Goal: Information Seeking & Learning: Learn about a topic

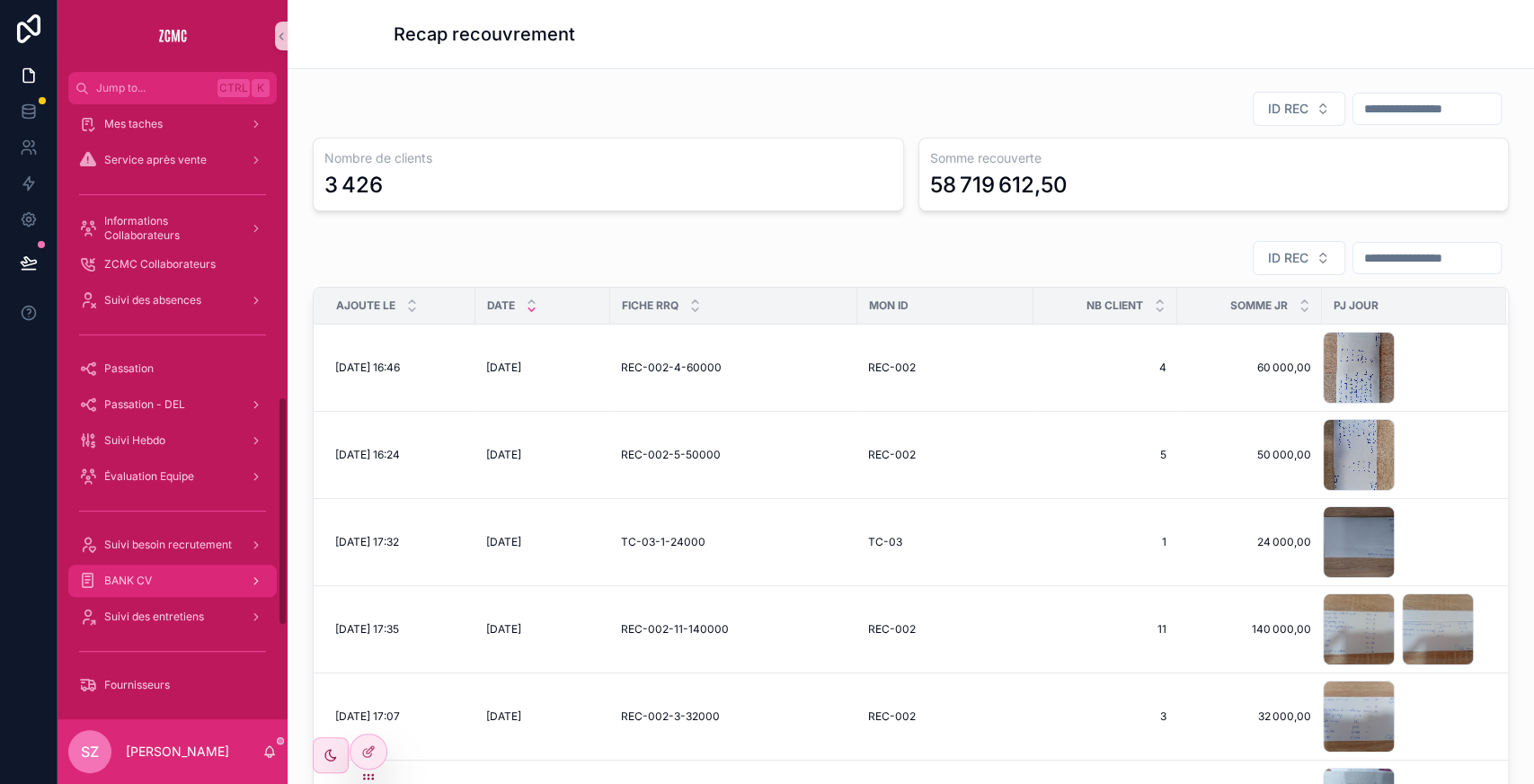
scroll to position [781, 0]
click at [185, 298] on span "Suivi des absences" at bounding box center [152, 300] width 97 height 14
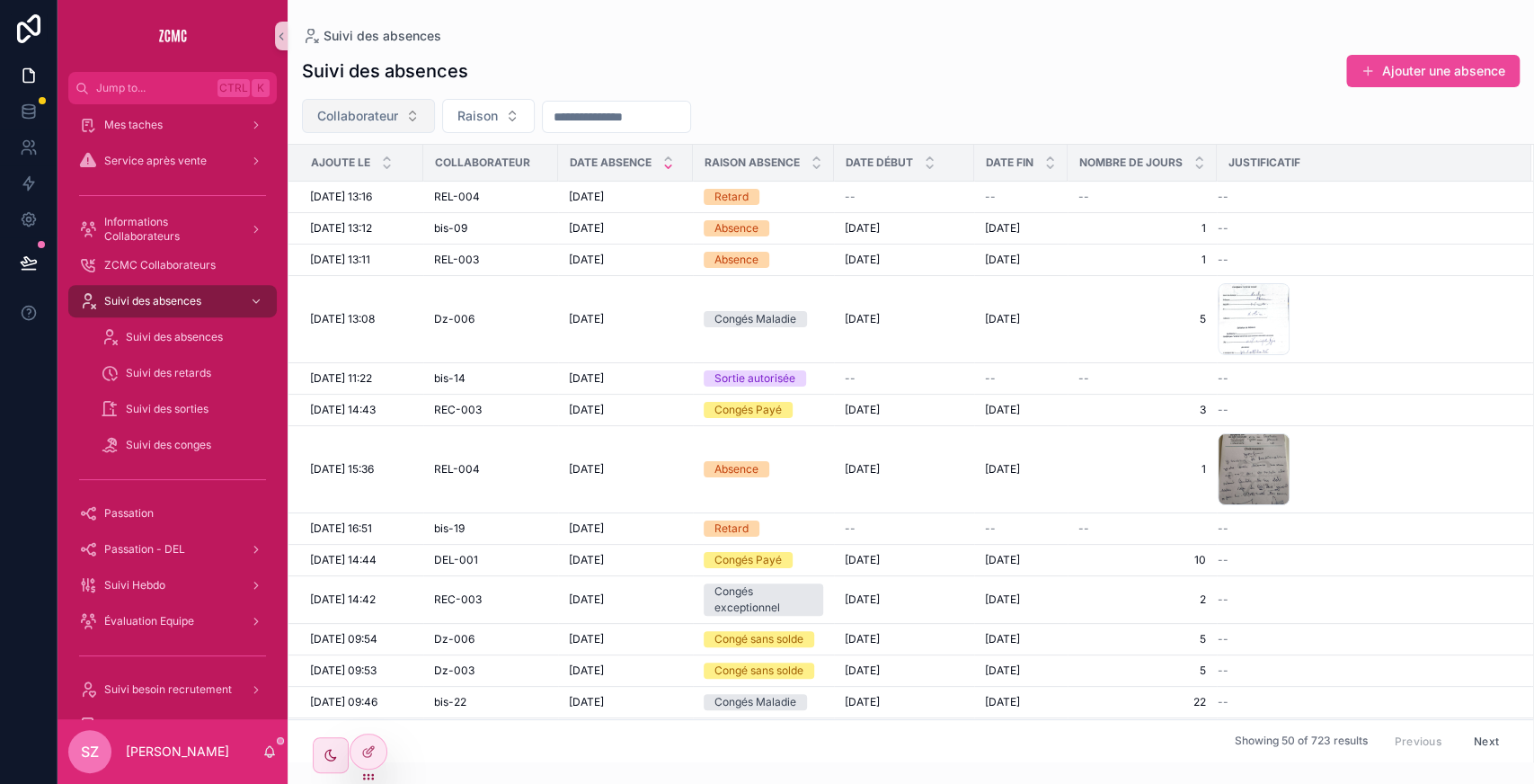
click at [382, 124] on span "Collaborateur" at bounding box center [358, 115] width 81 height 18
type input "**"
click at [350, 195] on div "bis-09" at bounding box center [368, 188] width 215 height 28
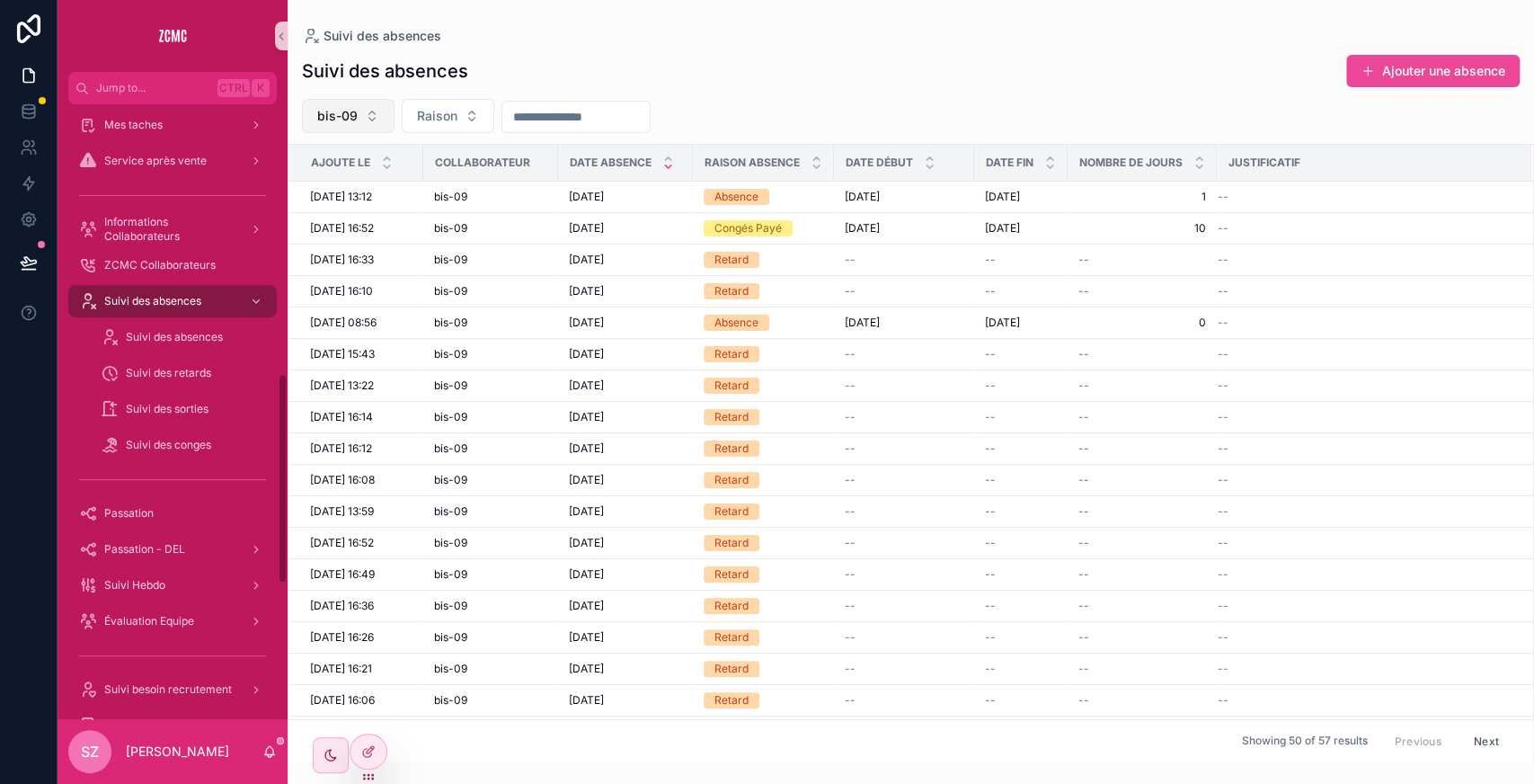
click at [322, 116] on span "bis-09" at bounding box center [337, 115] width 41 height 18
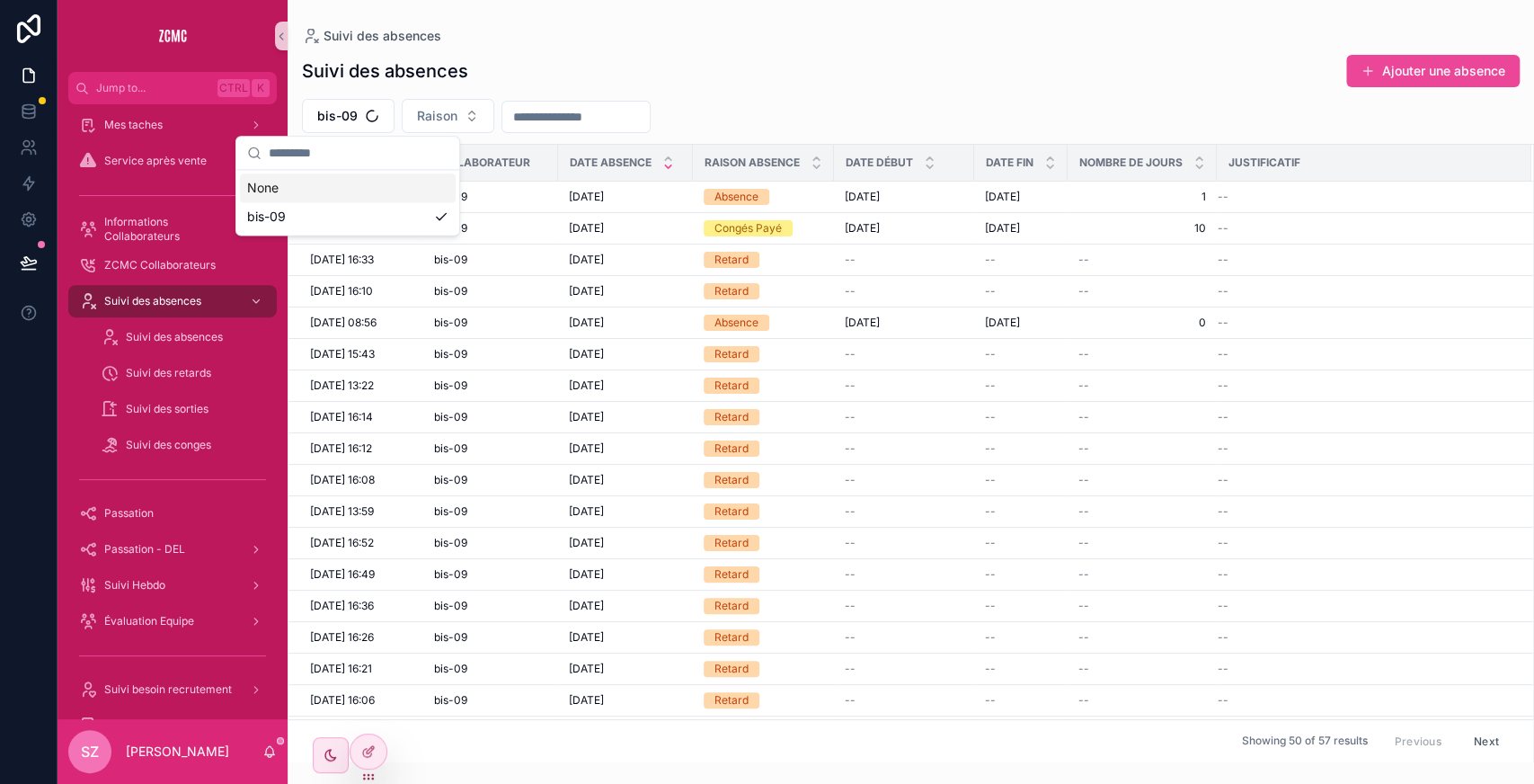
click at [344, 162] on input "scrollable content" at bounding box center [359, 153] width 179 height 32
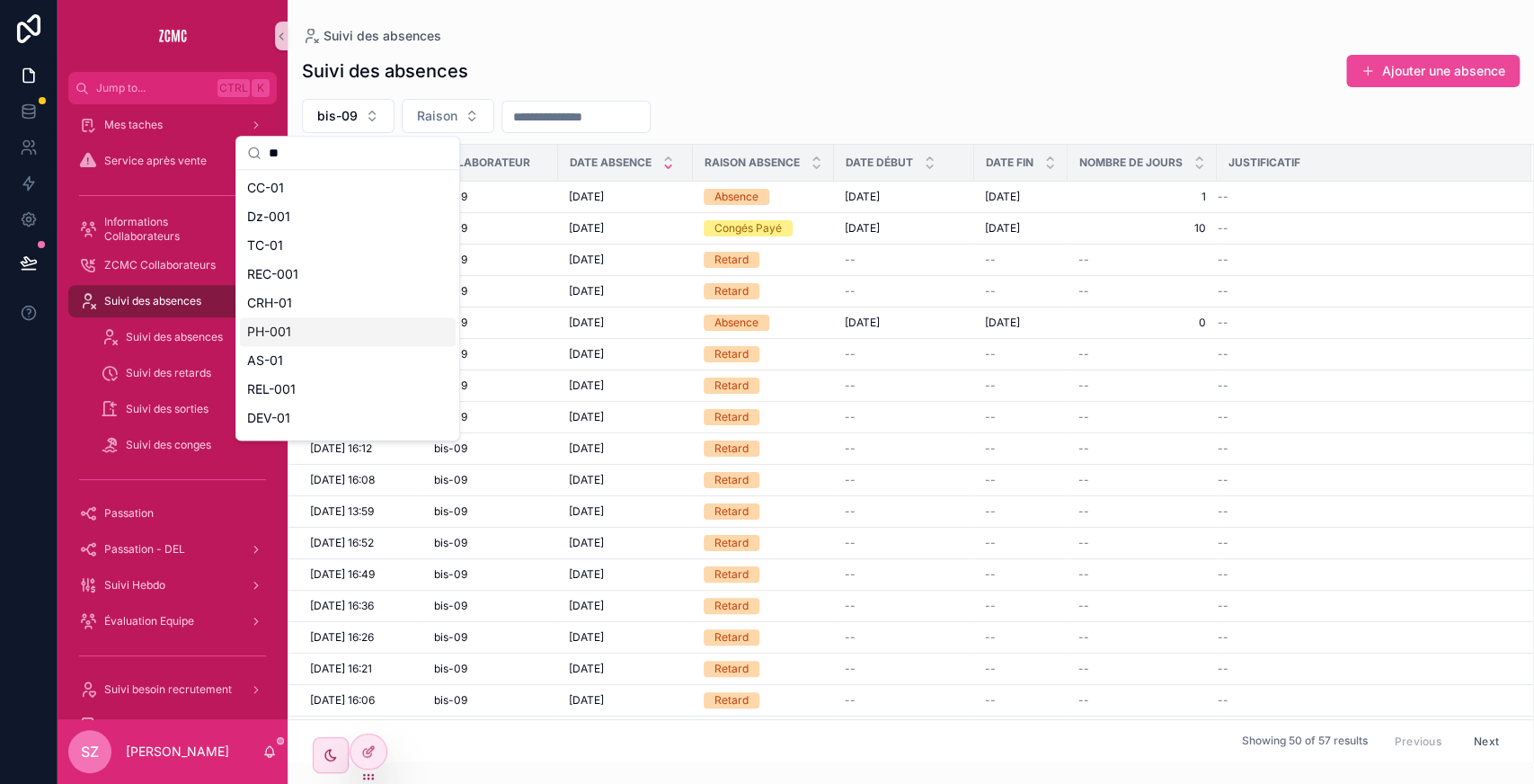
scroll to position [83, 0]
type input "**"
click at [306, 370] on div "bis-01" at bounding box center [348, 364] width 215 height 28
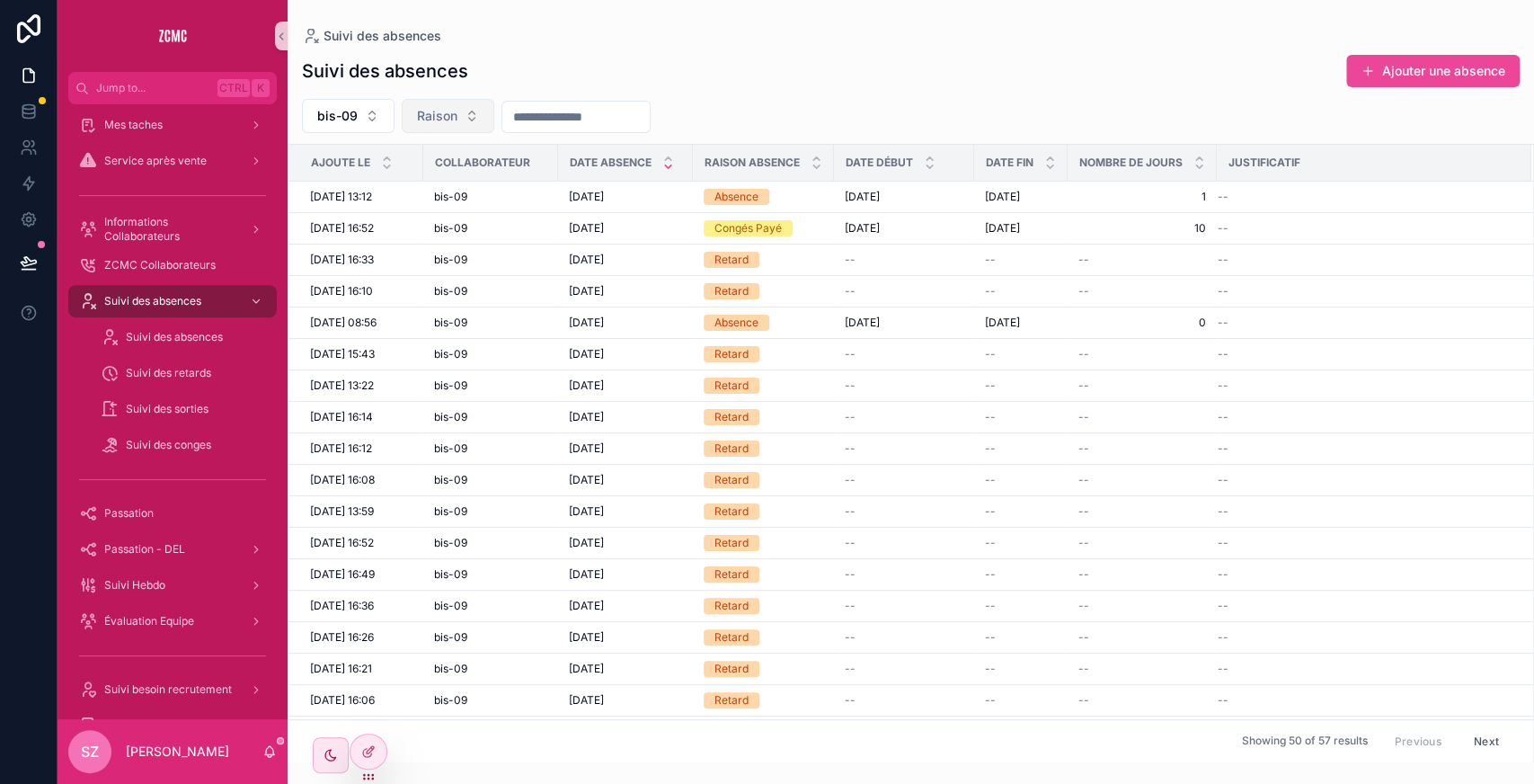
click at [448, 121] on span "Raison" at bounding box center [437, 115] width 41 height 18
click at [581, 41] on div "Suivi des absences" at bounding box center [912, 35] width 1219 height 14
click at [464, 122] on button "Raison" at bounding box center [448, 116] width 93 height 34
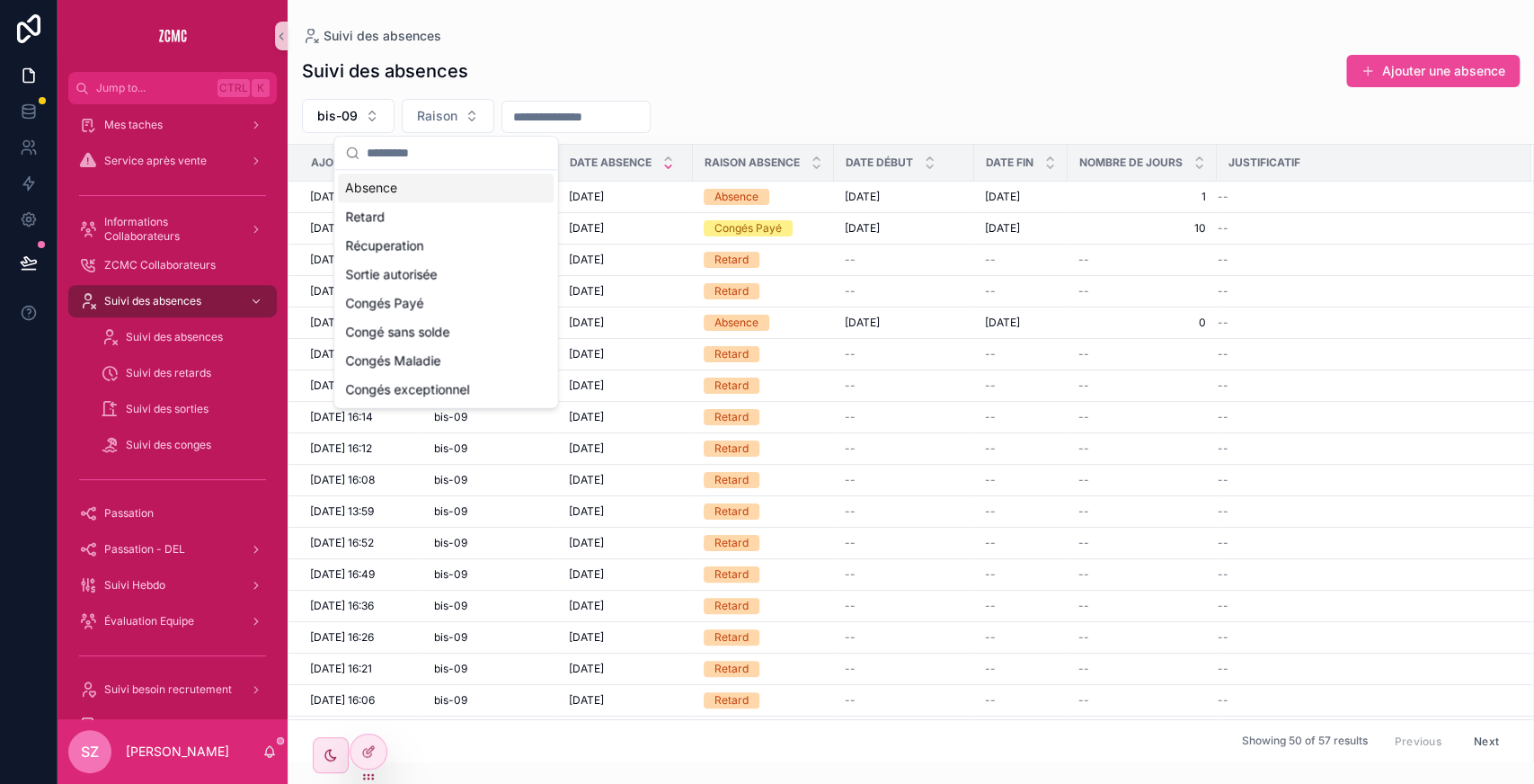
click at [426, 180] on div "Absence" at bounding box center [446, 188] width 215 height 28
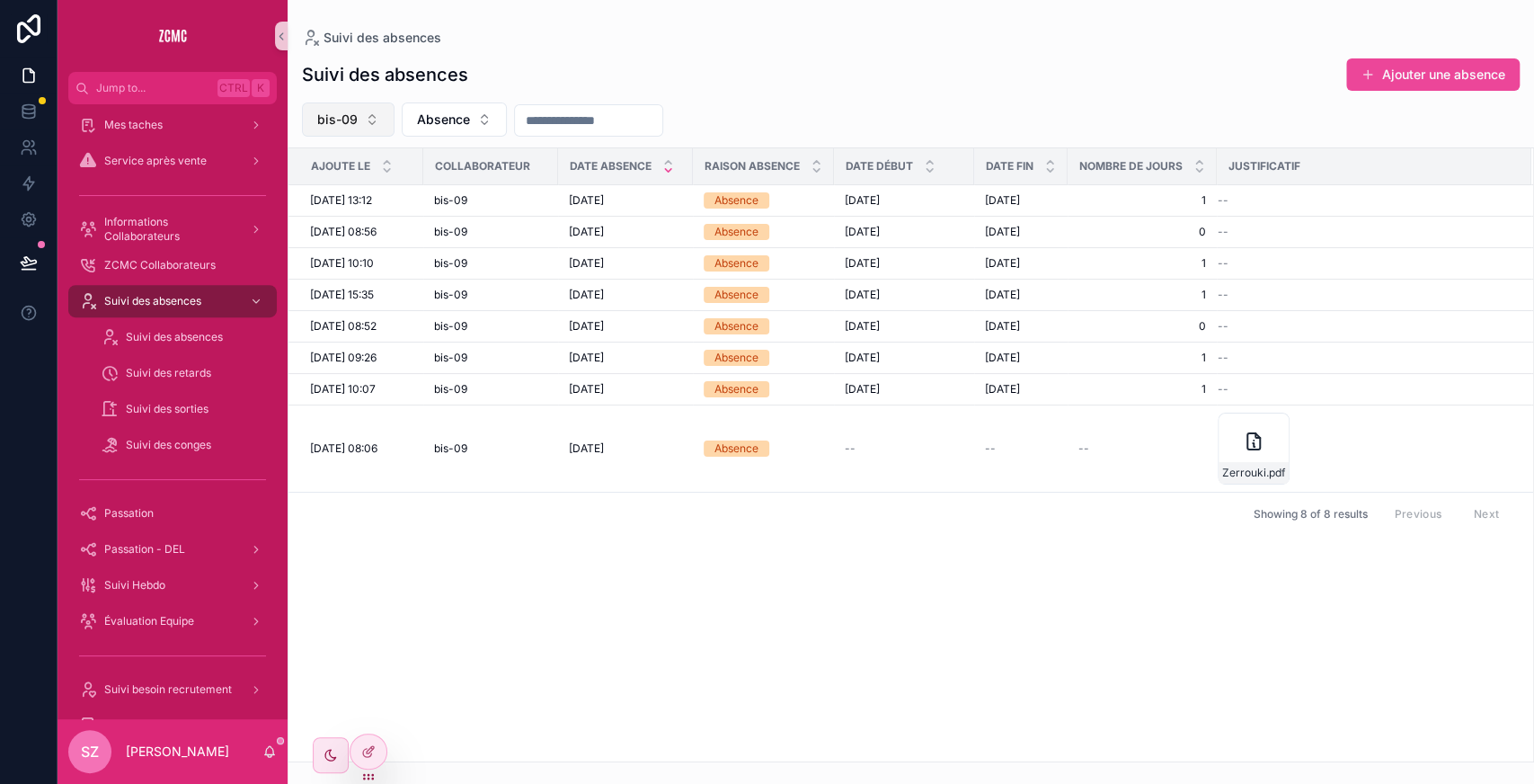
click at [366, 104] on button "bis-09" at bounding box center [349, 119] width 93 height 34
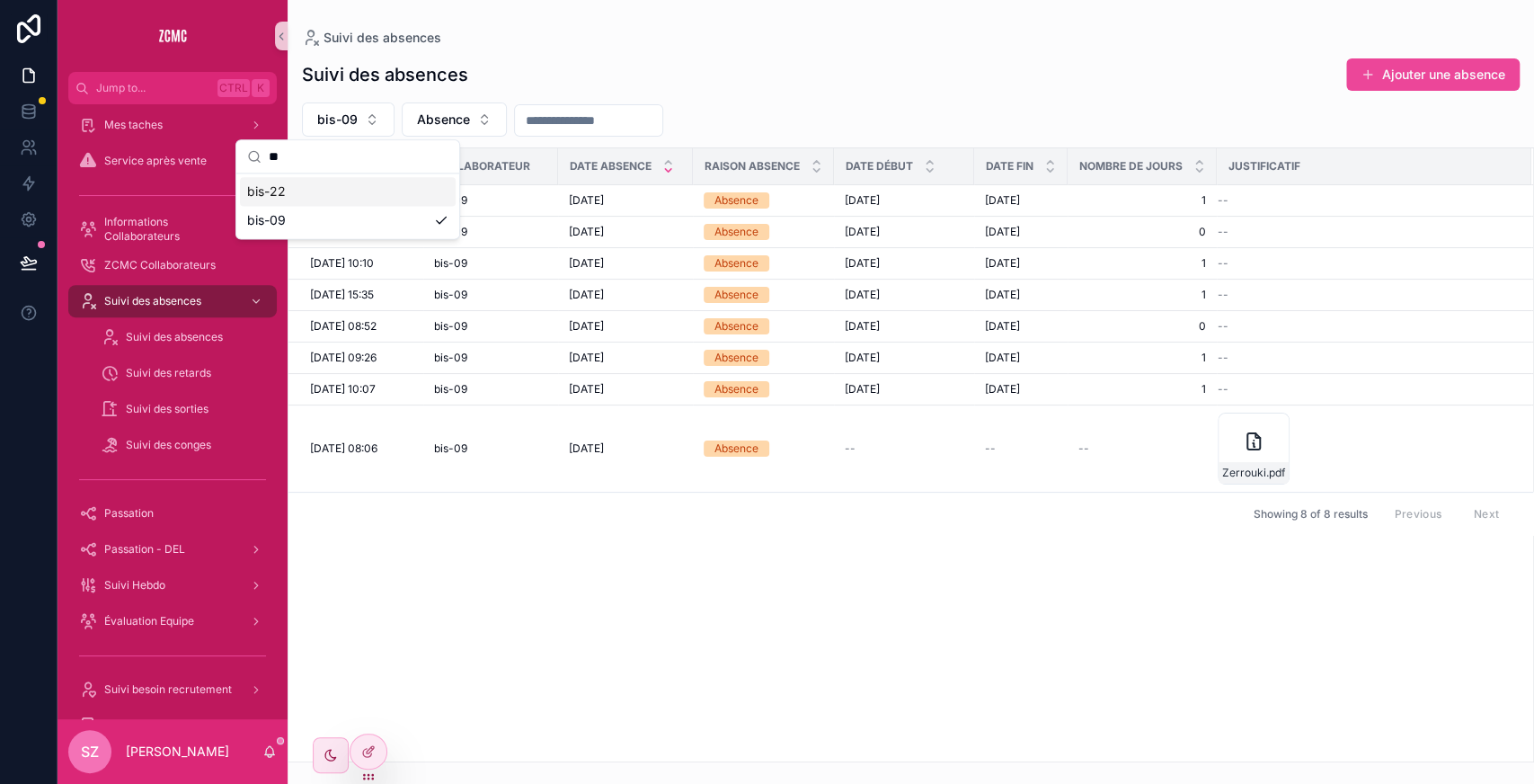
type input "**"
click at [336, 189] on div "bis-22" at bounding box center [348, 191] width 215 height 28
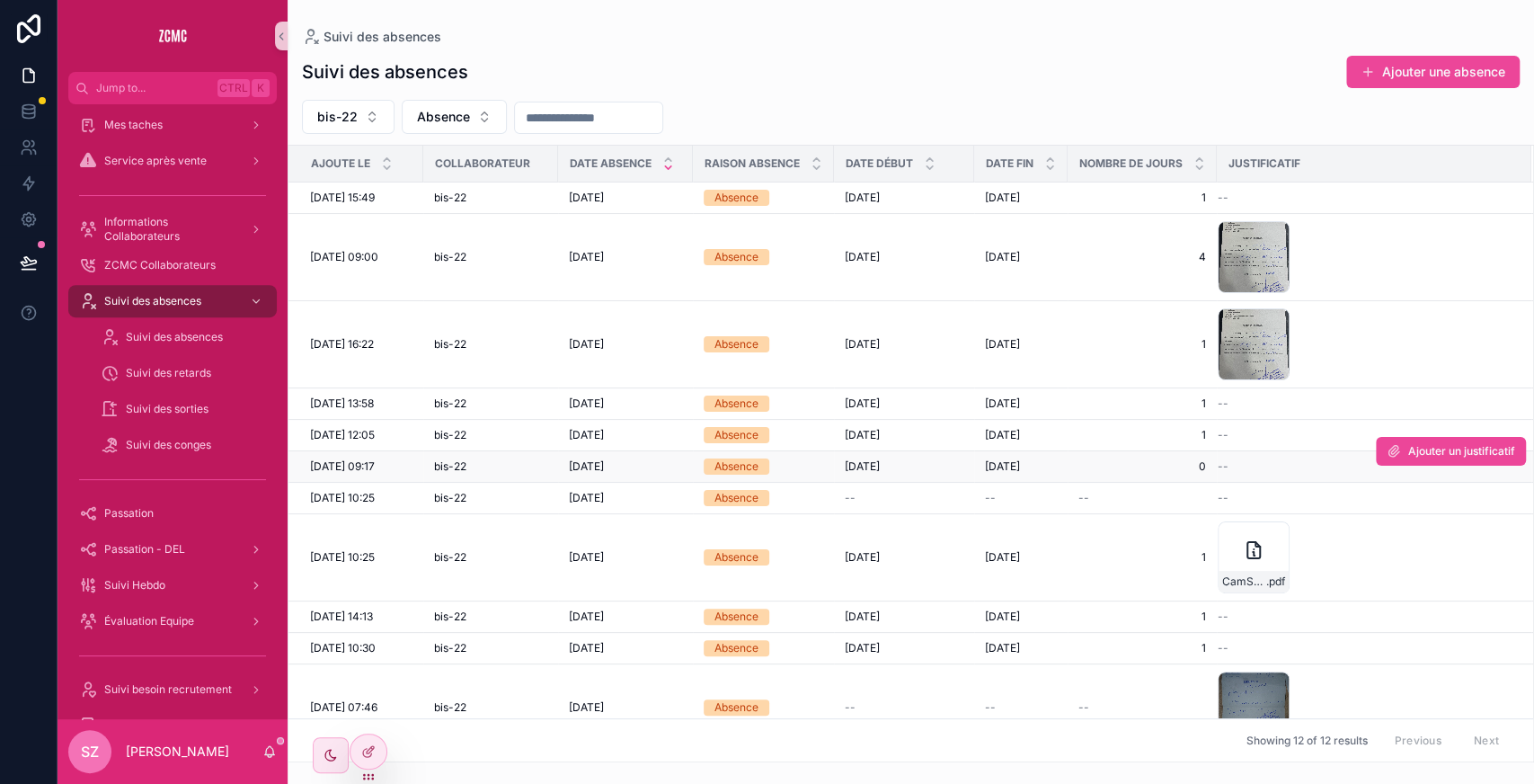
scroll to position [114, 0]
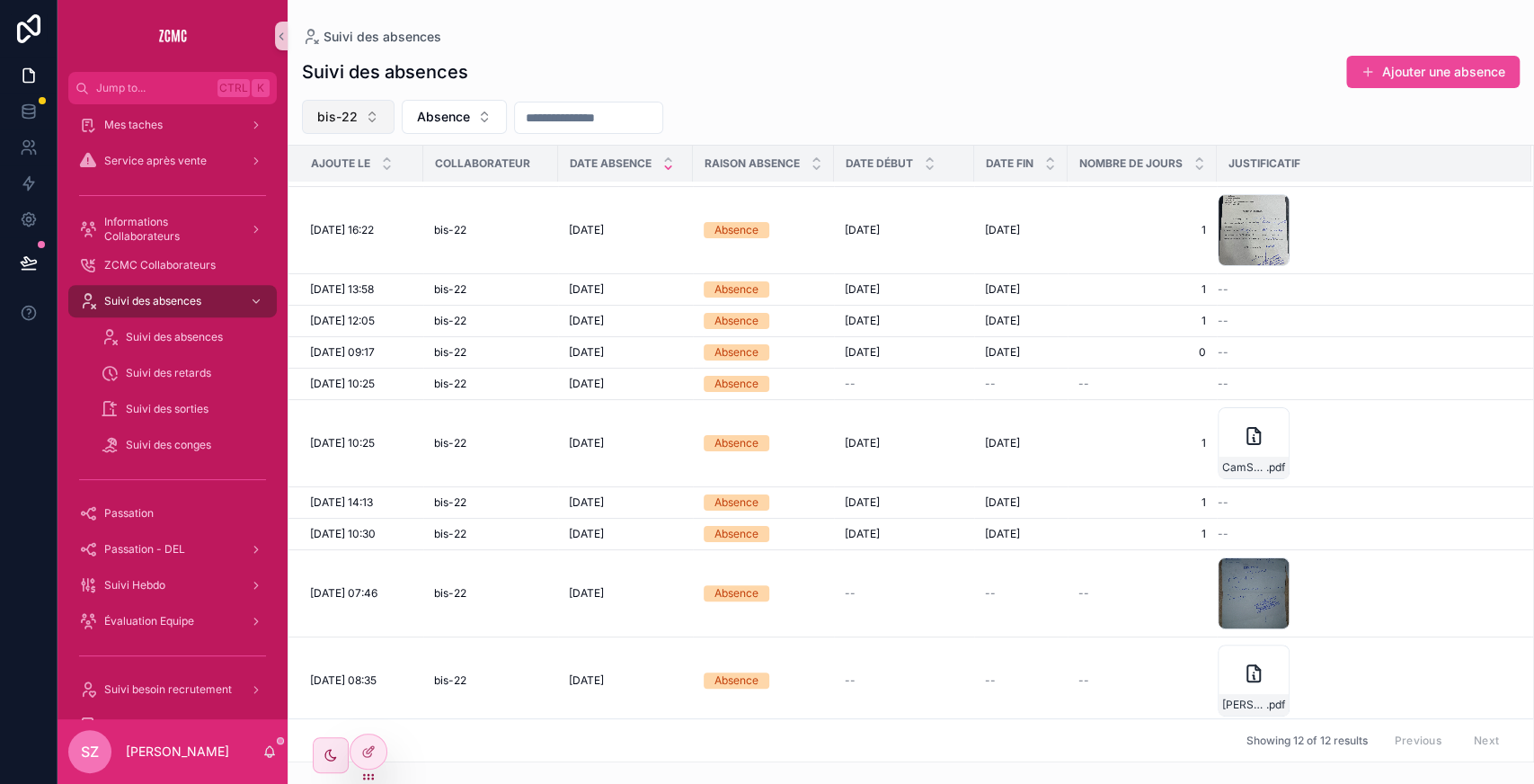
click at [348, 106] on button "bis-22" at bounding box center [349, 117] width 93 height 34
type input "**"
click at [338, 195] on div "bis-08" at bounding box center [347, 190] width 215 height 28
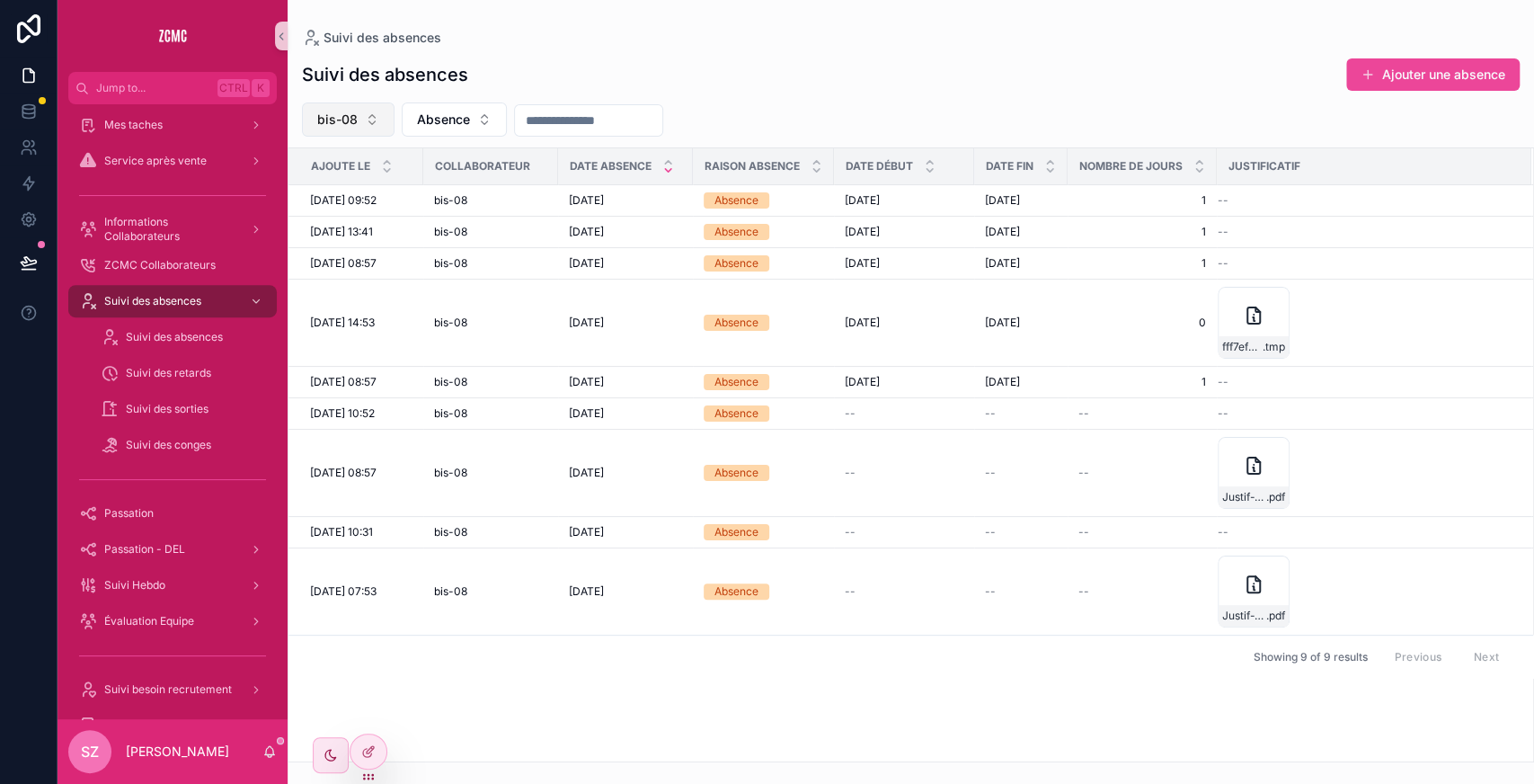
click at [330, 118] on span "bis-08" at bounding box center [337, 119] width 41 height 18
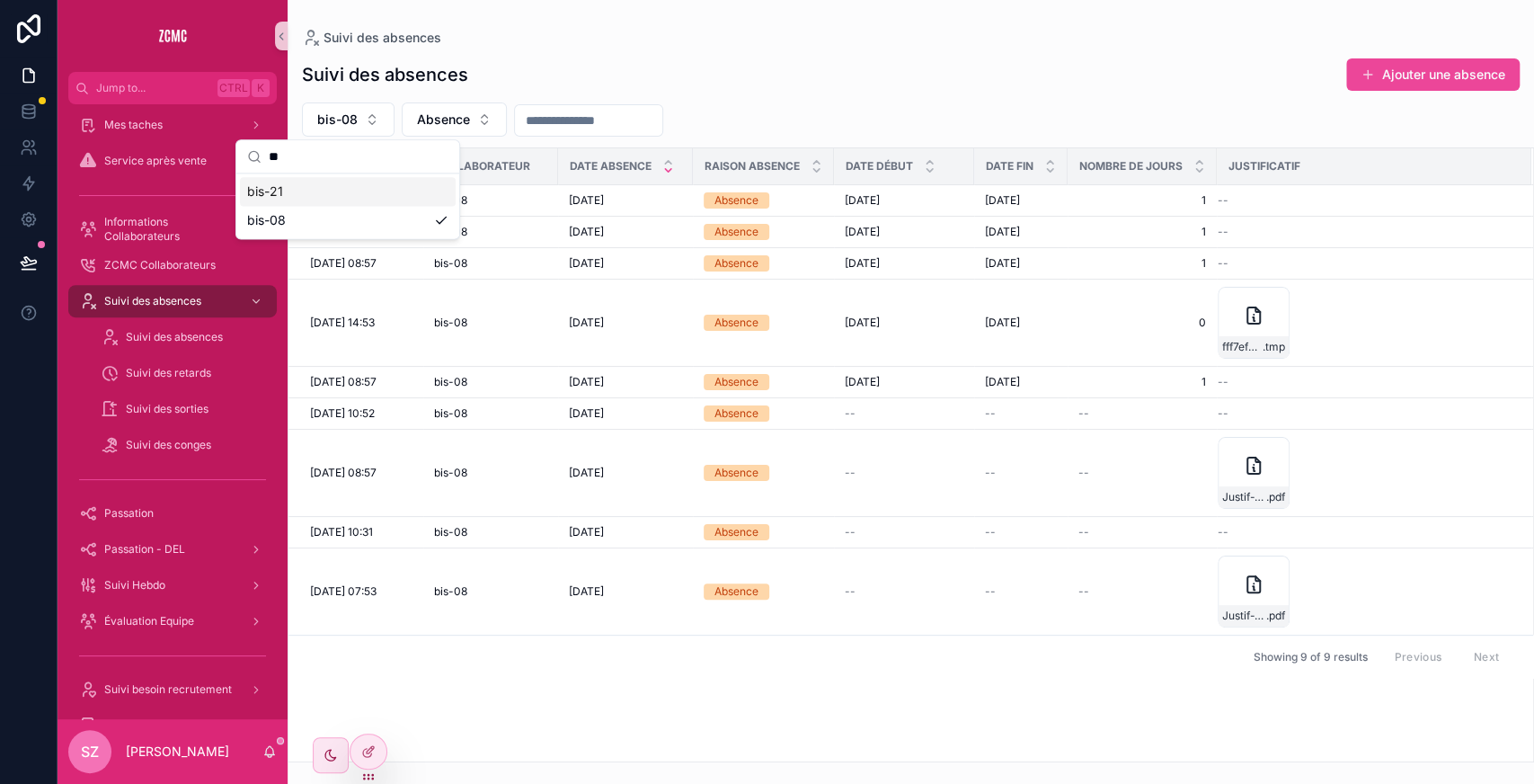
type input "**"
click at [318, 194] on div "bis-21" at bounding box center [348, 191] width 215 height 28
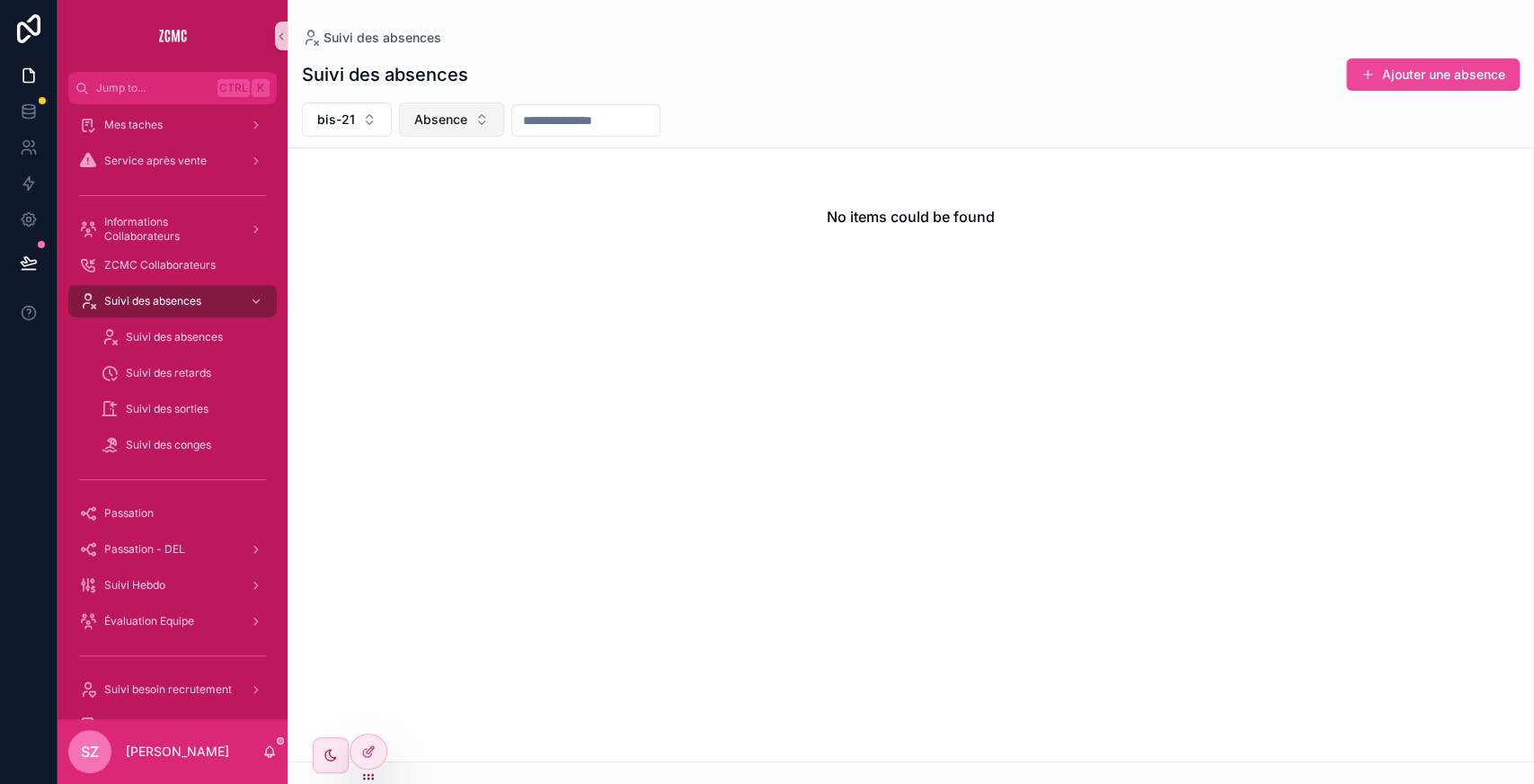
click at [424, 115] on span "Absence" at bounding box center [441, 119] width 53 height 18
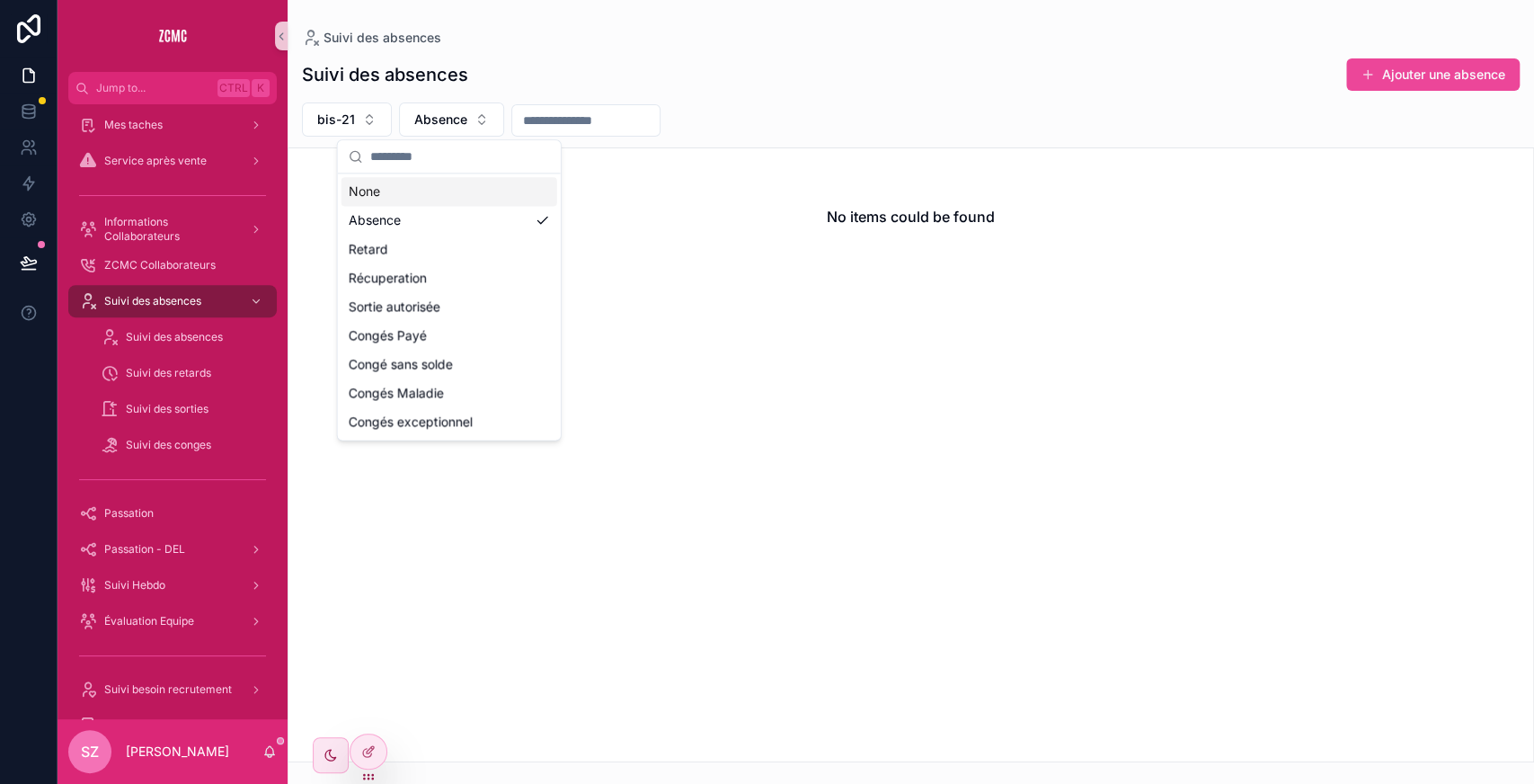
click at [411, 188] on div "None" at bounding box center [450, 191] width 215 height 28
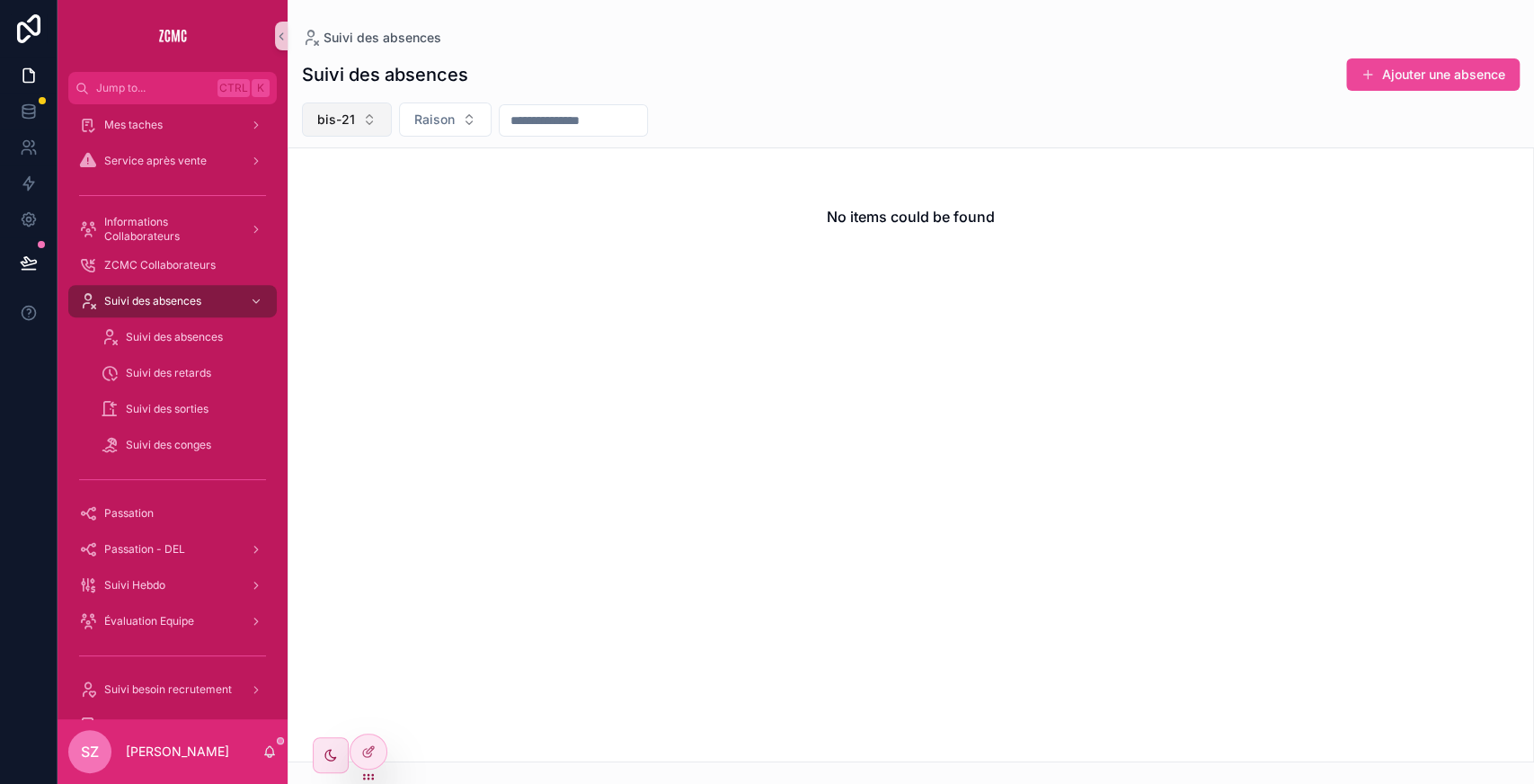
click at [367, 122] on button "bis-21" at bounding box center [347, 119] width 90 height 34
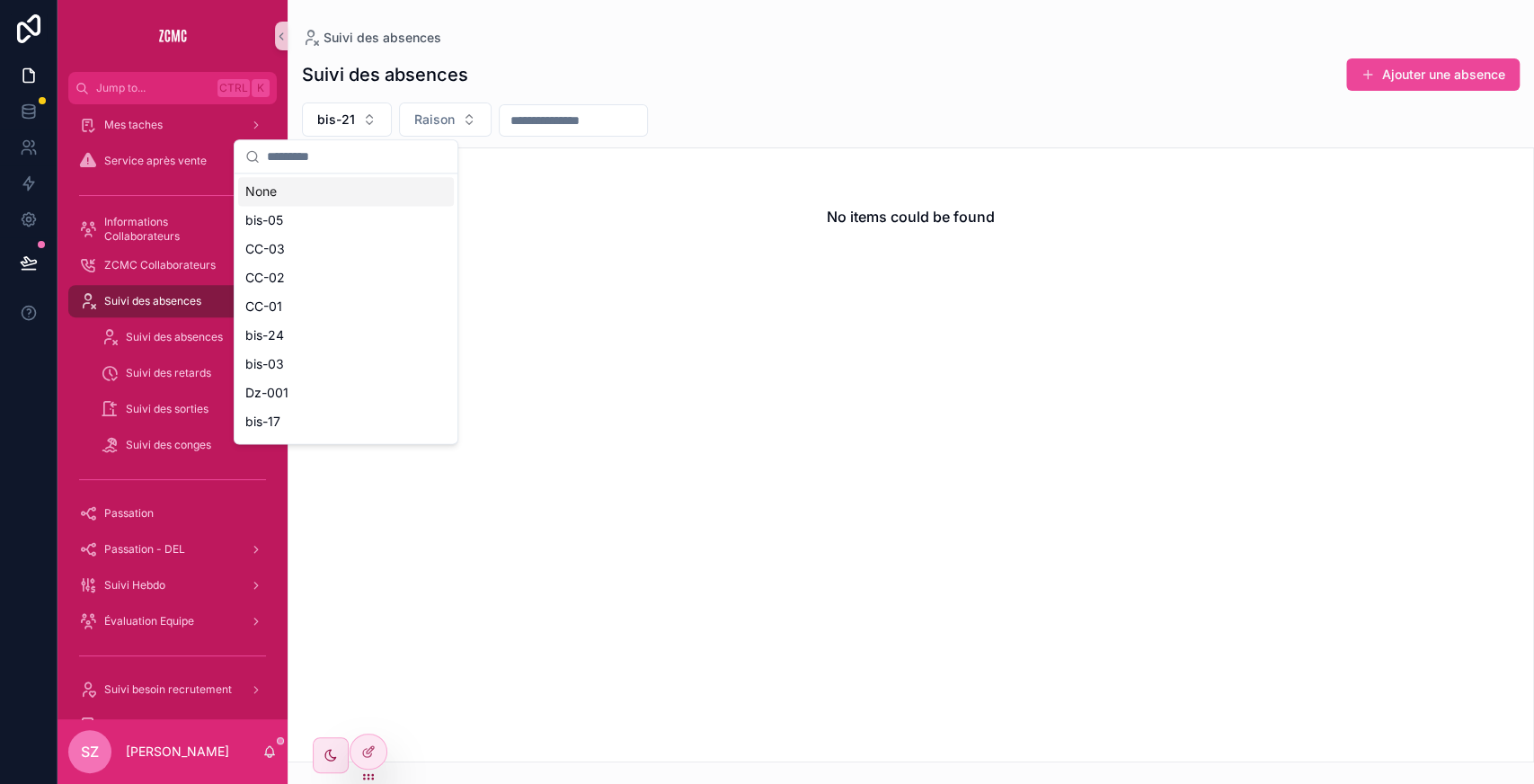
click at [365, 162] on input "scrollable content" at bounding box center [357, 156] width 179 height 32
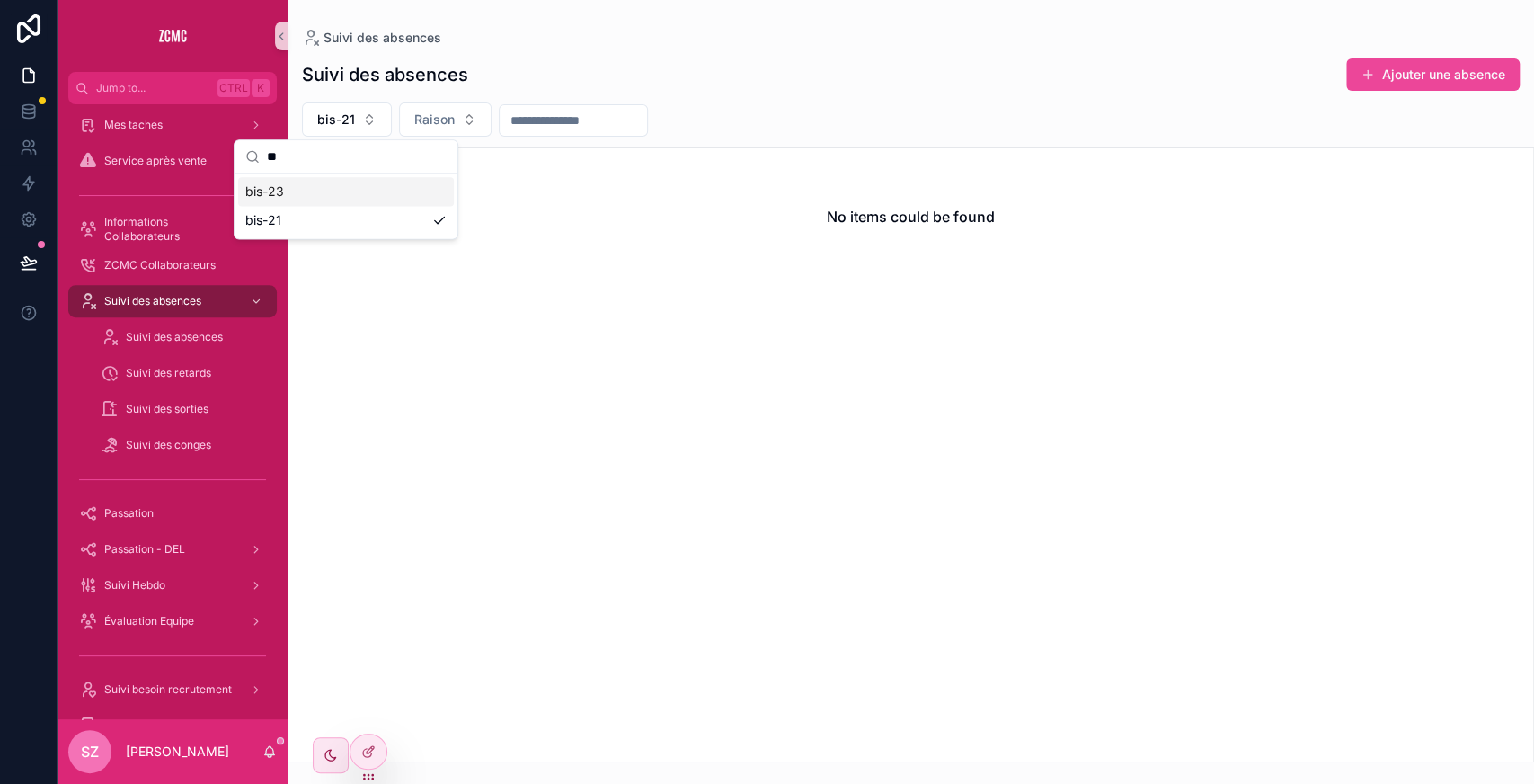
type input "**"
click at [332, 186] on div "bis-23" at bounding box center [346, 191] width 215 height 28
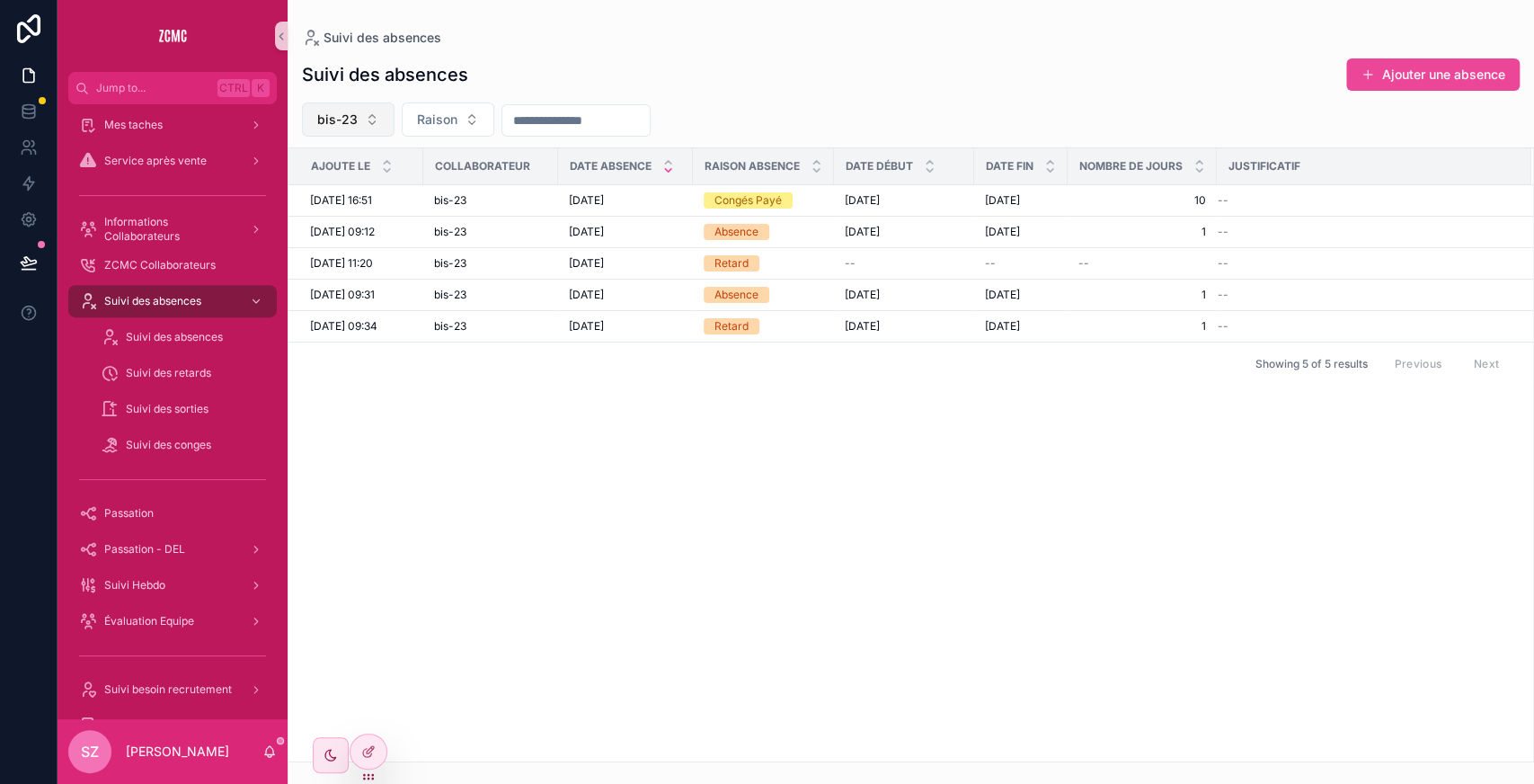
click at [354, 117] on span "bis-23" at bounding box center [337, 119] width 41 height 18
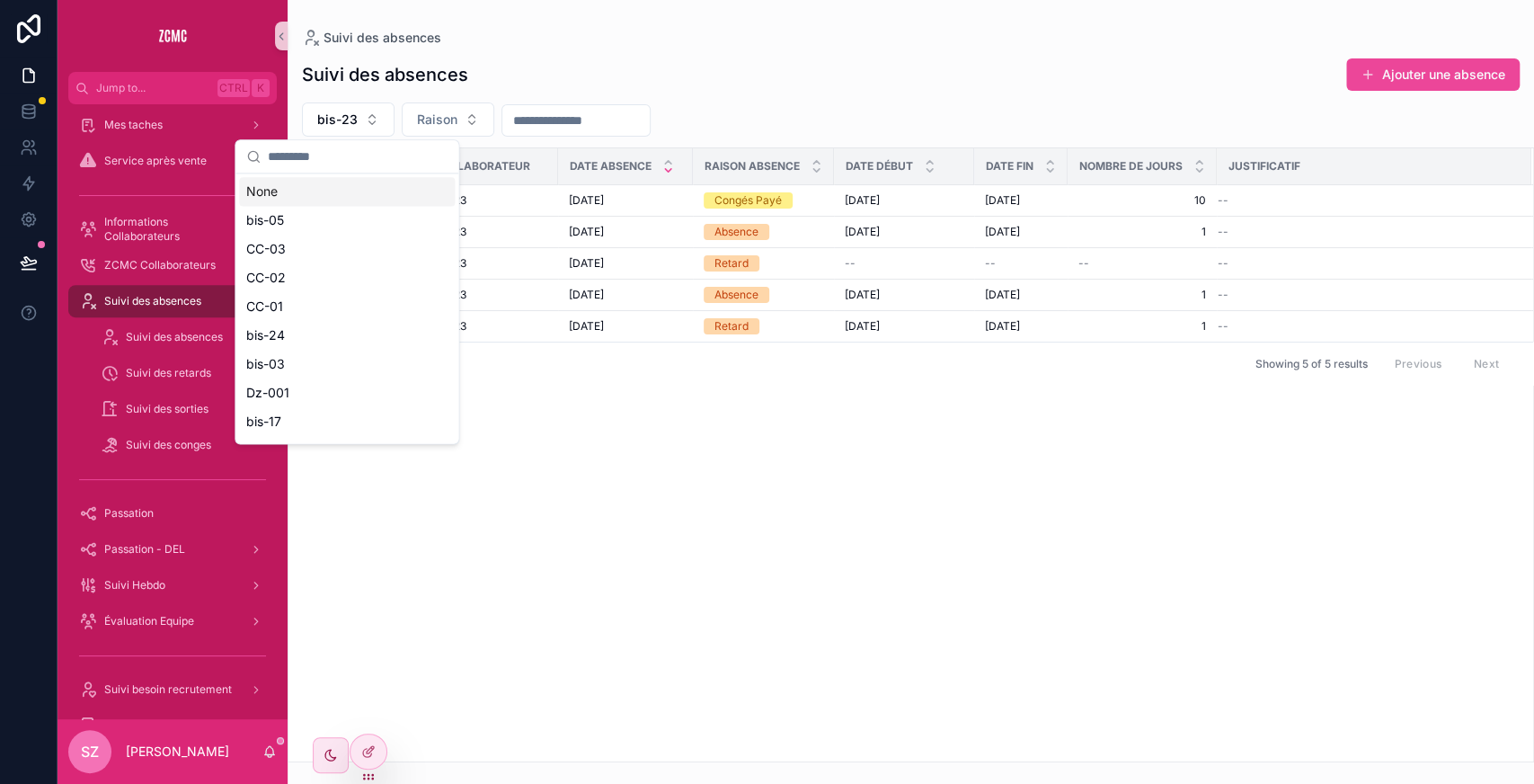
click at [304, 157] on input "scrollable content" at bounding box center [358, 156] width 179 height 32
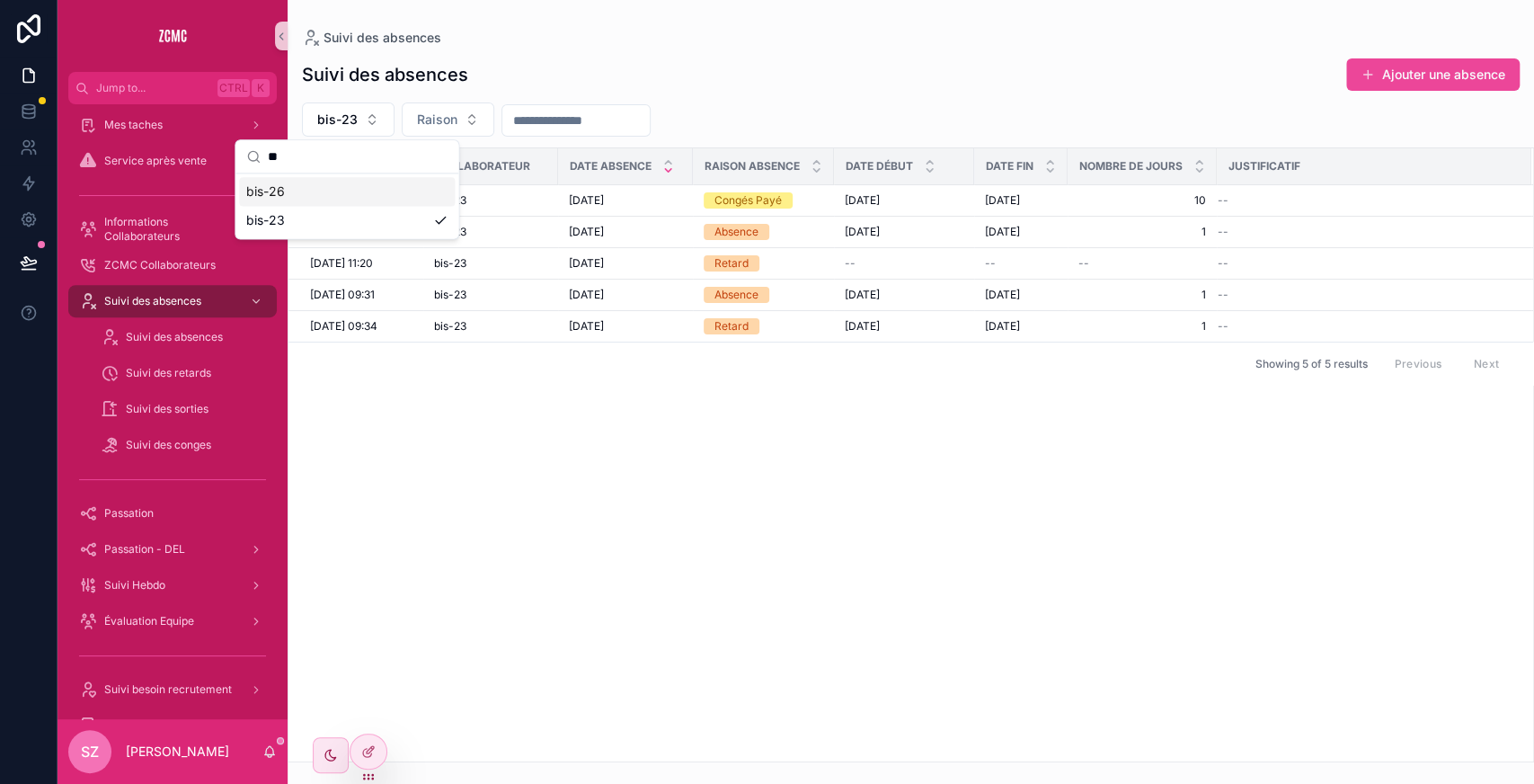
type input "**"
click at [313, 194] on div "bis-26" at bounding box center [347, 191] width 215 height 28
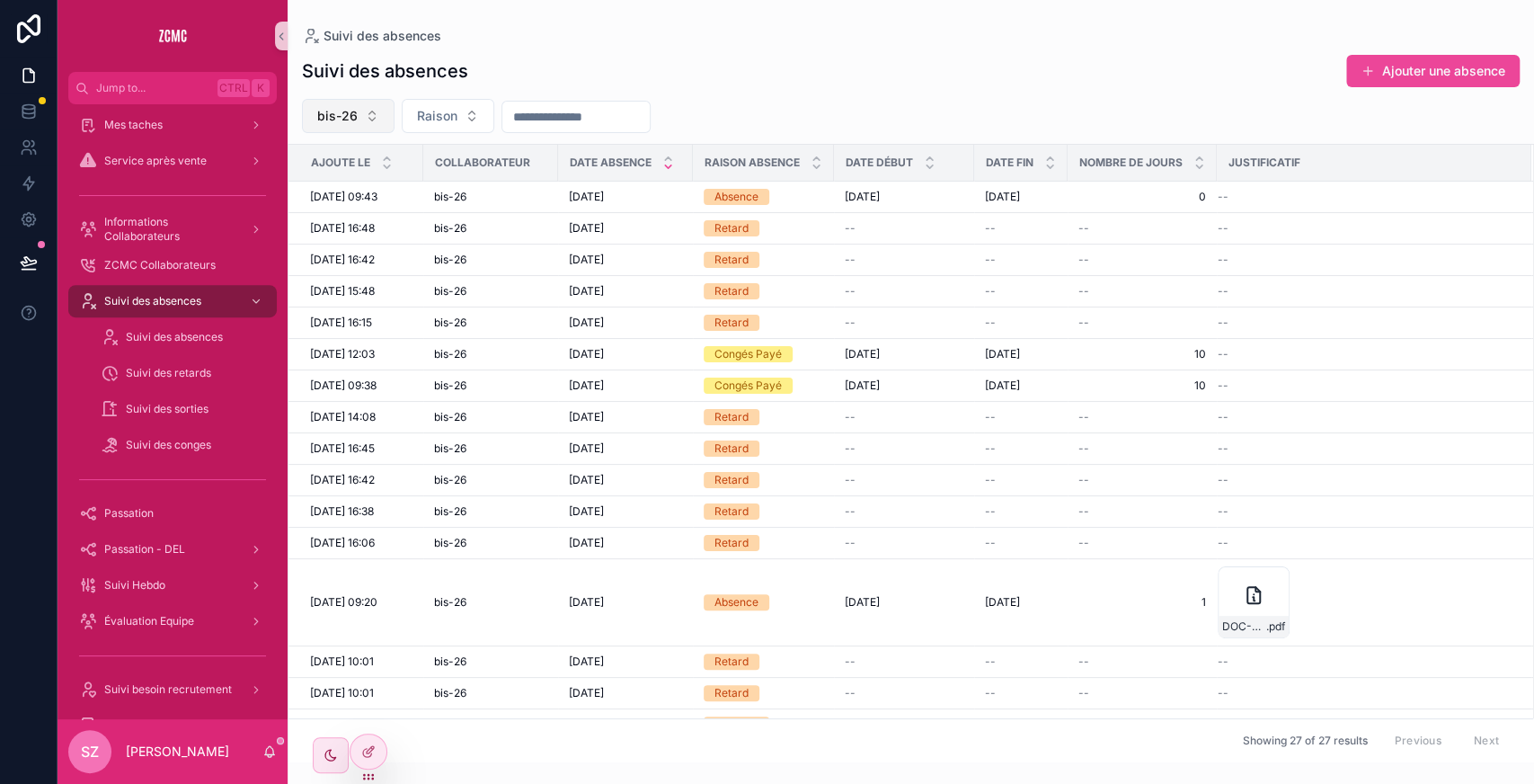
click at [350, 119] on span "bis-26" at bounding box center [337, 115] width 41 height 18
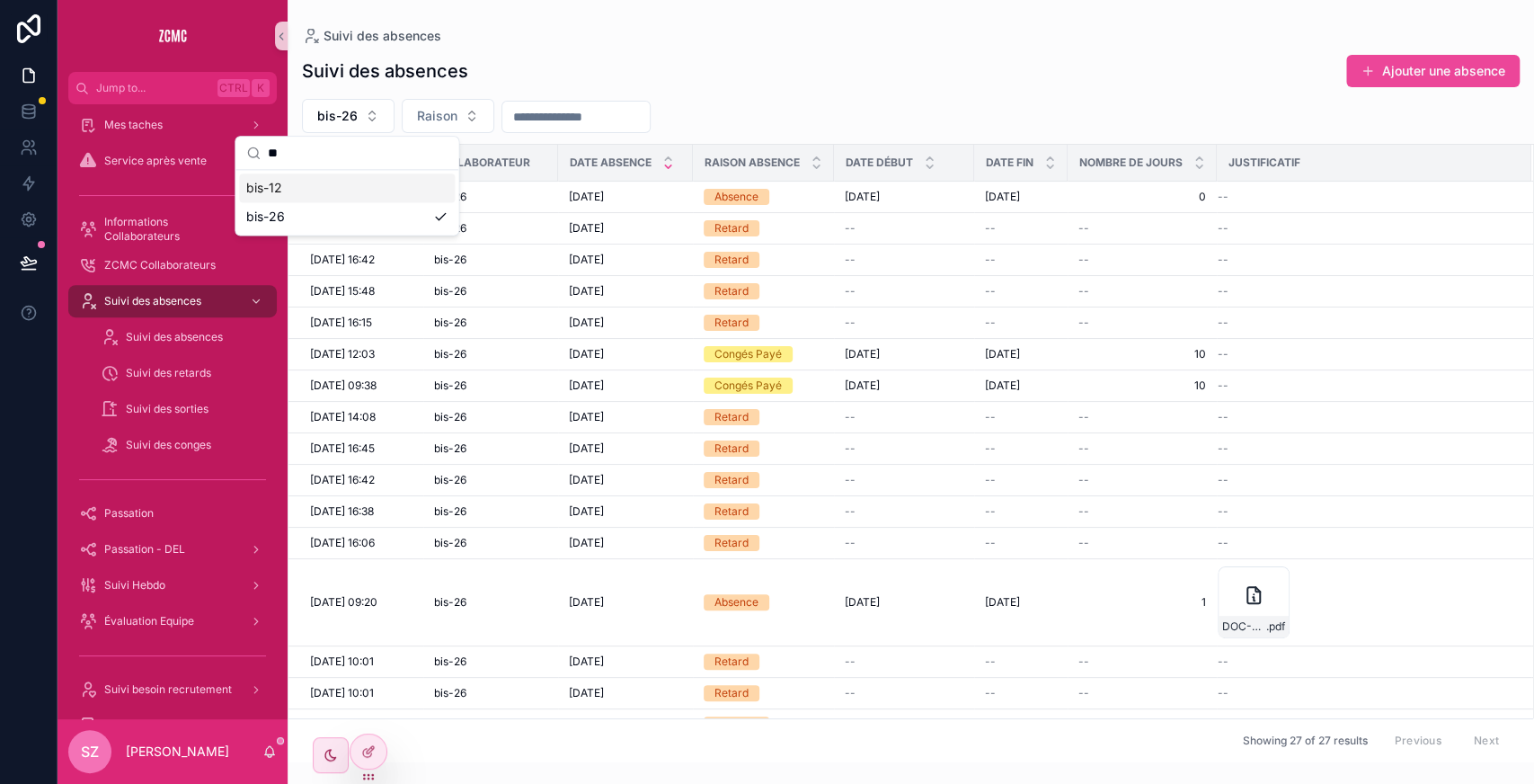
type input "**"
click at [318, 195] on div "bis-12" at bounding box center [347, 188] width 215 height 28
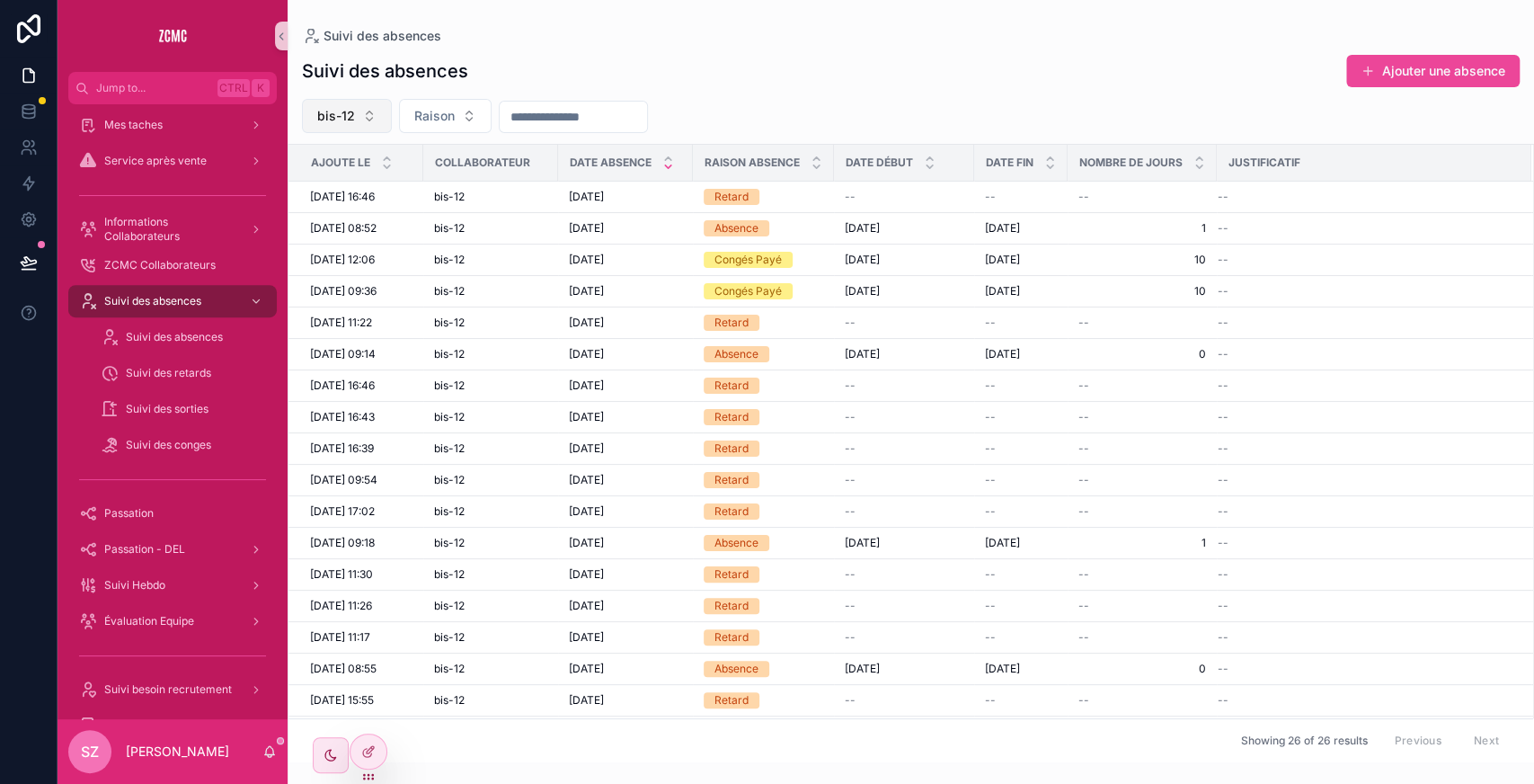
click at [353, 114] on button "bis-12" at bounding box center [347, 116] width 90 height 34
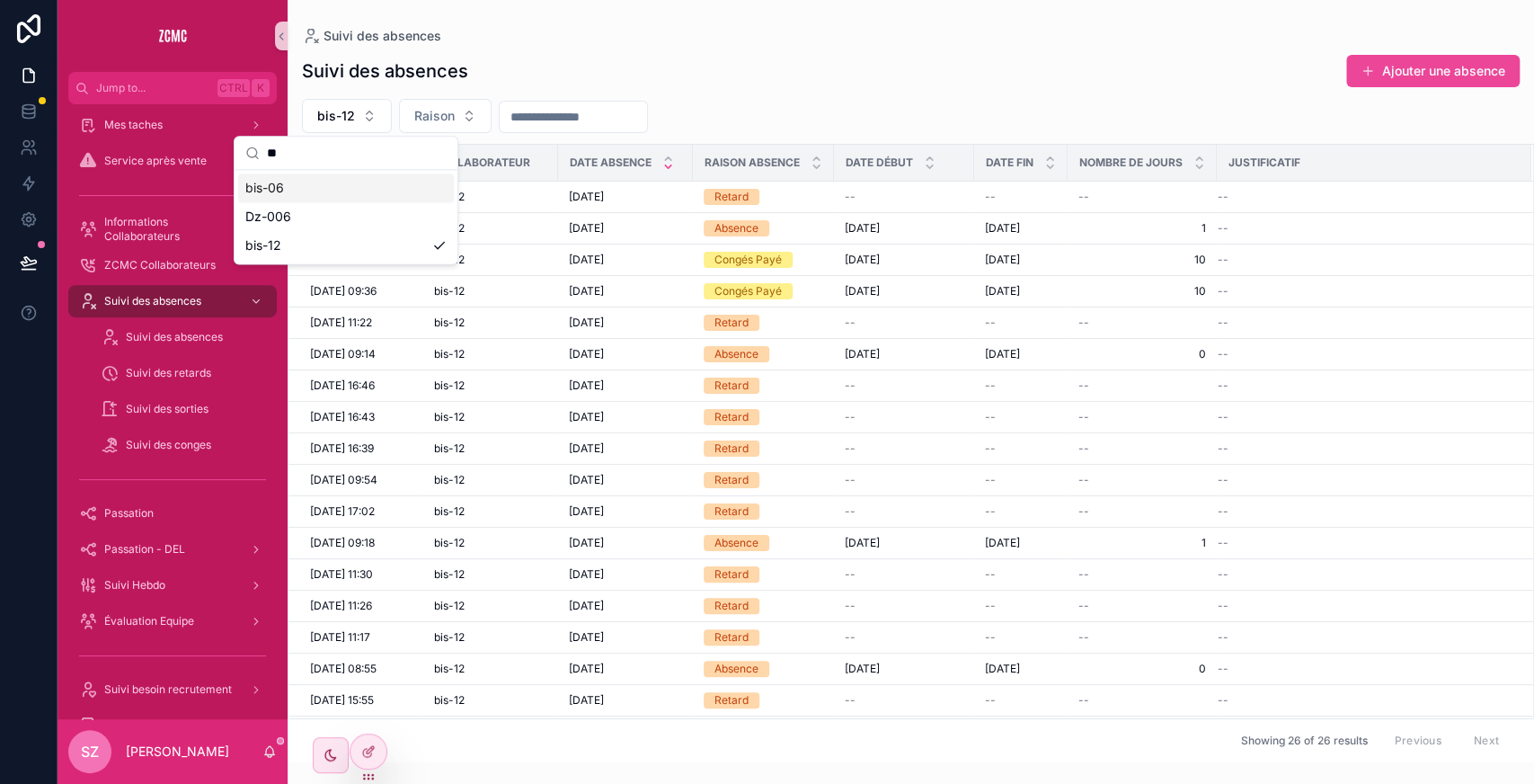
type input "**"
click at [331, 189] on div "bis-06" at bounding box center [346, 188] width 215 height 28
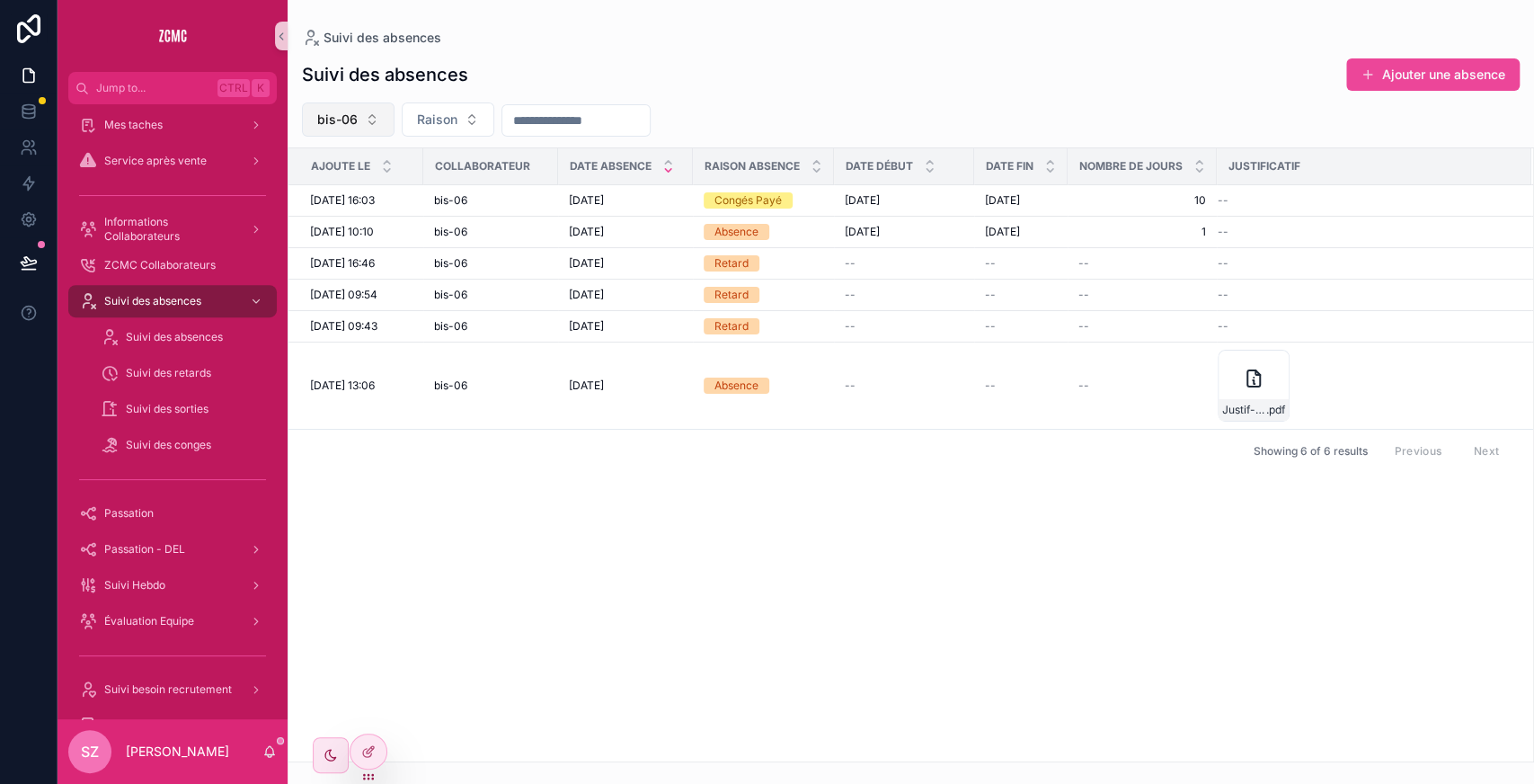
click at [378, 113] on button "bis-06" at bounding box center [349, 119] width 93 height 34
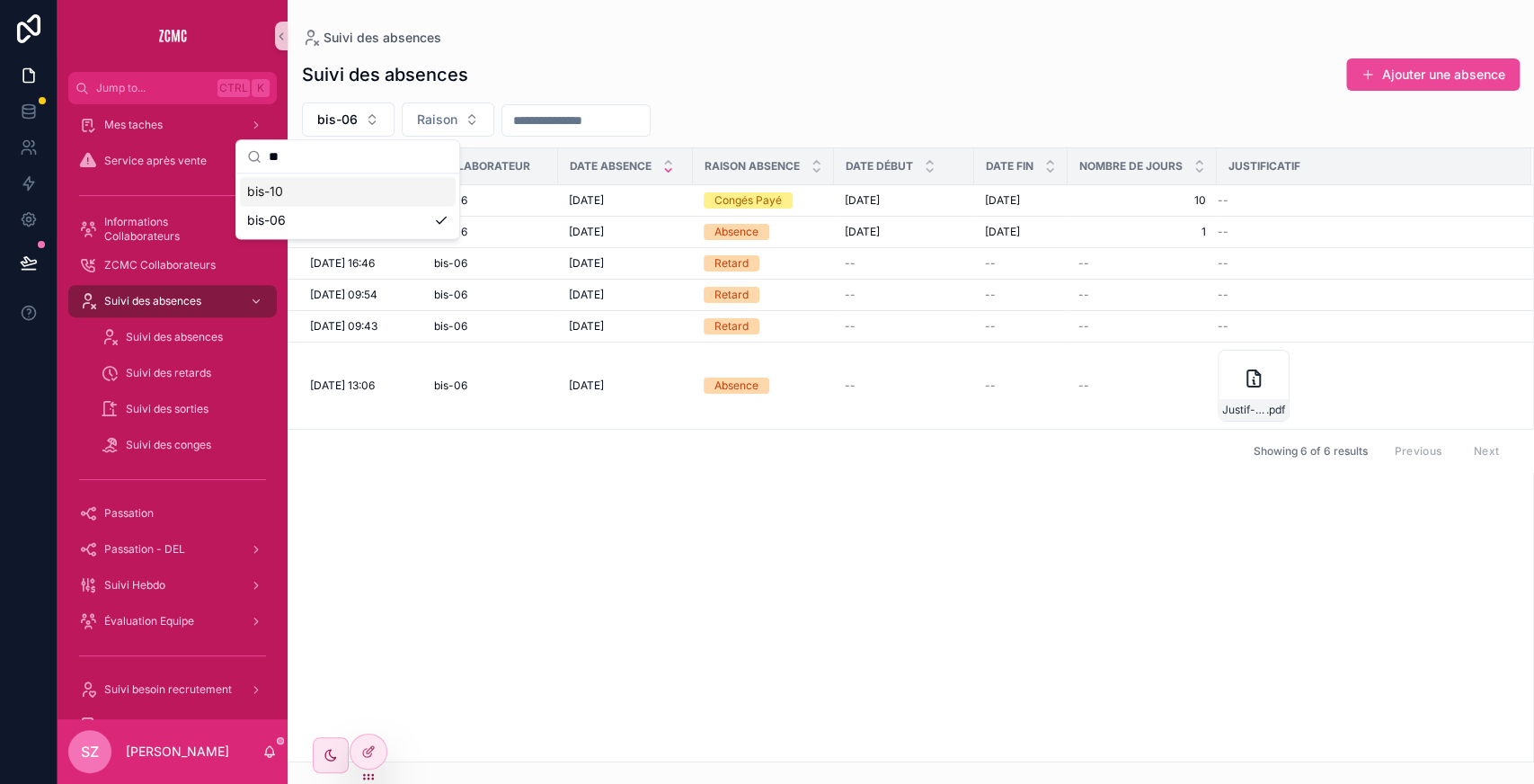
type input "**"
click at [349, 188] on div "bis-10" at bounding box center [348, 191] width 215 height 28
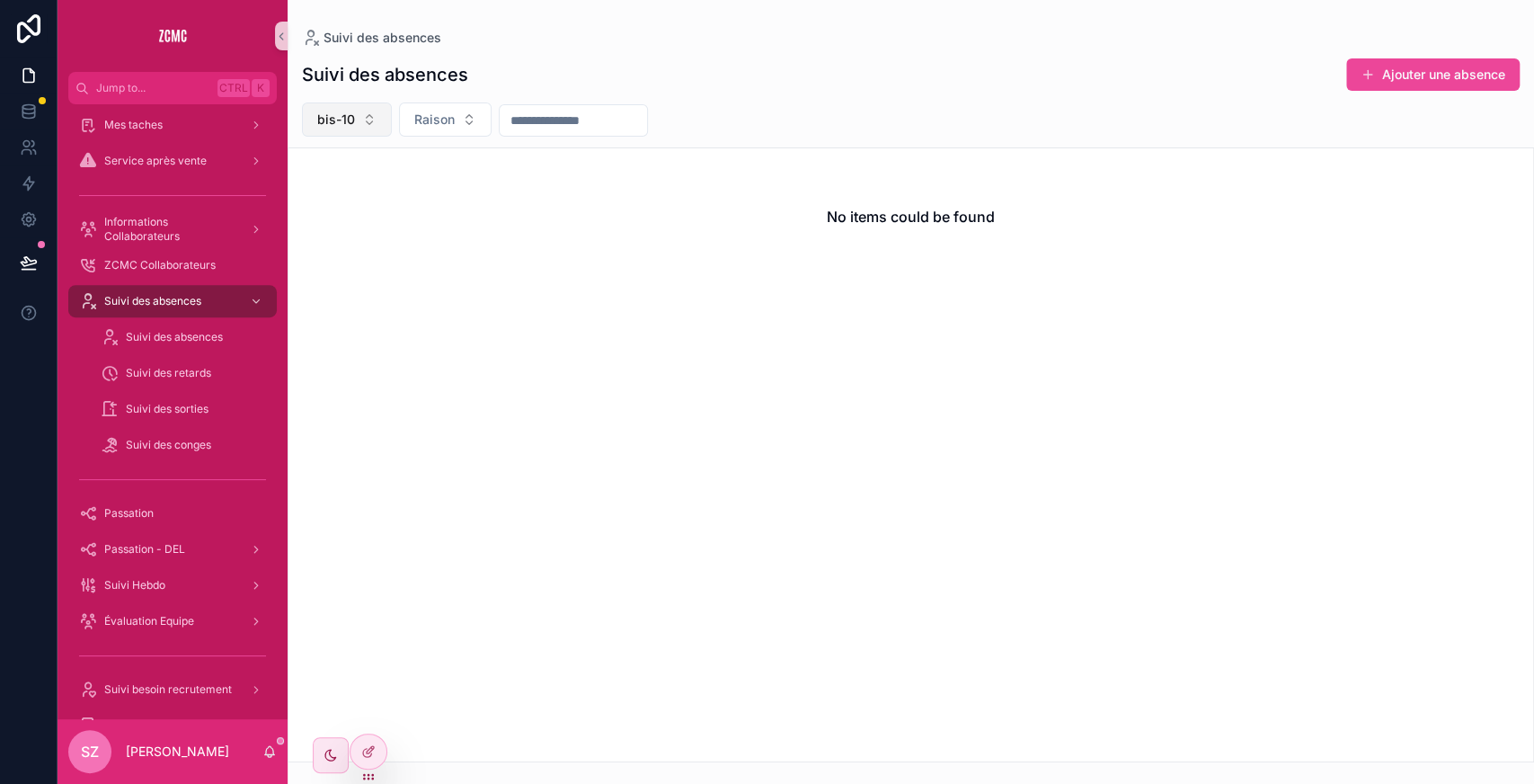
click at [345, 112] on span "bis-10" at bounding box center [336, 119] width 38 height 18
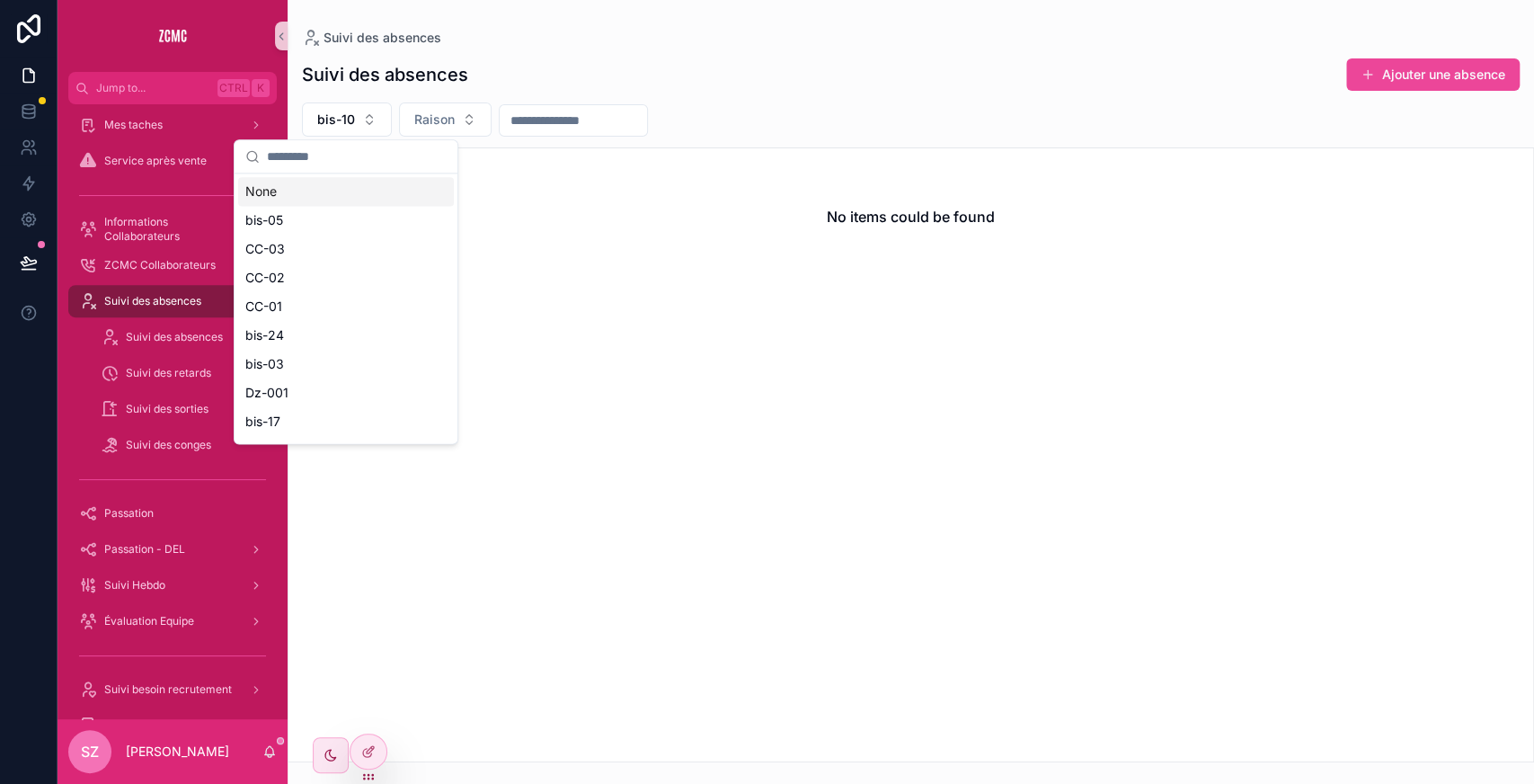
click at [383, 159] on input "scrollable content" at bounding box center [357, 156] width 179 height 32
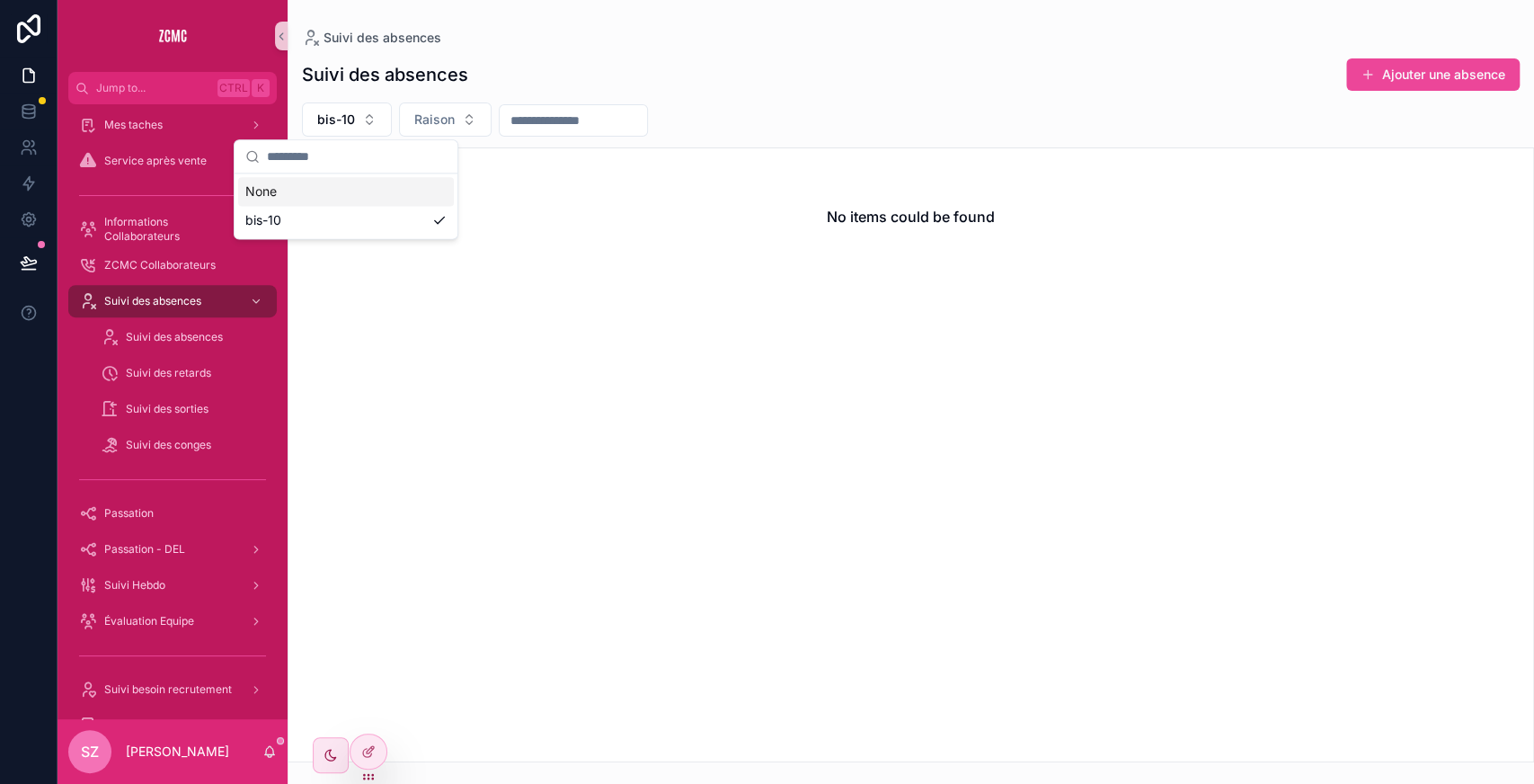
click at [557, 271] on div "No items could be found" at bounding box center [911, 216] width 1245 height 137
click at [361, 113] on button "bis-10" at bounding box center [347, 119] width 90 height 34
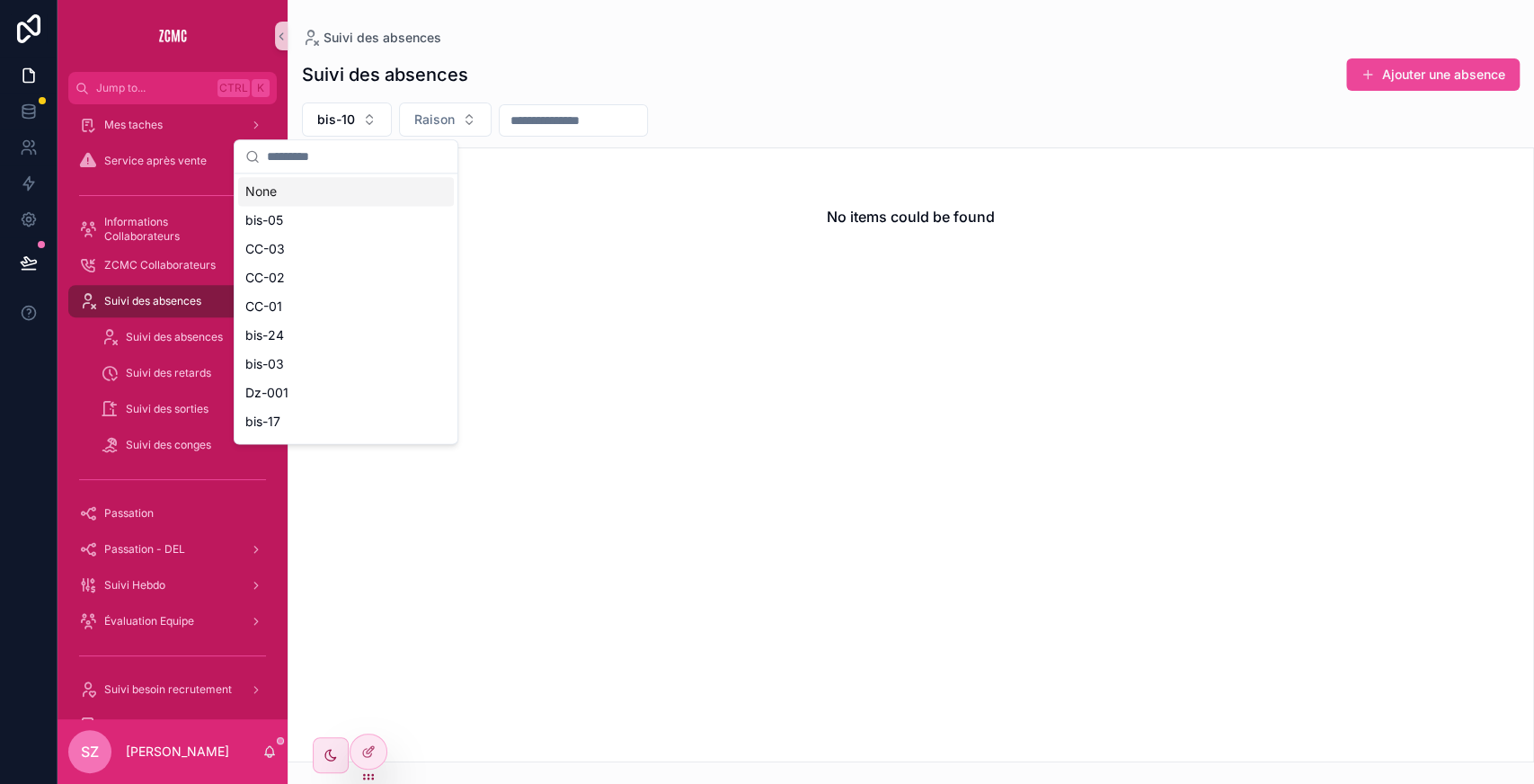
click at [352, 193] on div "None" at bounding box center [346, 191] width 215 height 28
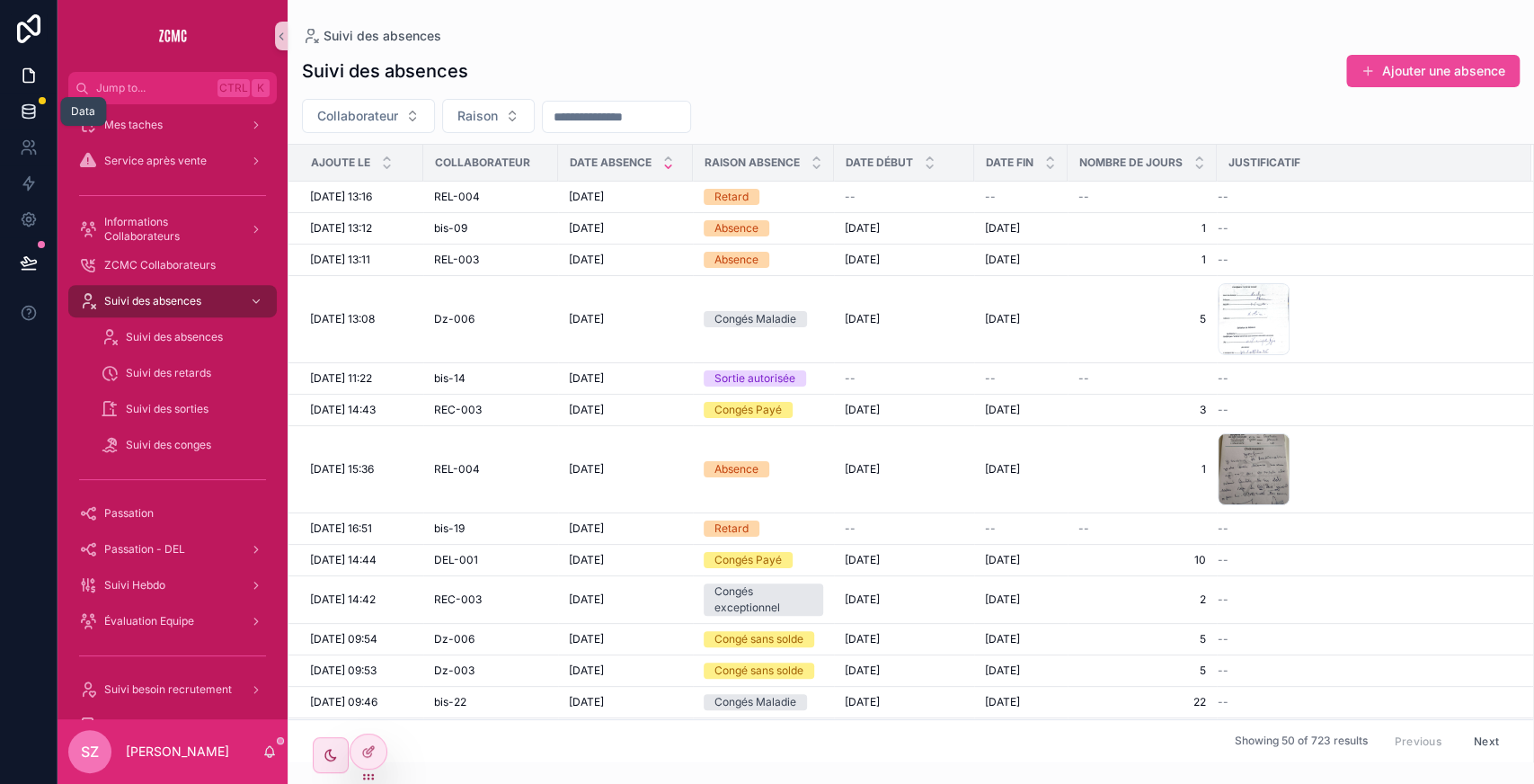
click at [26, 113] on icon at bounding box center [28, 111] width 11 height 8
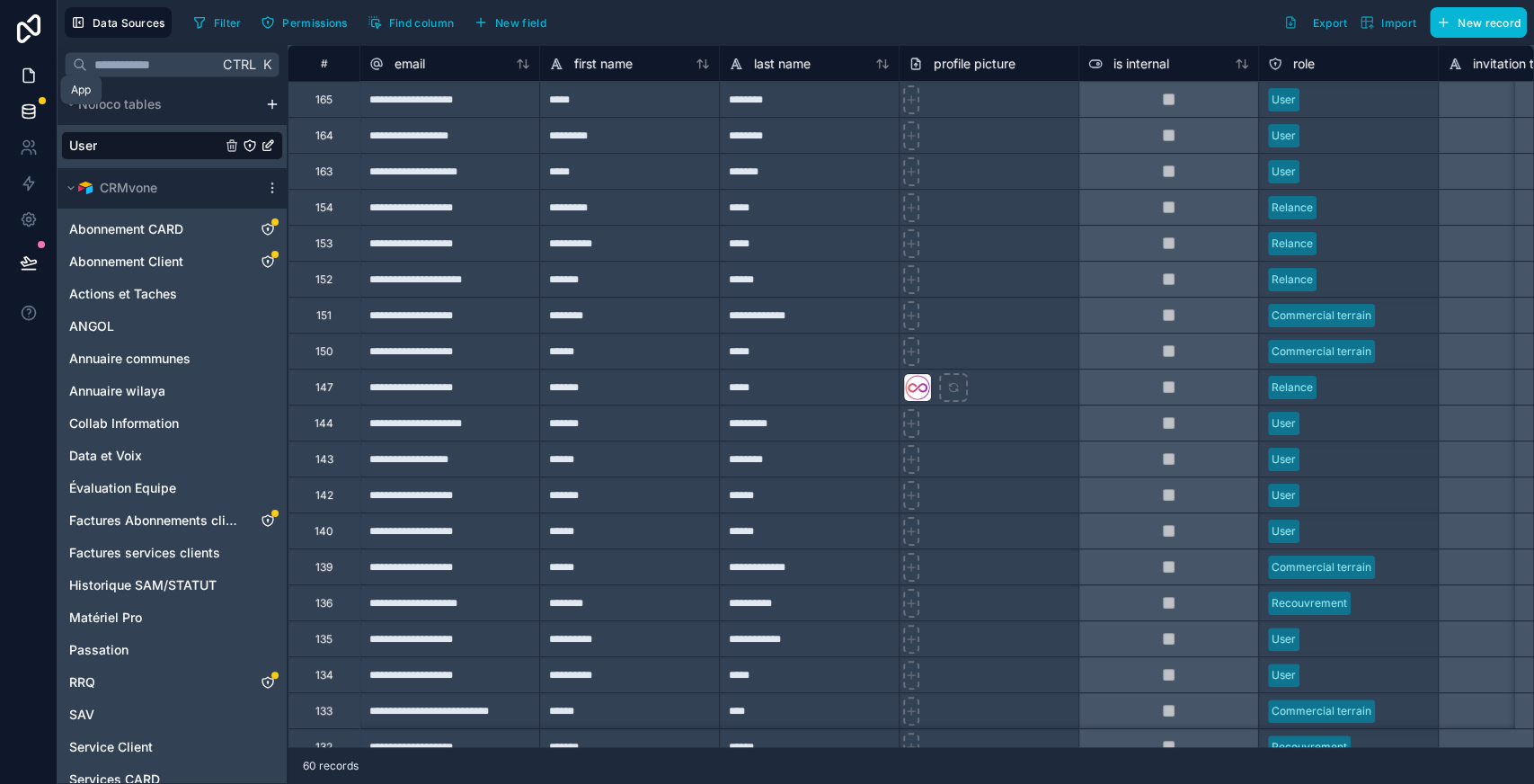
click at [20, 73] on icon at bounding box center [28, 75] width 18 height 18
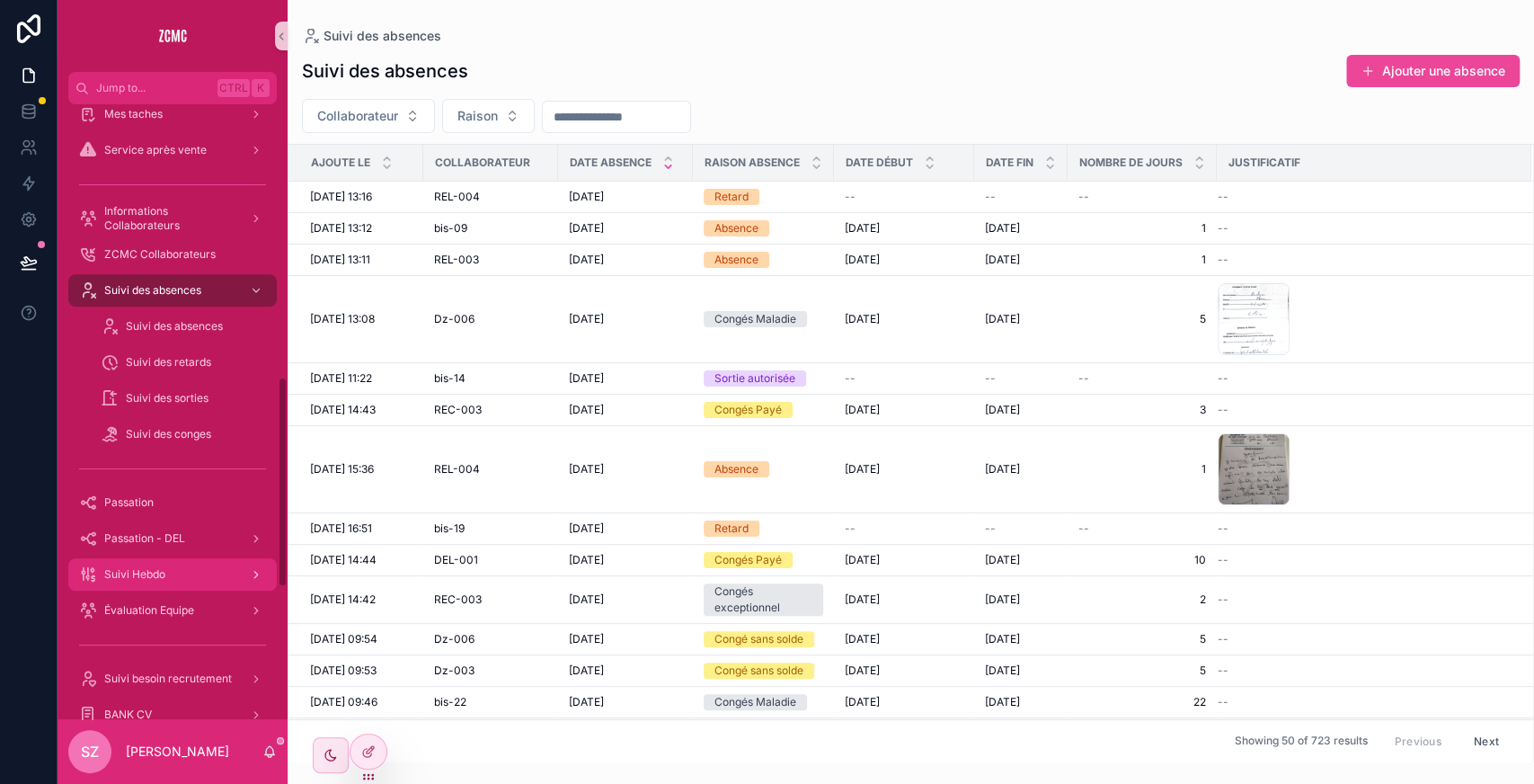
scroll to position [785, 0]
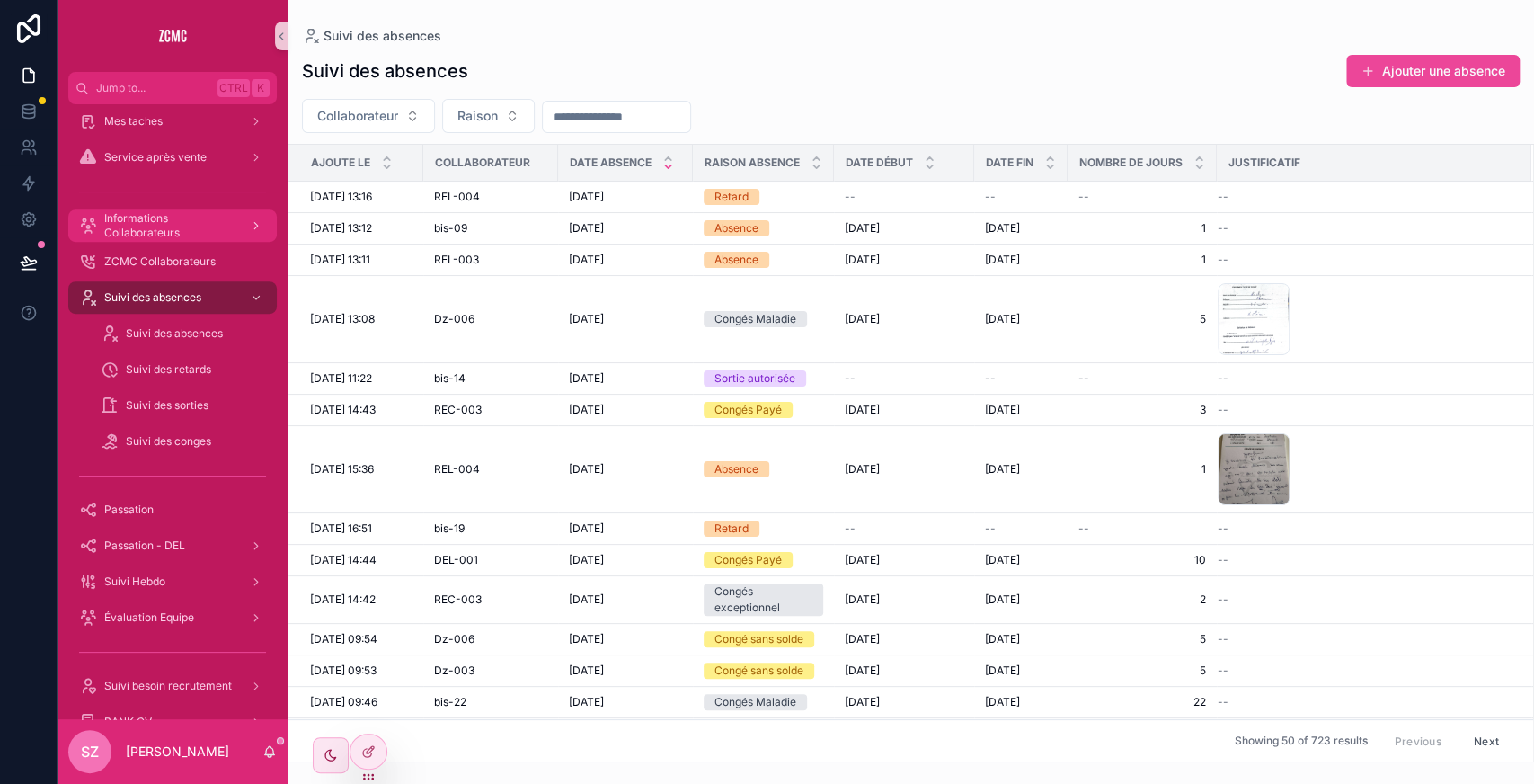
click at [202, 223] on span "Informations Collaborateurs" at bounding box center [169, 226] width 131 height 28
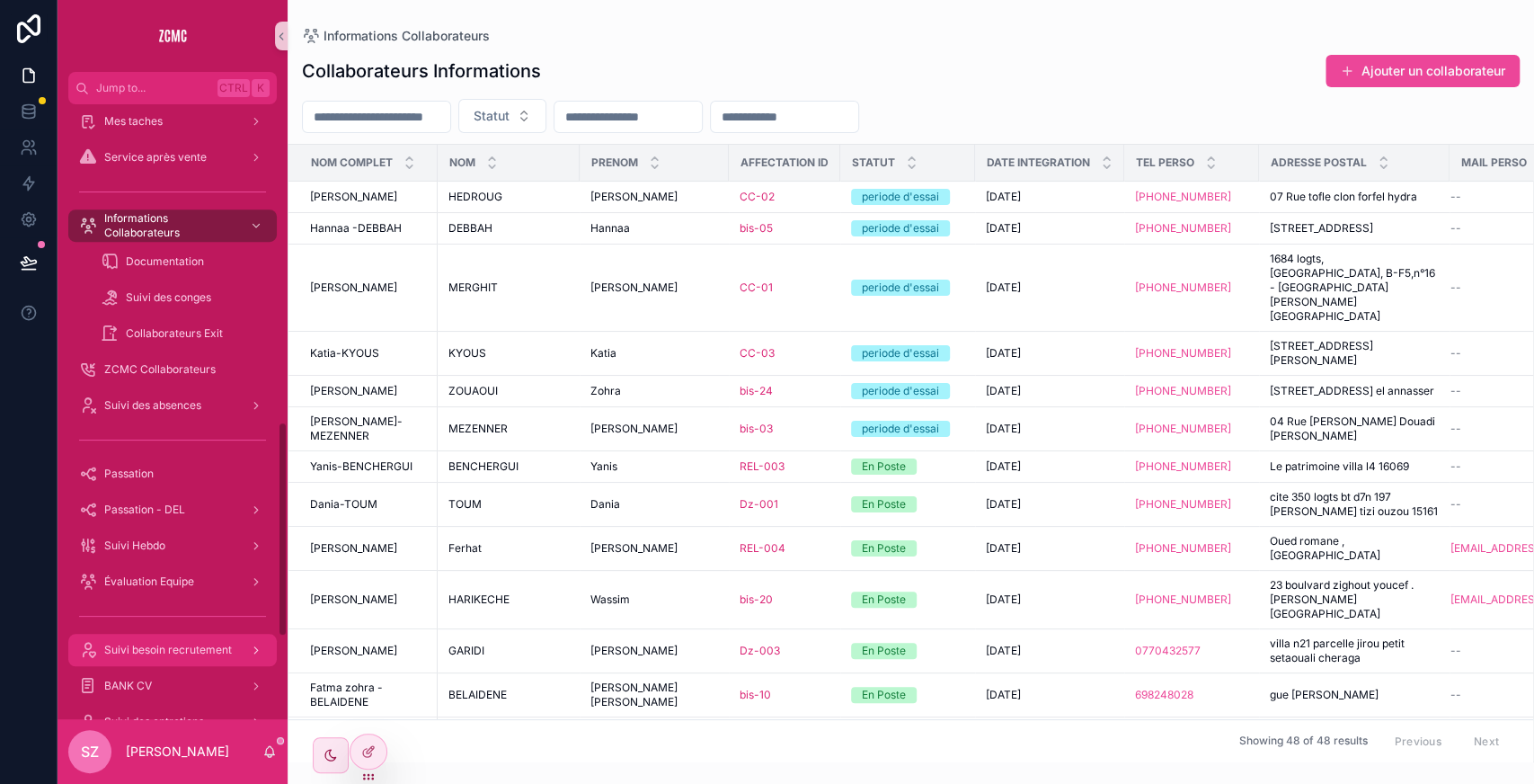
scroll to position [906, 0]
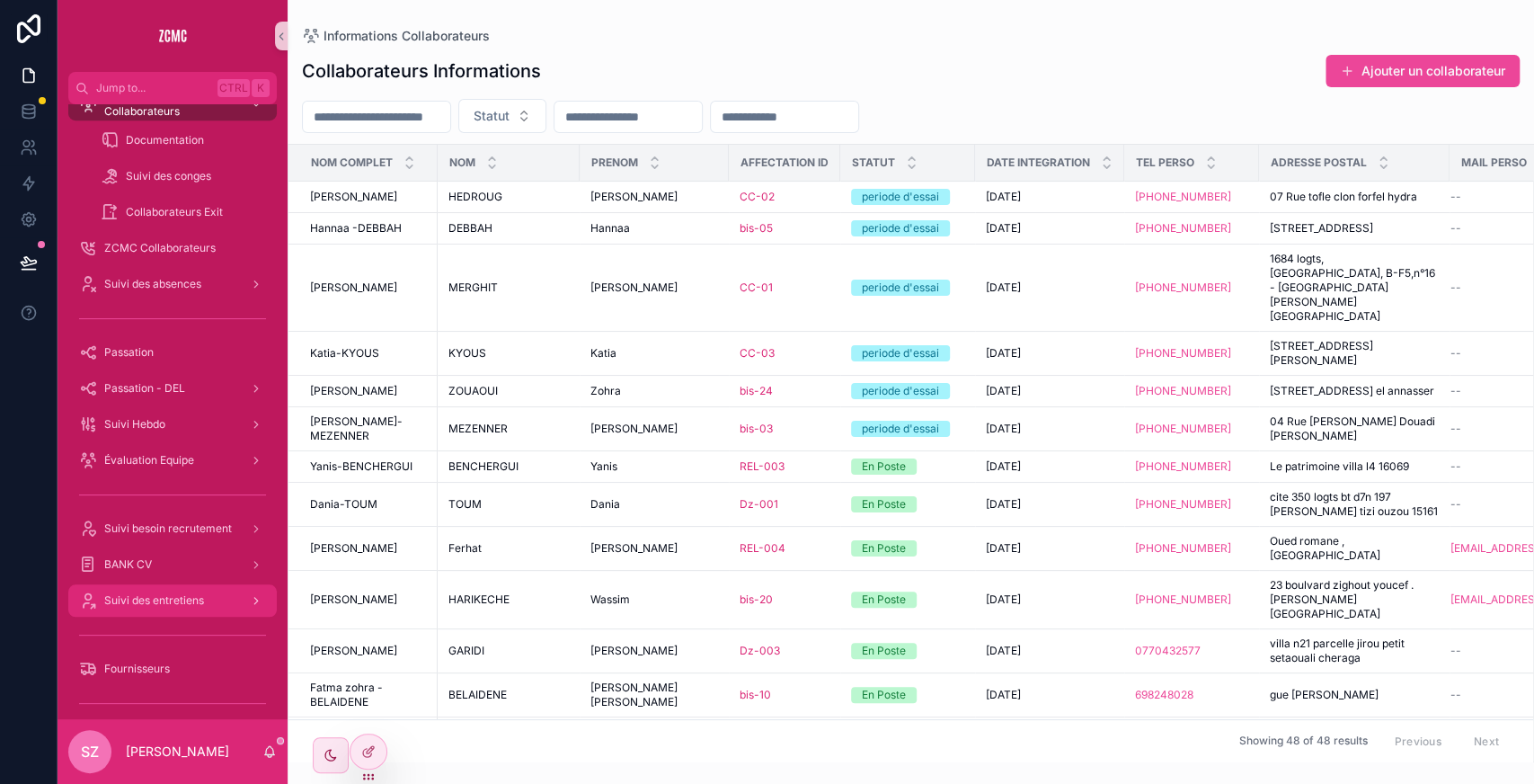
click at [178, 605] on span "Suivi des entretiens" at bounding box center [154, 600] width 100 height 14
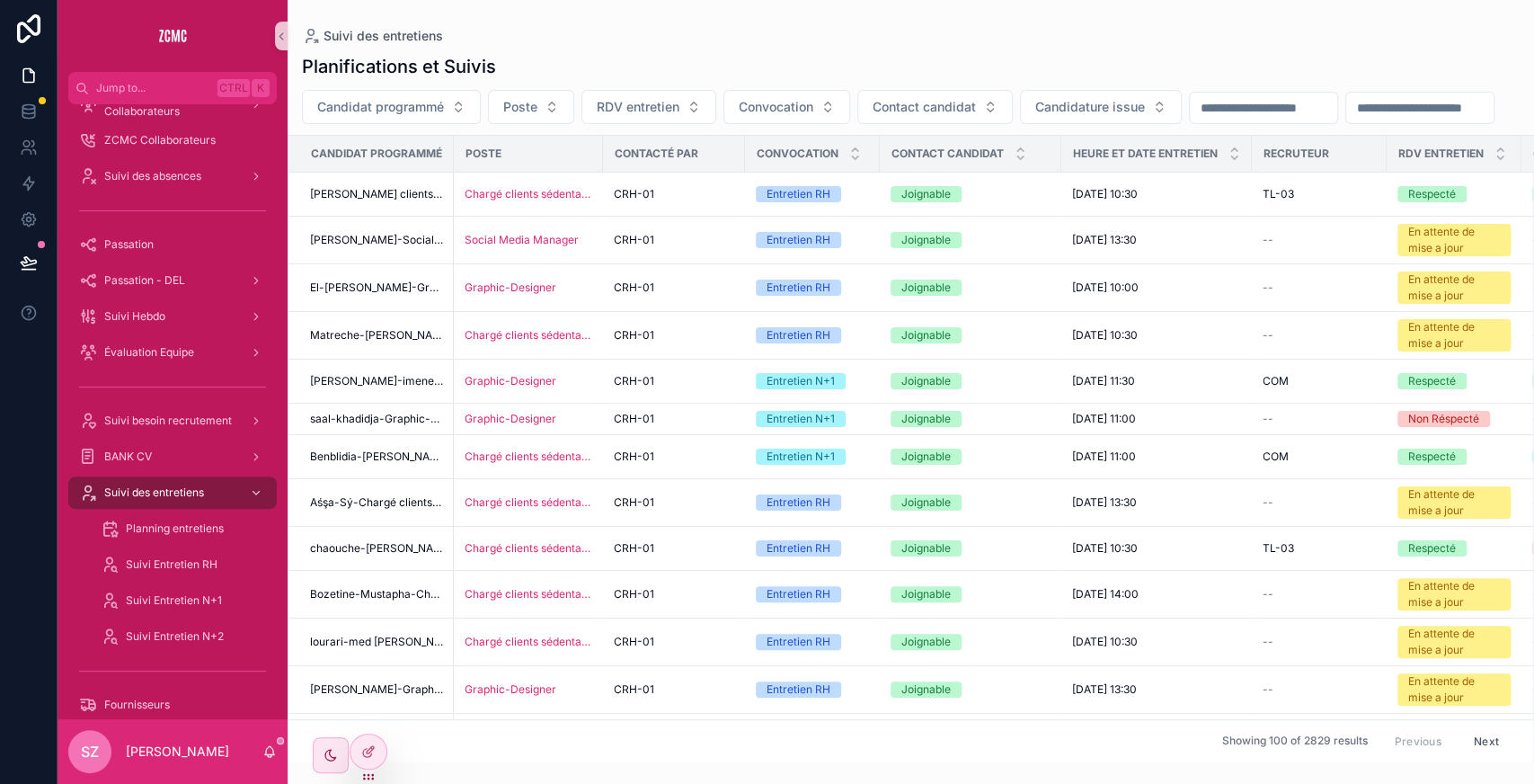
click at [1347, 121] on input "scrollable content" at bounding box center [1421, 108] width 147 height 26
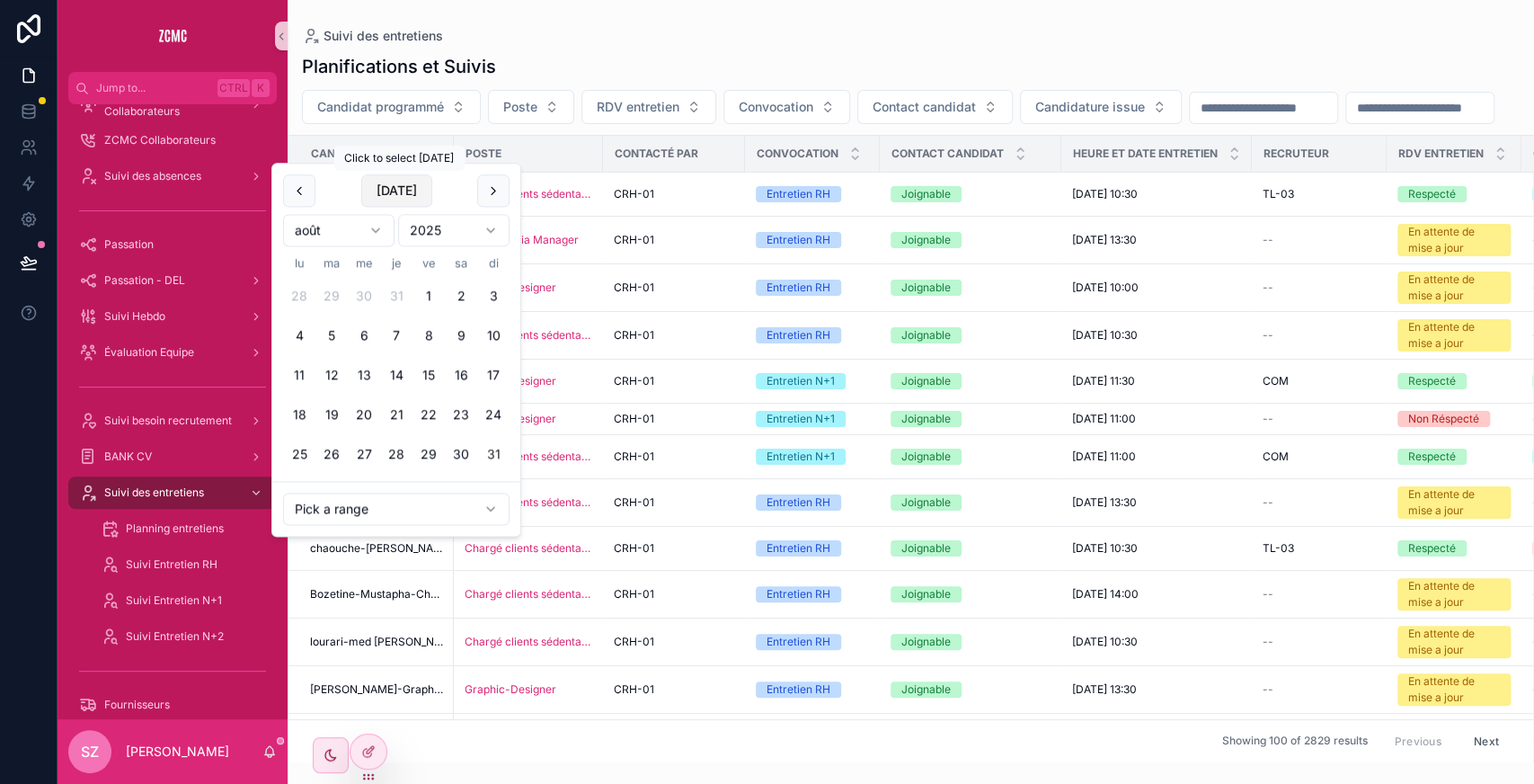
click at [404, 189] on button "[DATE]" at bounding box center [397, 191] width 71 height 32
type input "**********"
click at [745, 124] on div "**********" at bounding box center [912, 107] width 1247 height 34
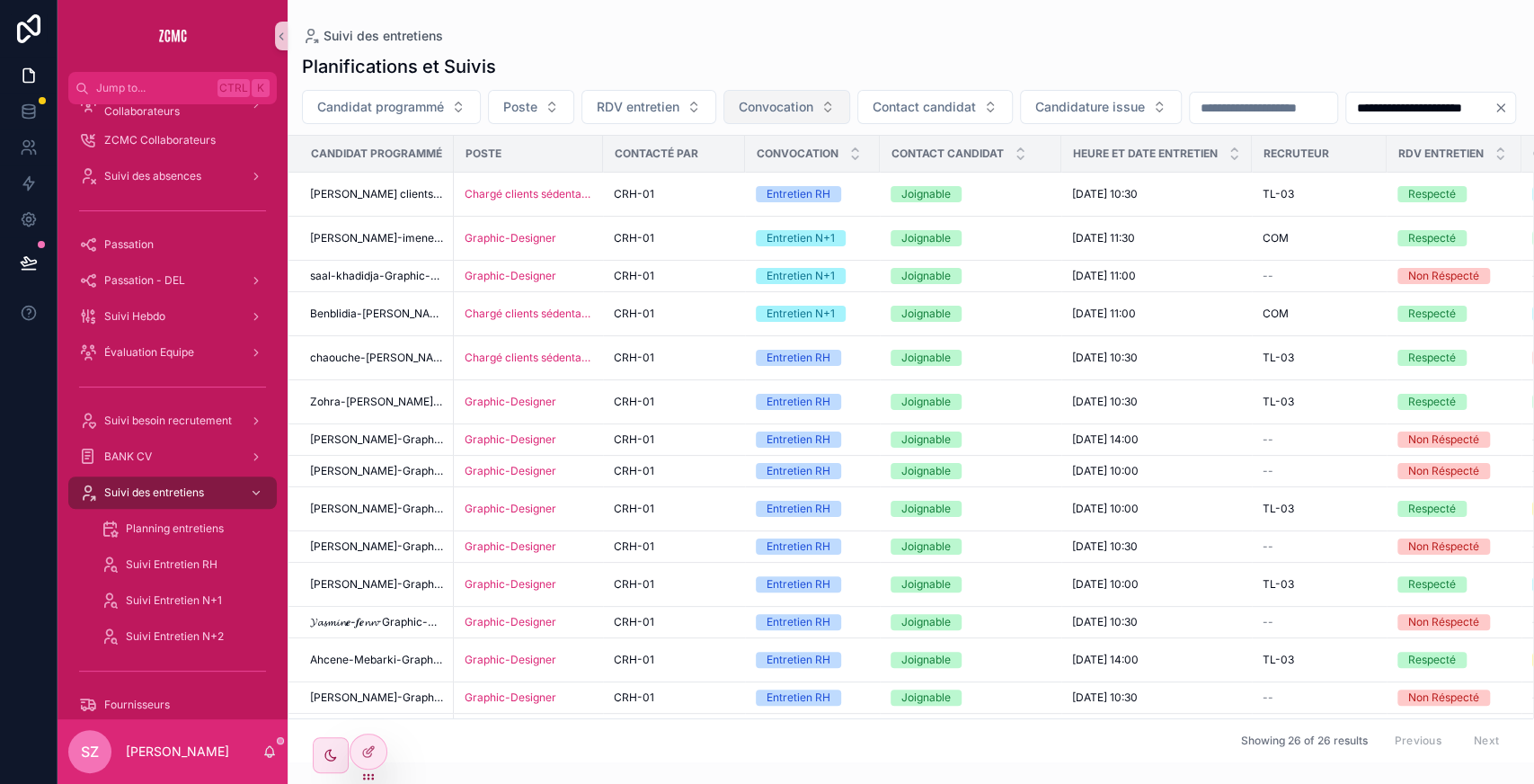
click at [772, 121] on button "Convocation" at bounding box center [787, 107] width 127 height 34
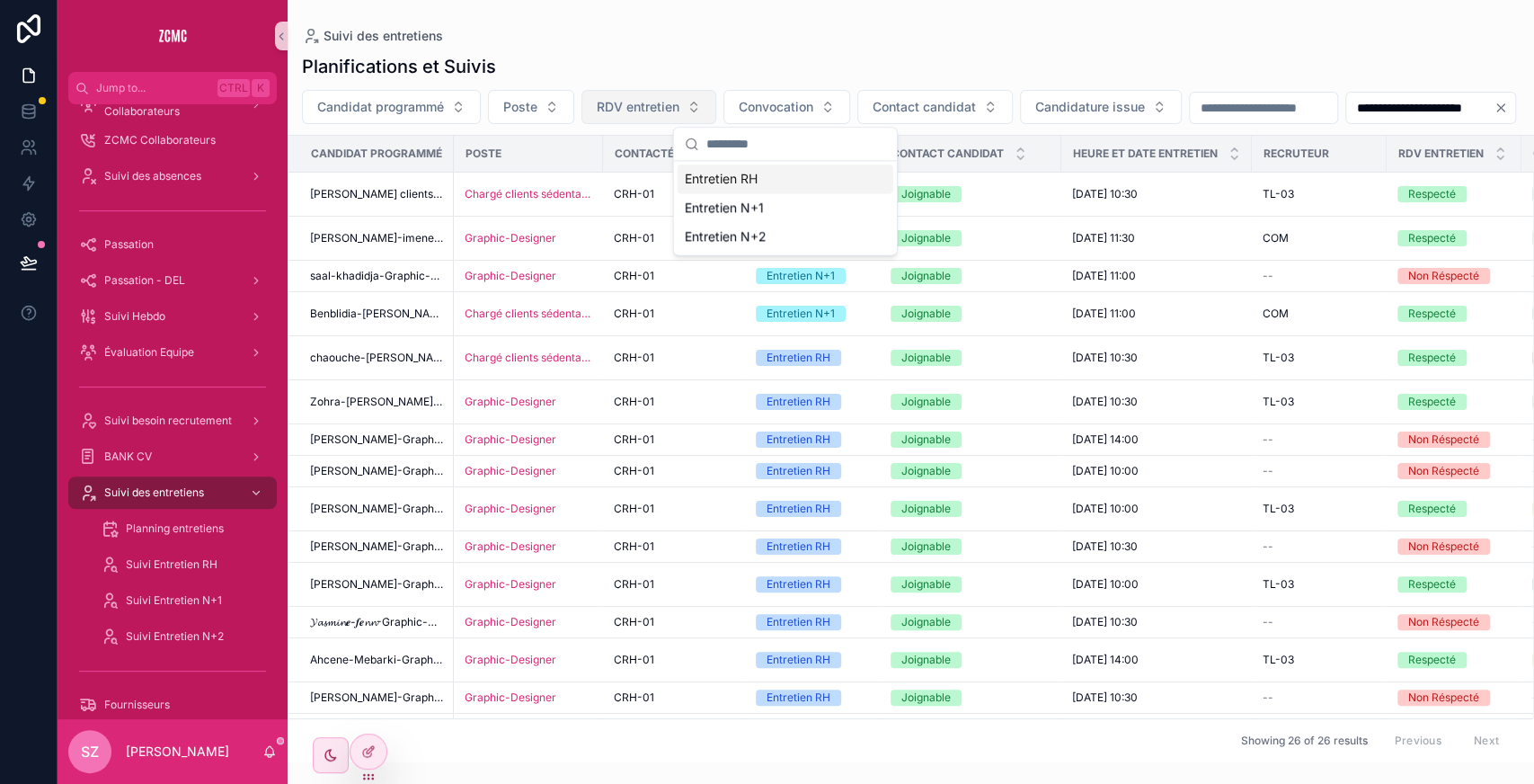
click at [665, 119] on button "RDV entretien" at bounding box center [649, 107] width 135 height 34
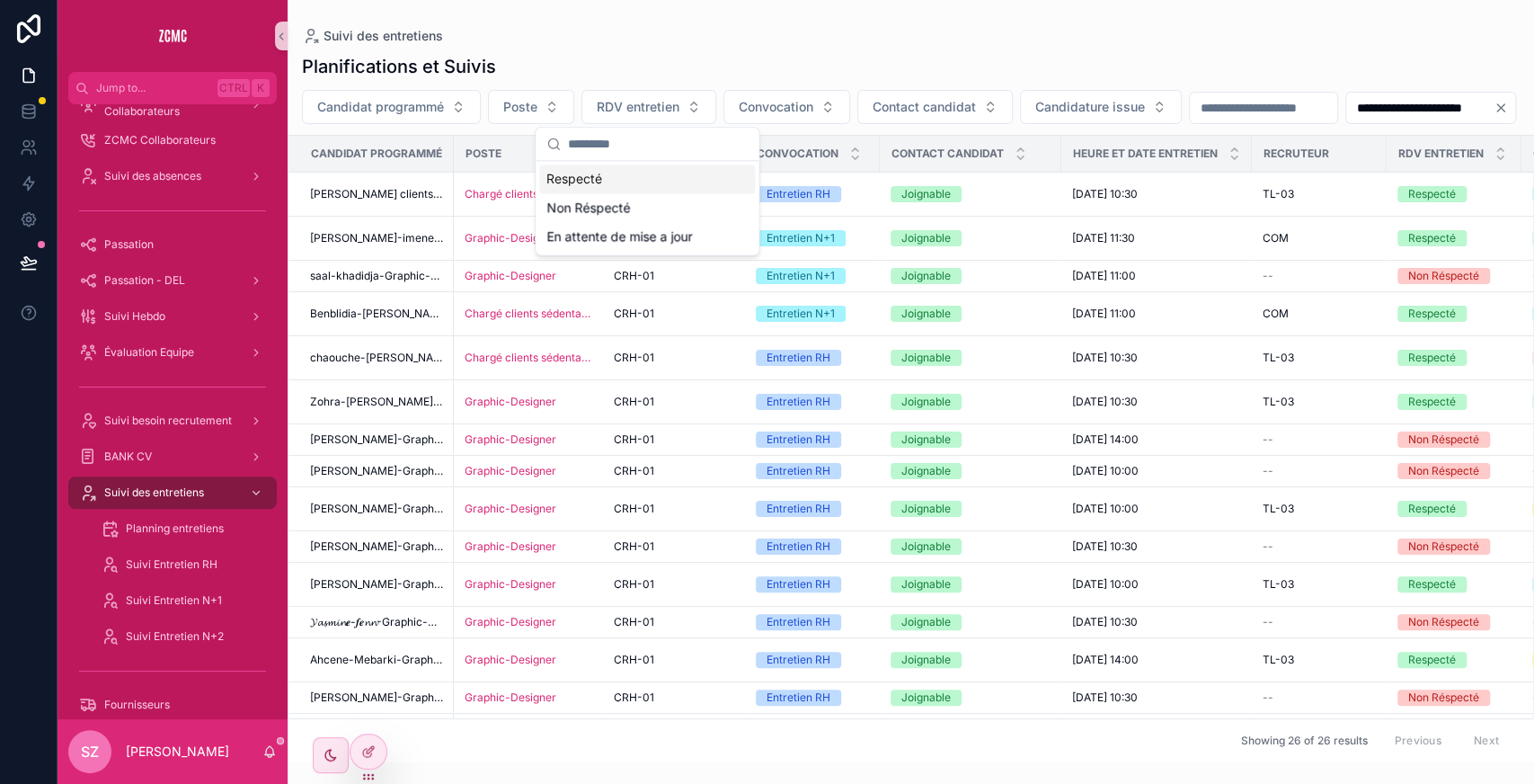
click at [618, 178] on div "Respecté" at bounding box center [647, 179] width 215 height 28
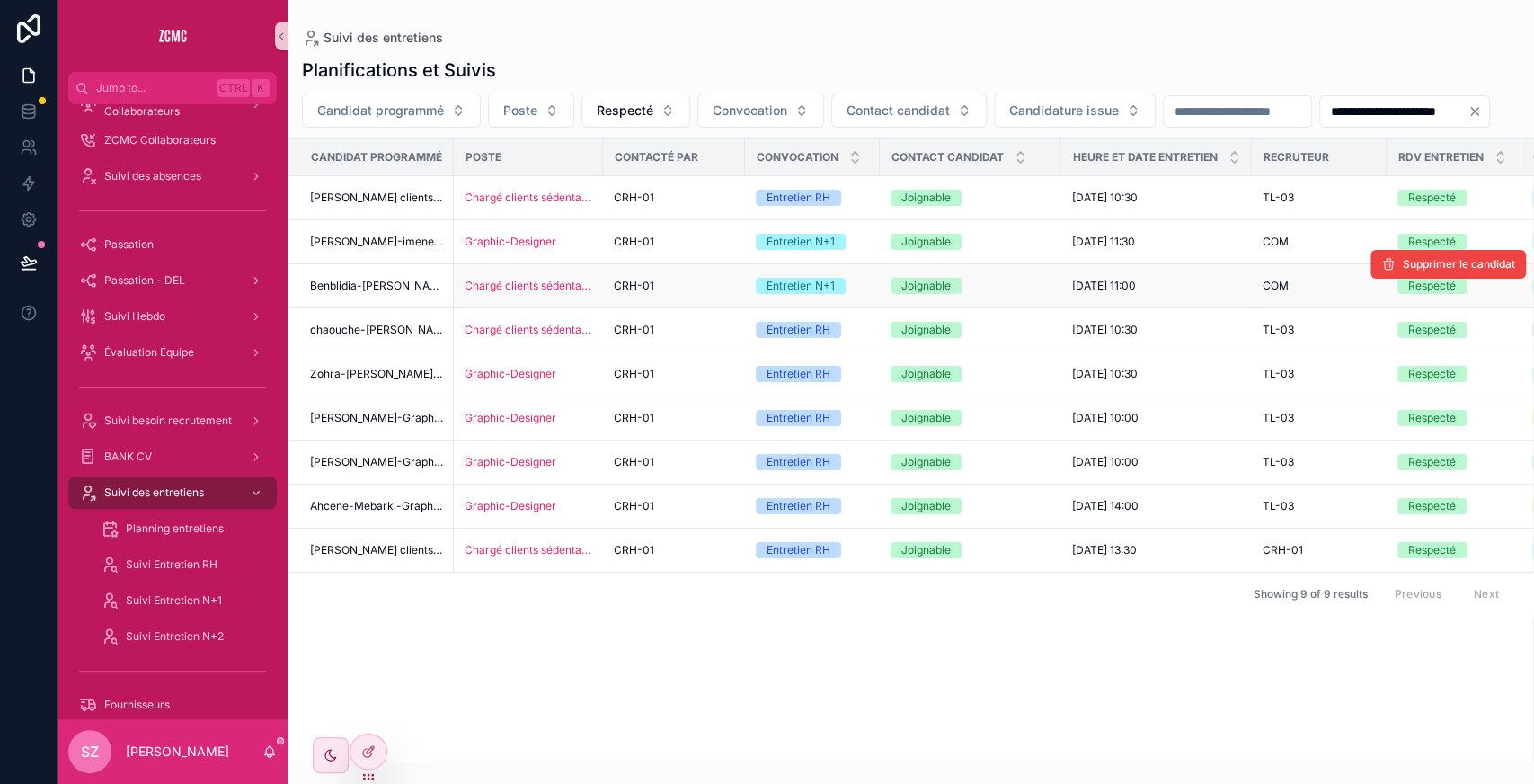
click at [378, 293] on span "Benblidia-[PERSON_NAME] clients sédentaire-" at bounding box center [376, 285] width 133 height 14
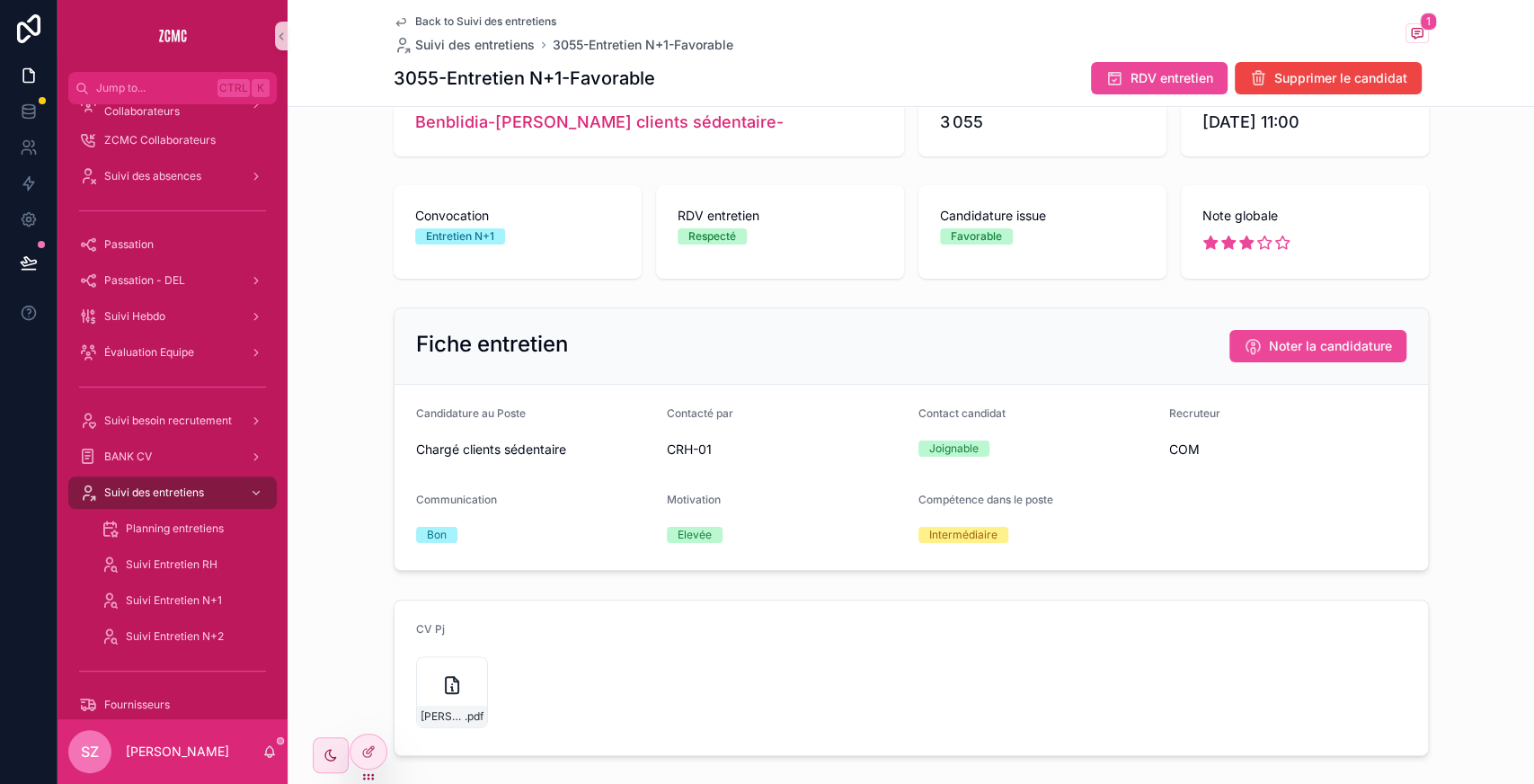
scroll to position [70, 0]
click at [494, 109] on span "Benblidia-[PERSON_NAME] clients sédentaire-" at bounding box center [600, 121] width 368 height 26
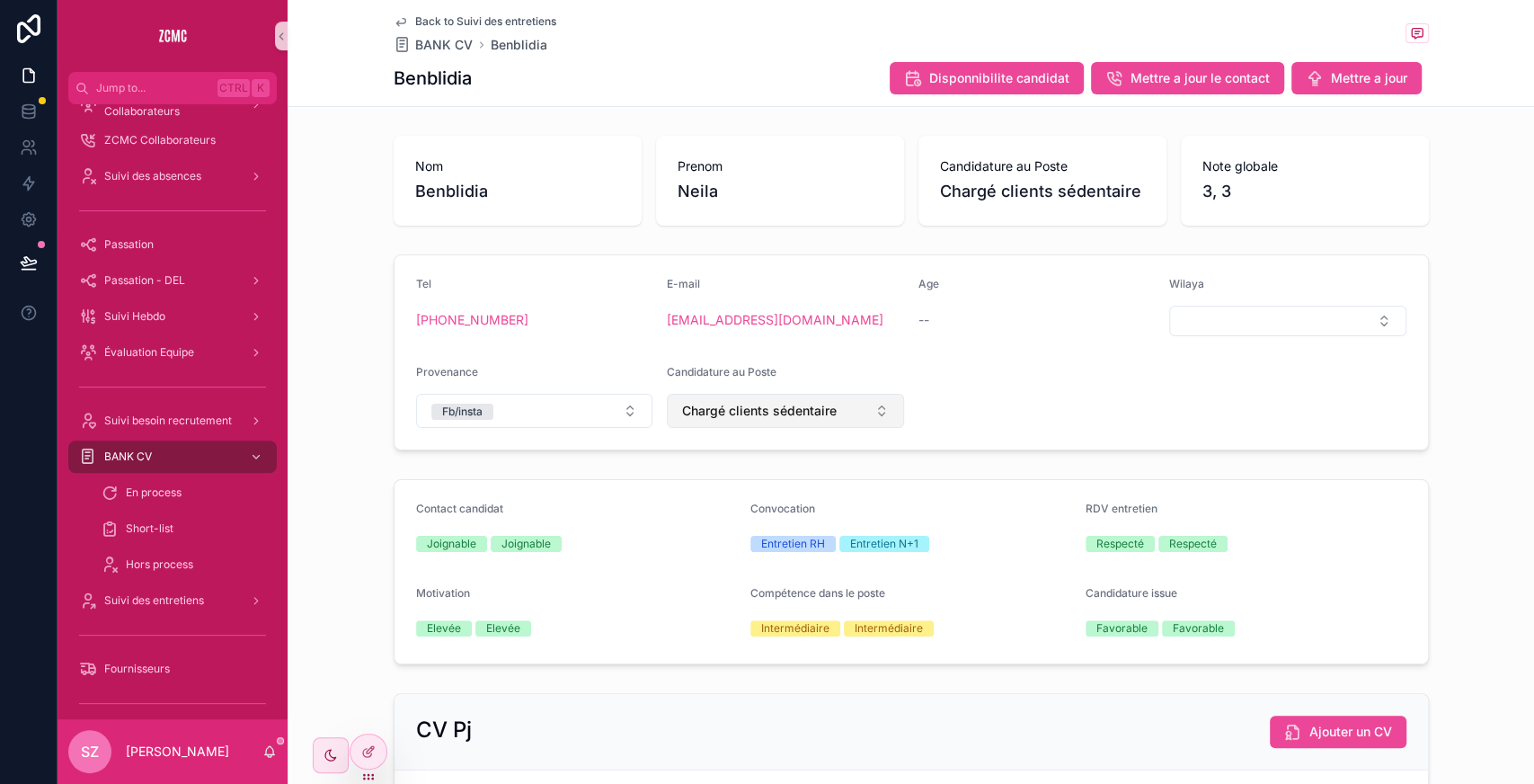
click at [729, 398] on button "Chargé clients sédentaire" at bounding box center [785, 411] width 237 height 34
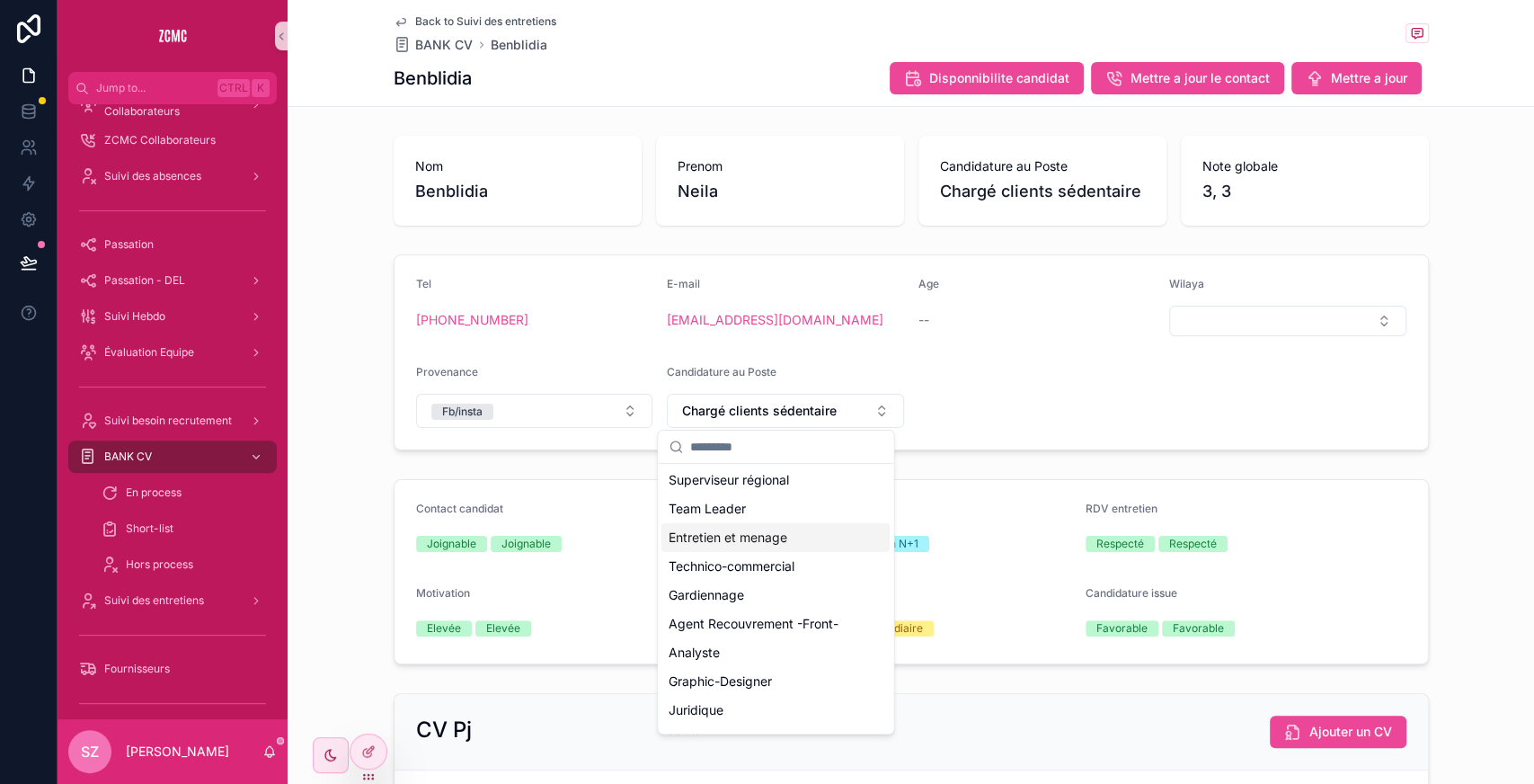
scroll to position [102, 0]
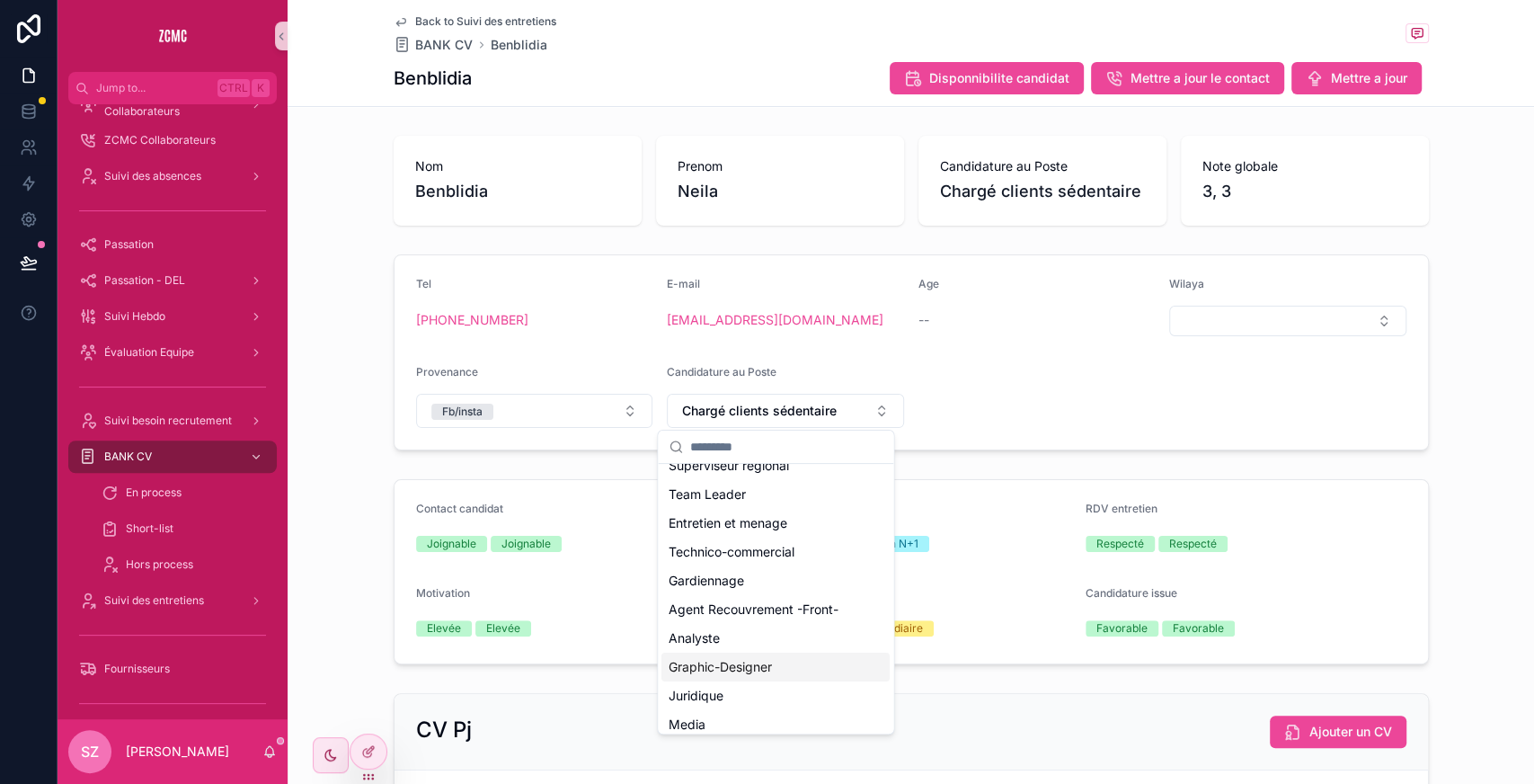
click at [724, 666] on span "Graphic-Designer" at bounding box center [720, 667] width 103 height 18
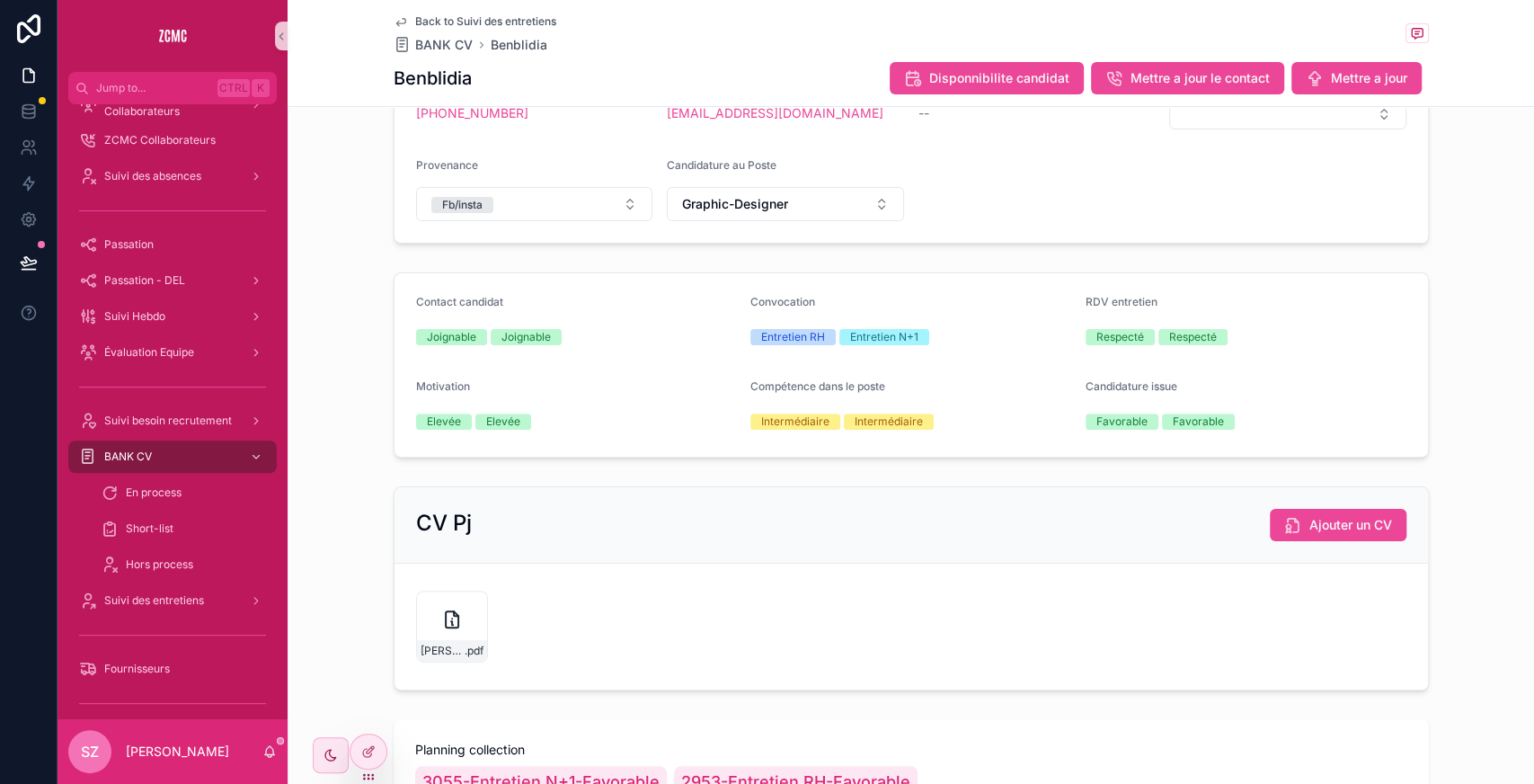
scroll to position [211, 0]
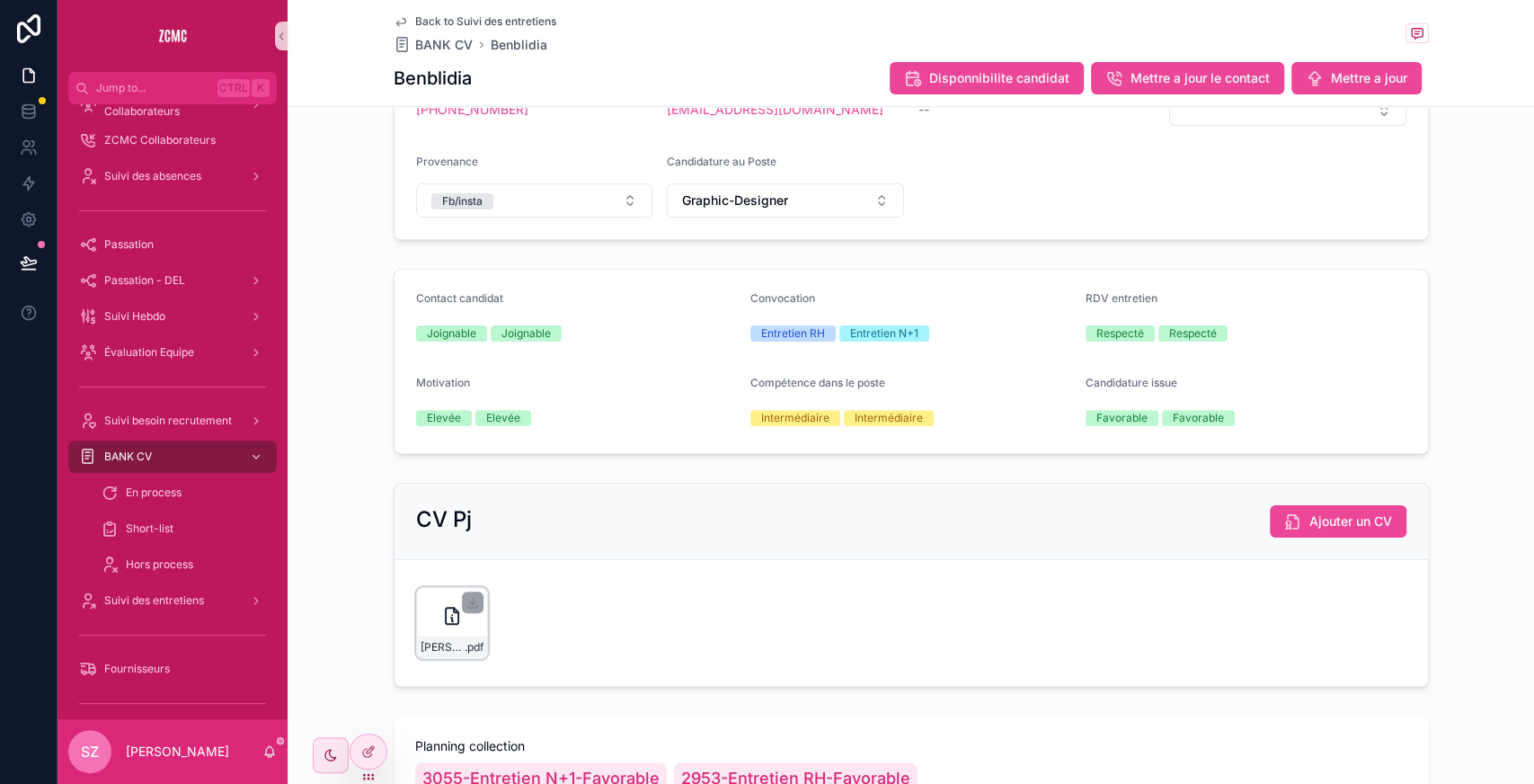
click at [441, 605] on icon "scrollable content" at bounding box center [452, 615] width 22 height 22
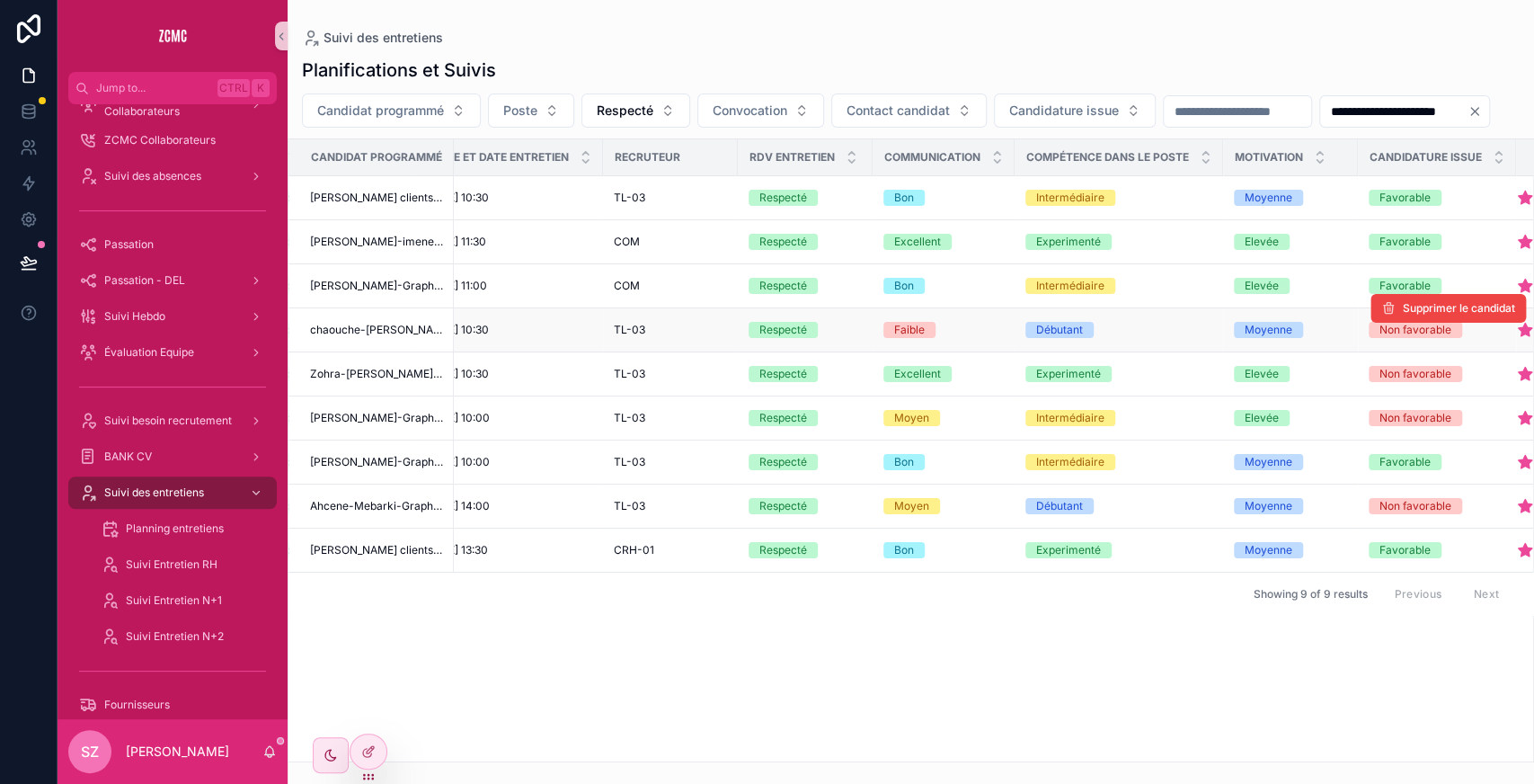
scroll to position [0, 772]
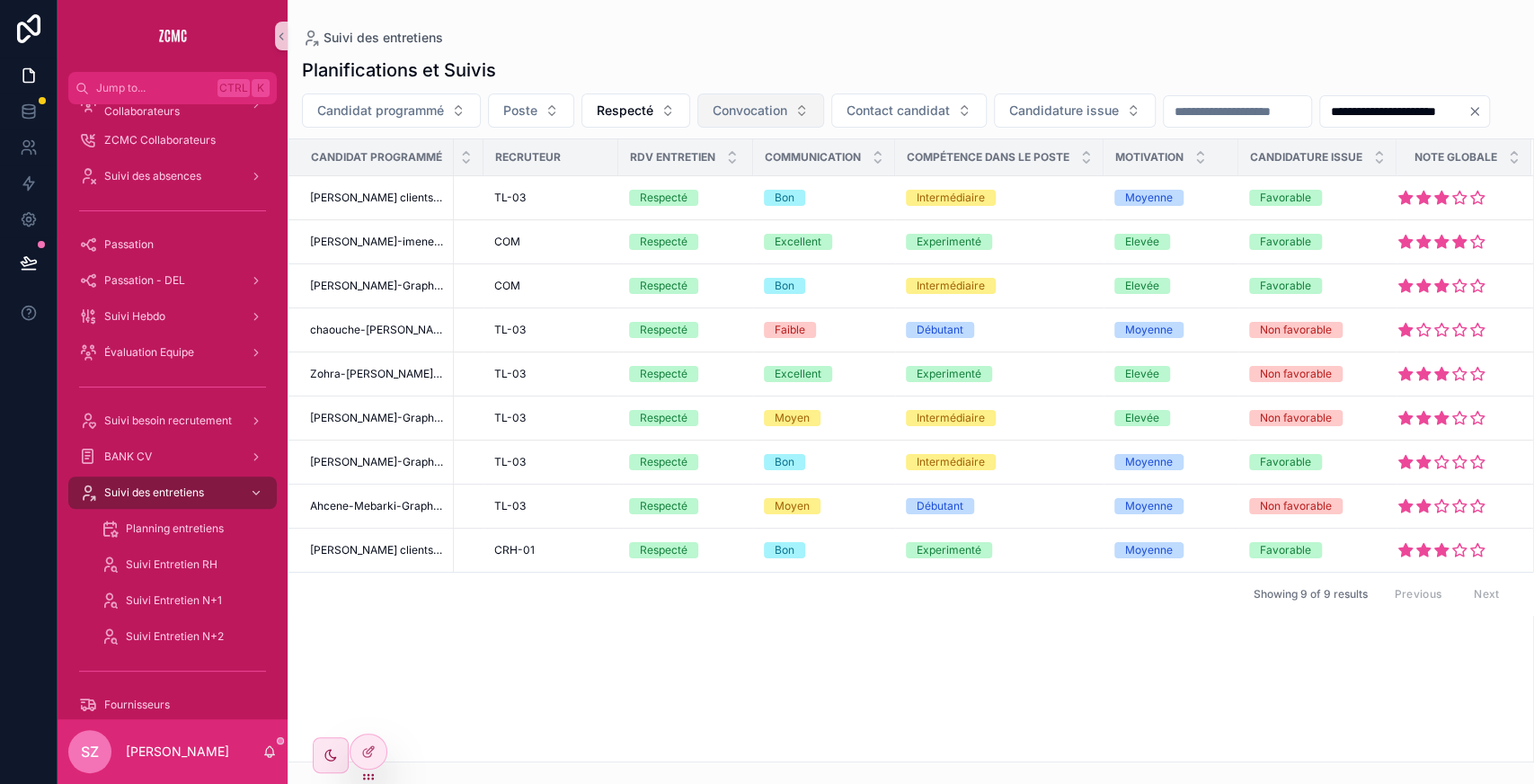
click at [724, 96] on button "Convocation" at bounding box center [760, 111] width 127 height 34
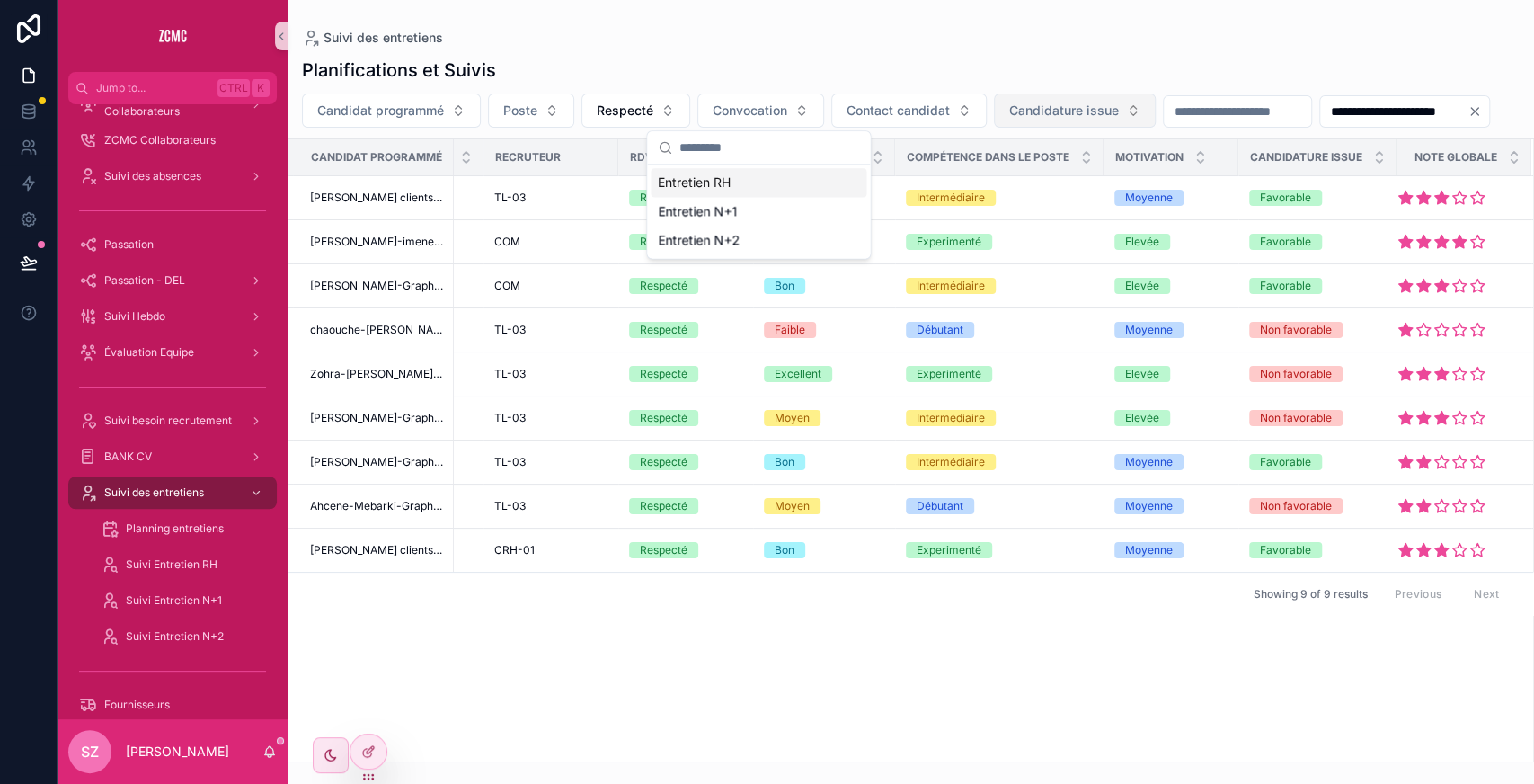
click at [1055, 110] on span "Candidature issue" at bounding box center [1065, 111] width 110 height 18
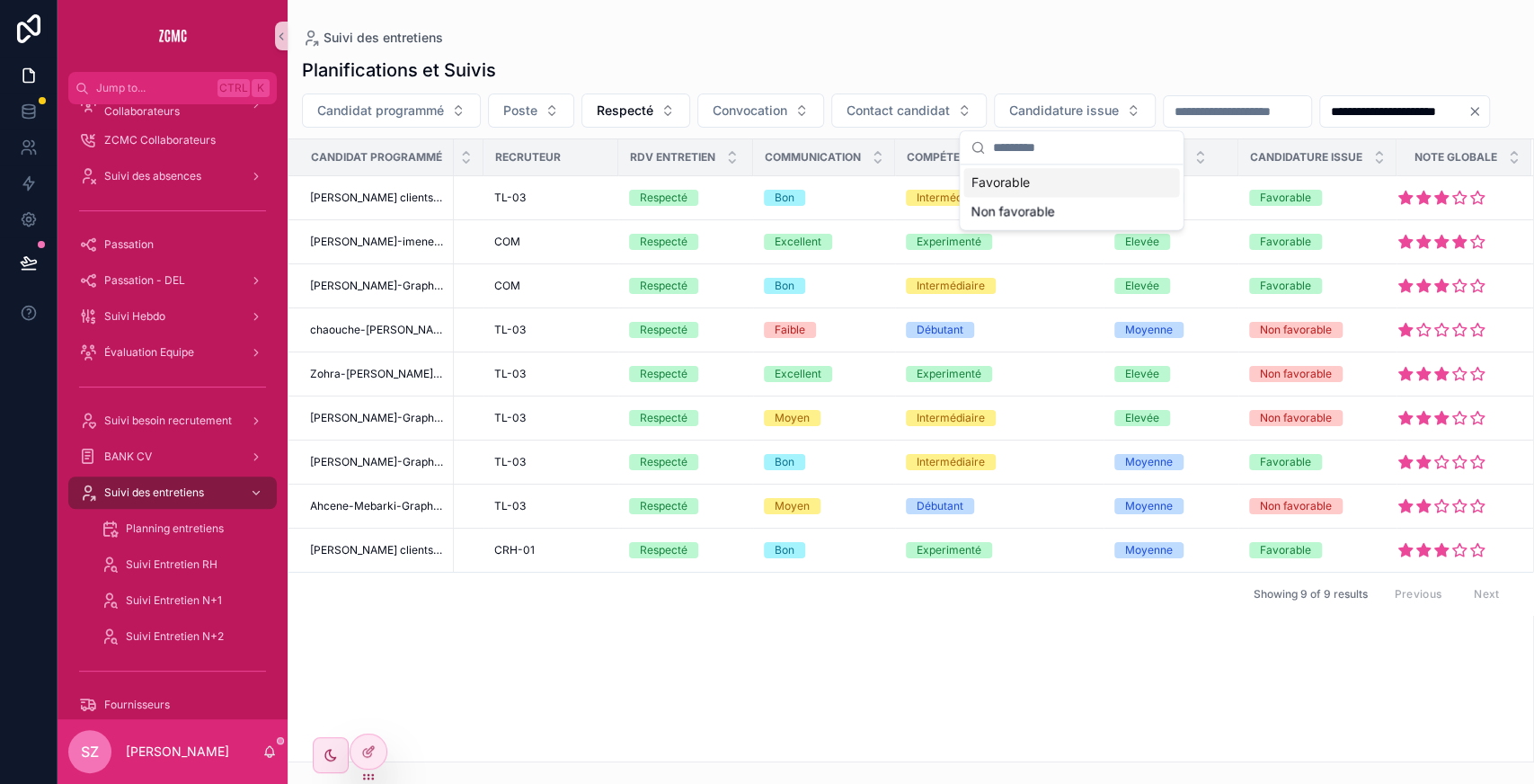
click at [1013, 178] on div "Favorable" at bounding box center [1071, 182] width 215 height 28
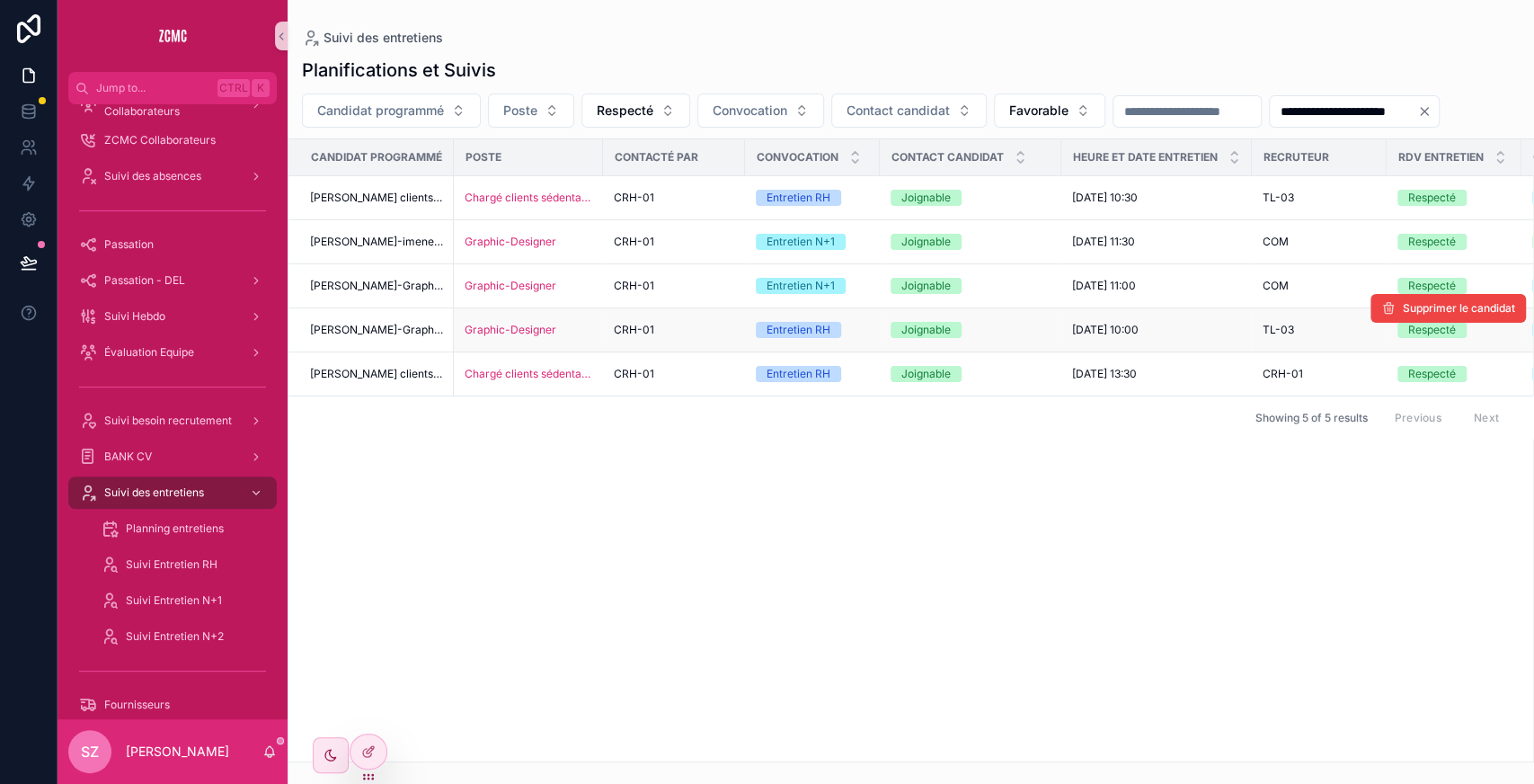
click at [693, 331] on div "CRH-01" at bounding box center [674, 330] width 121 height 14
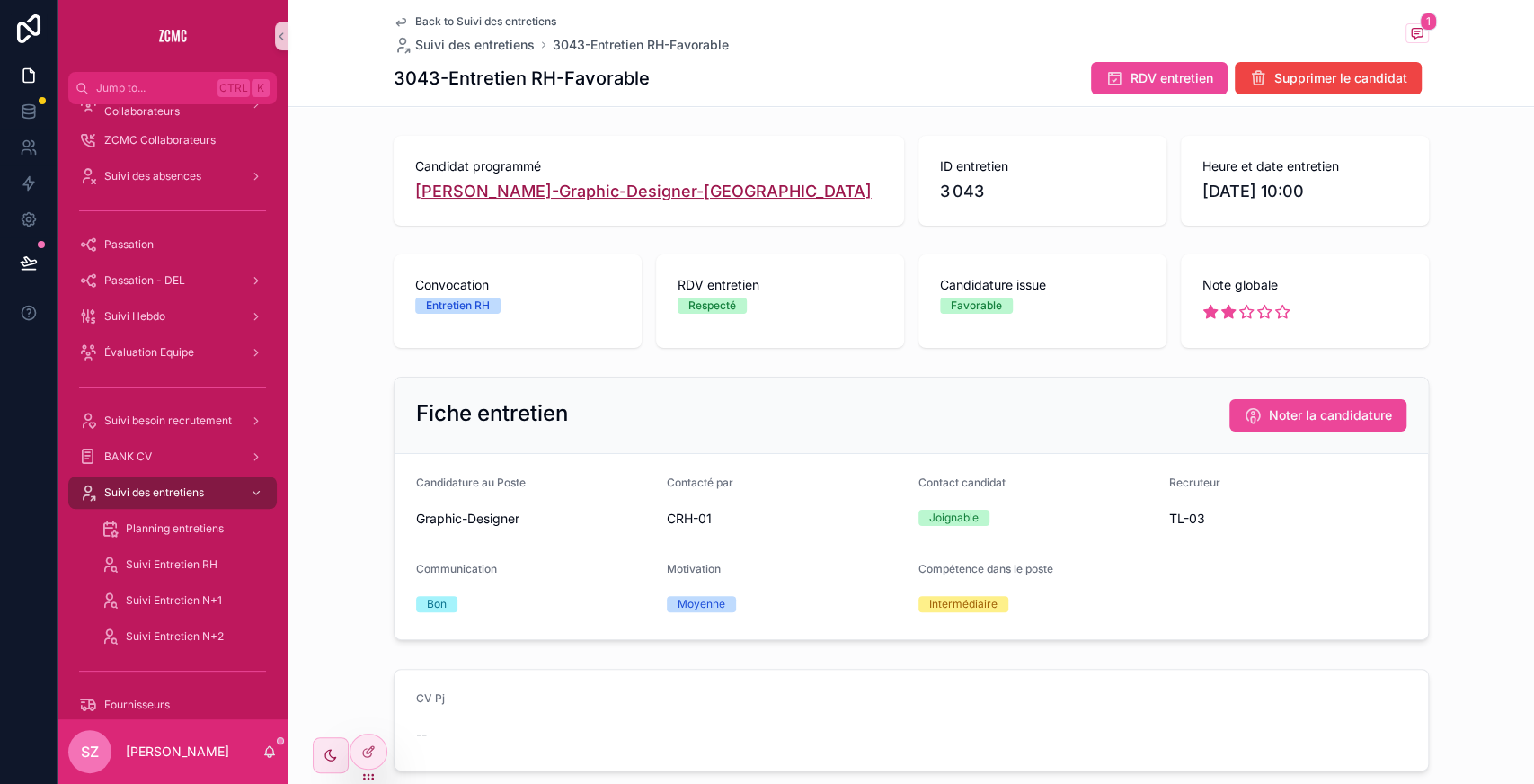
click at [484, 190] on span "[PERSON_NAME]-Graphic-Designer-[GEOGRAPHIC_DATA]" at bounding box center [643, 191] width 456 height 26
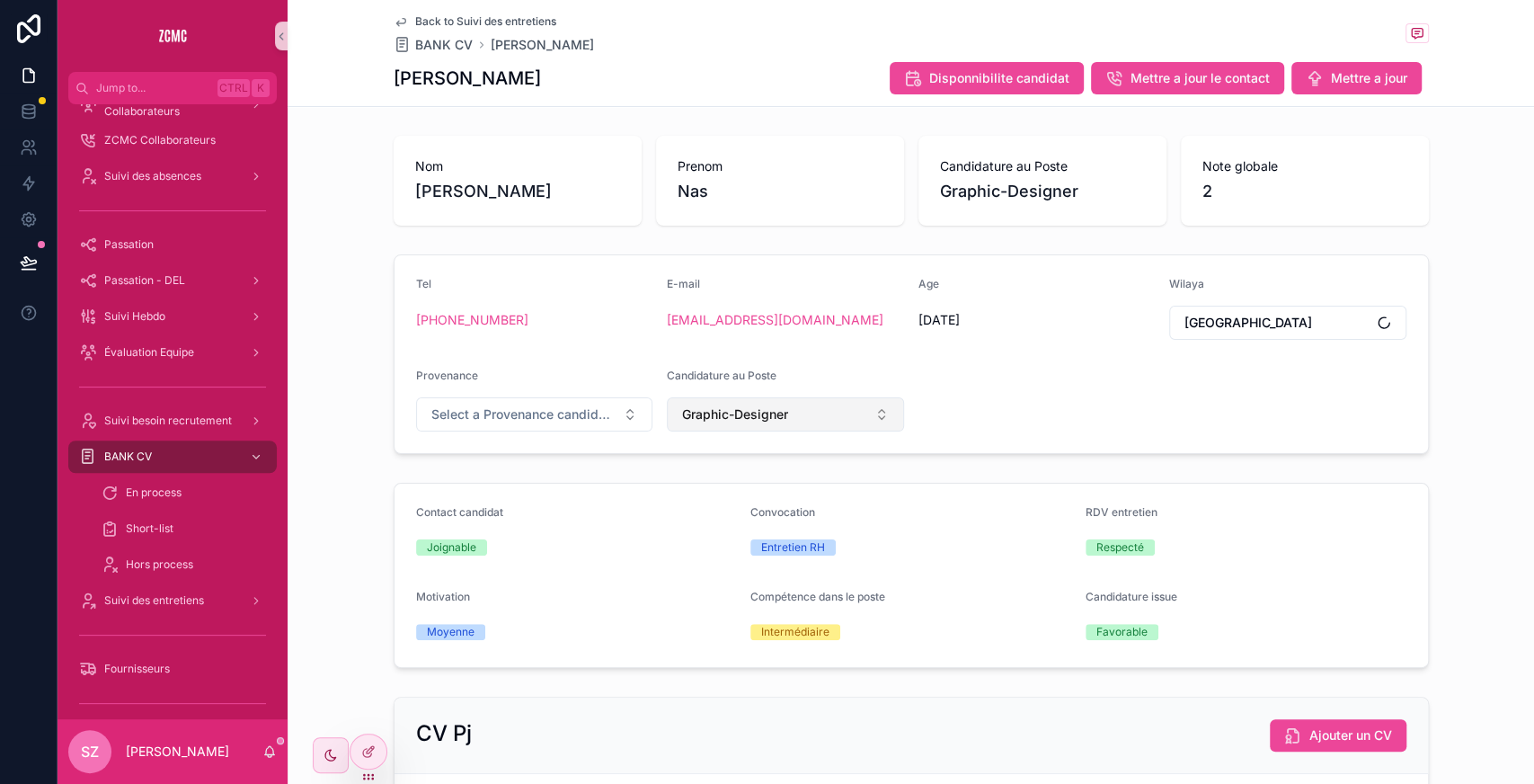
click at [717, 413] on span "Graphic-Designer" at bounding box center [735, 414] width 106 height 18
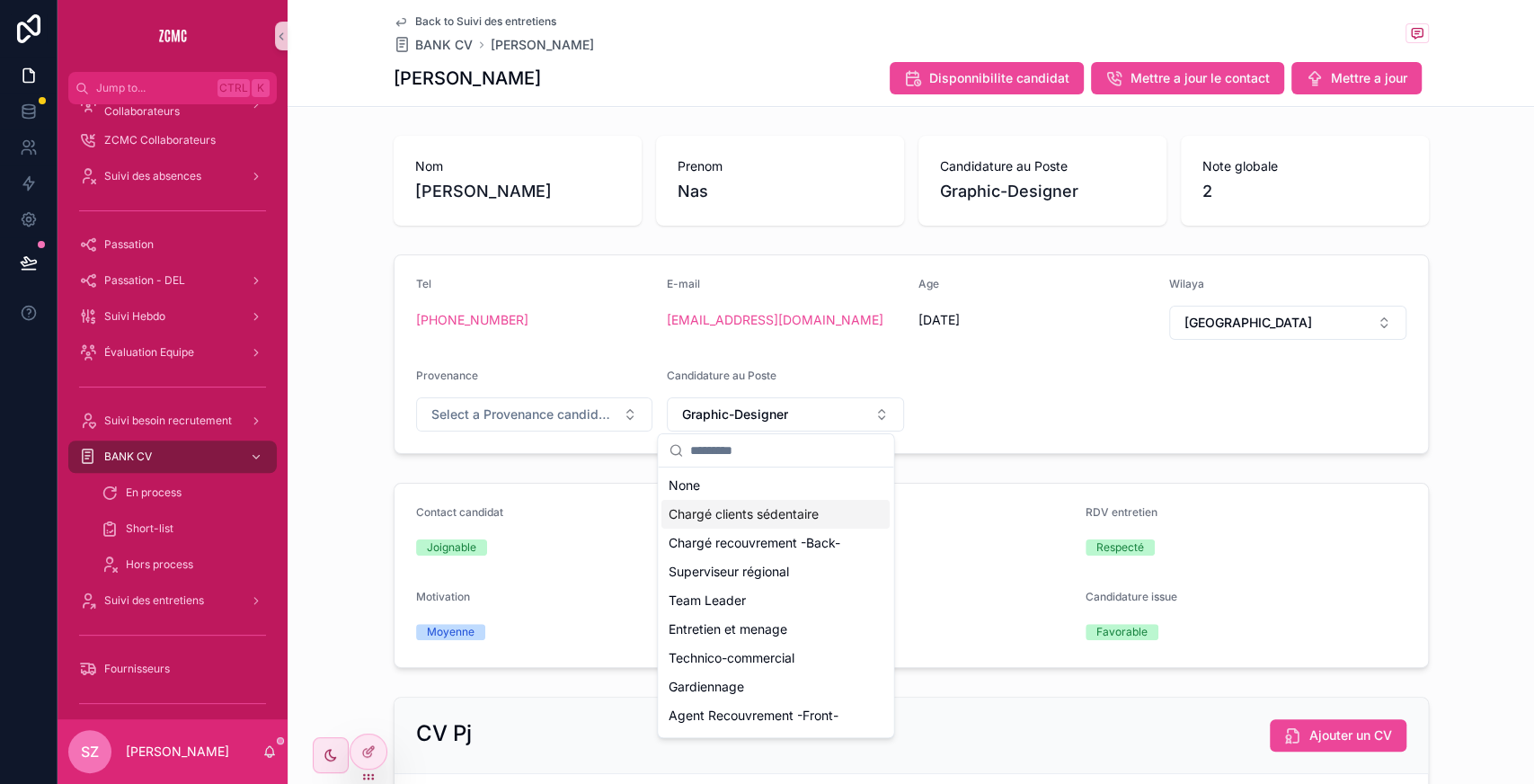
click at [782, 509] on span "Chargé clients sédentaire" at bounding box center [743, 514] width 150 height 18
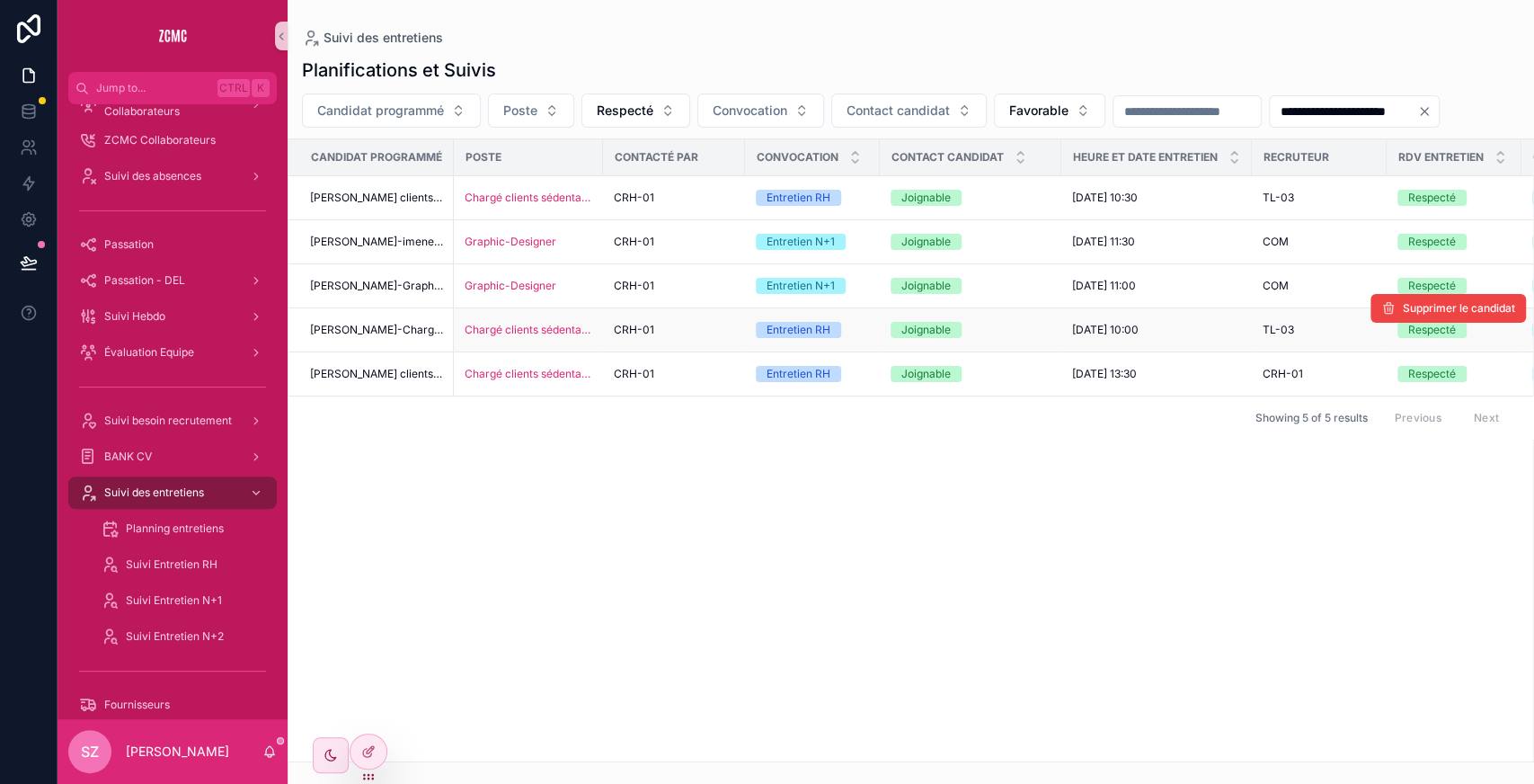
click at [690, 326] on div "CRH-01" at bounding box center [674, 330] width 121 height 14
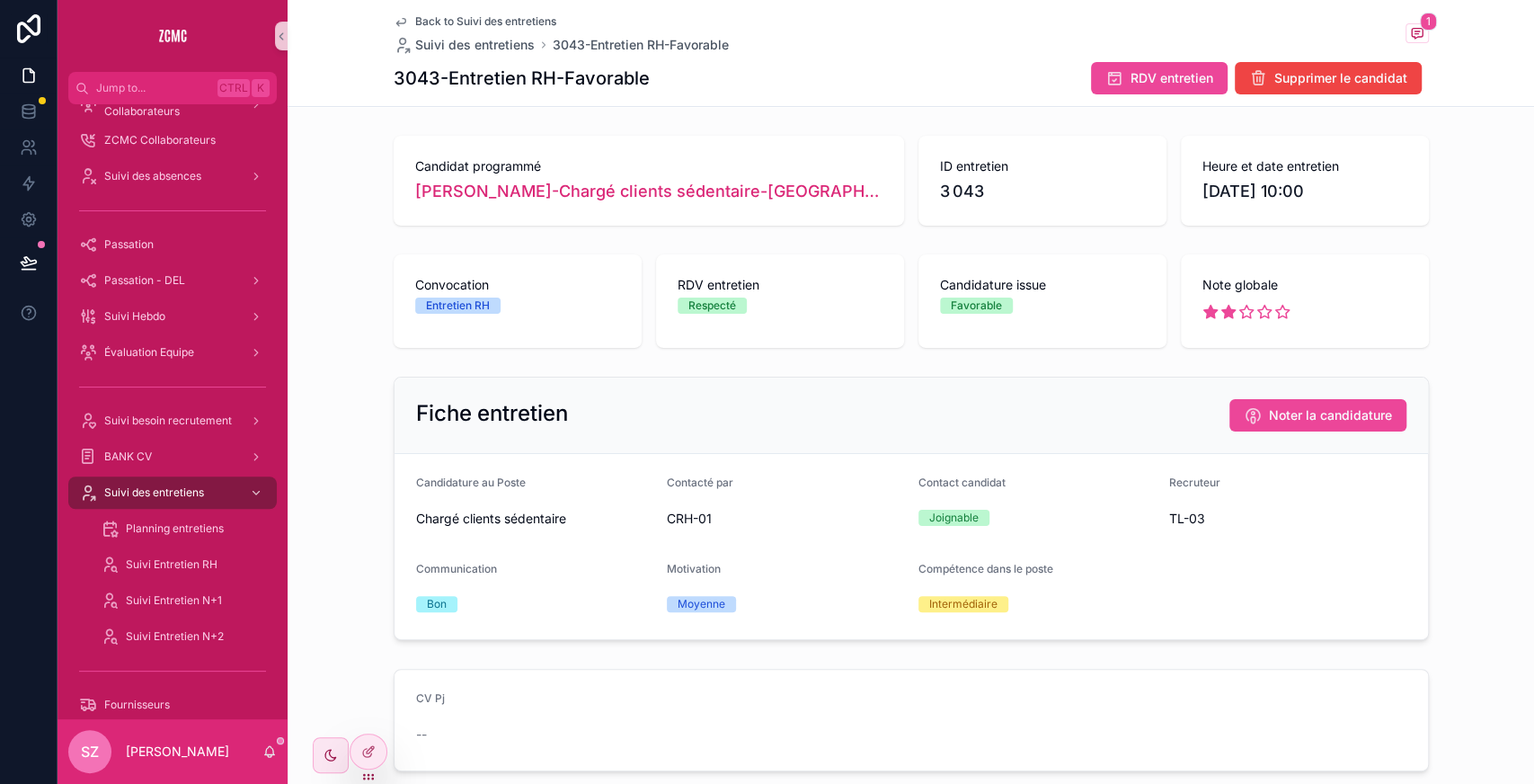
scroll to position [480, 0]
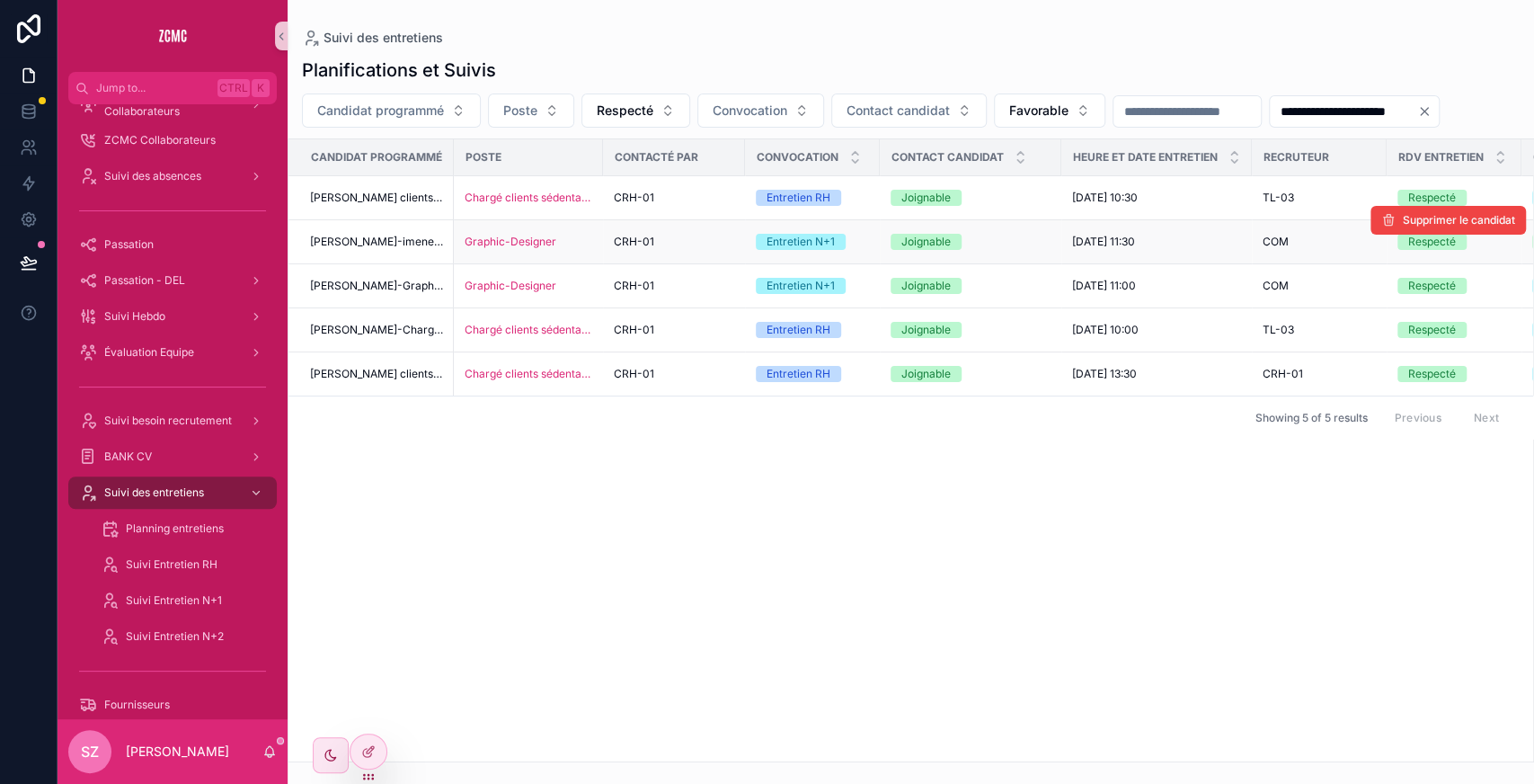
click at [402, 242] on span "[PERSON_NAME]-imene-Graphic-Designer-[GEOGRAPHIC_DATA]" at bounding box center [376, 241] width 133 height 14
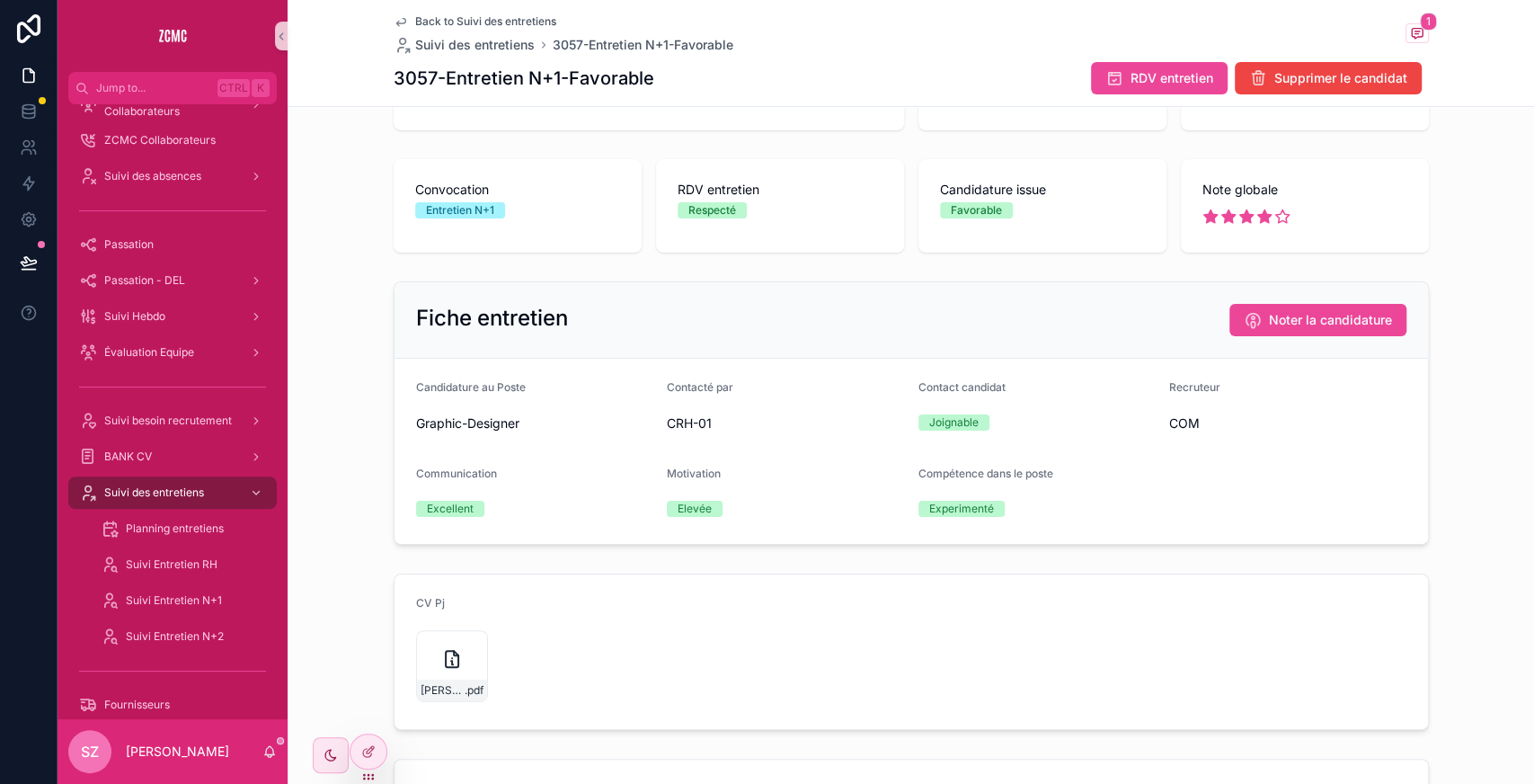
scroll to position [99, 0]
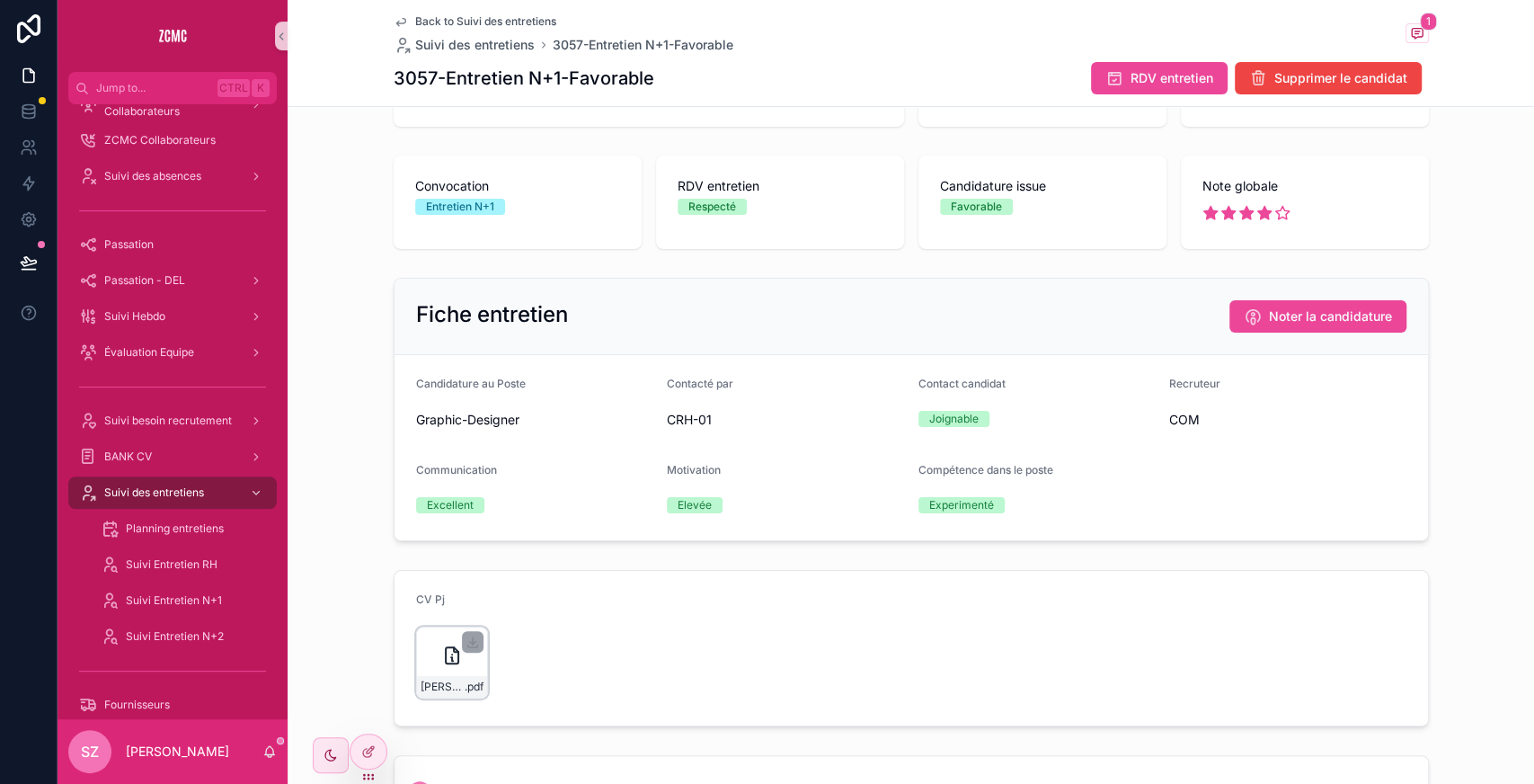
click at [418, 639] on div "[PERSON_NAME],-GD .pdf" at bounding box center [452, 662] width 72 height 72
